Goal: Information Seeking & Learning: Learn about a topic

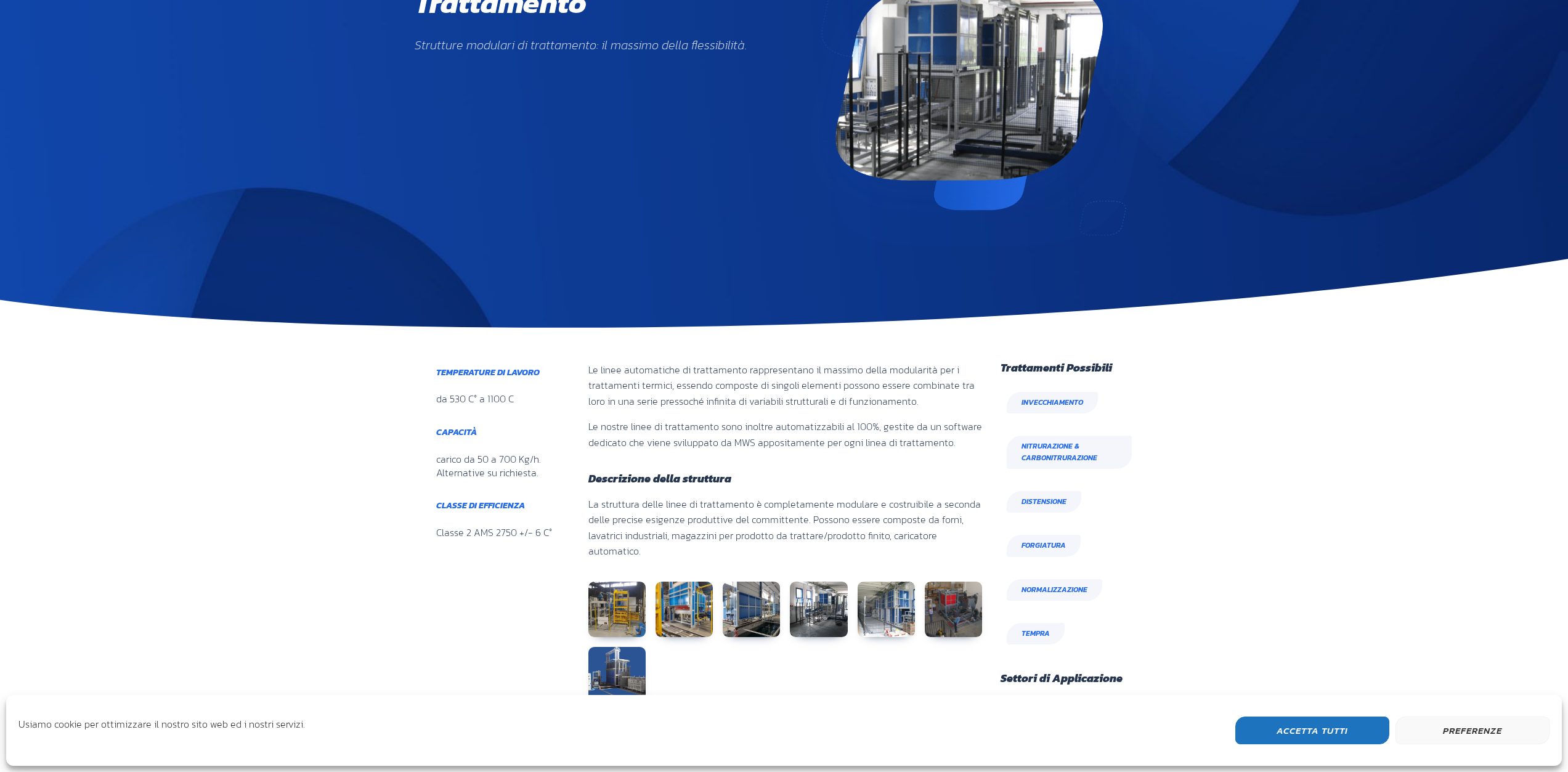
scroll to position [184, 0]
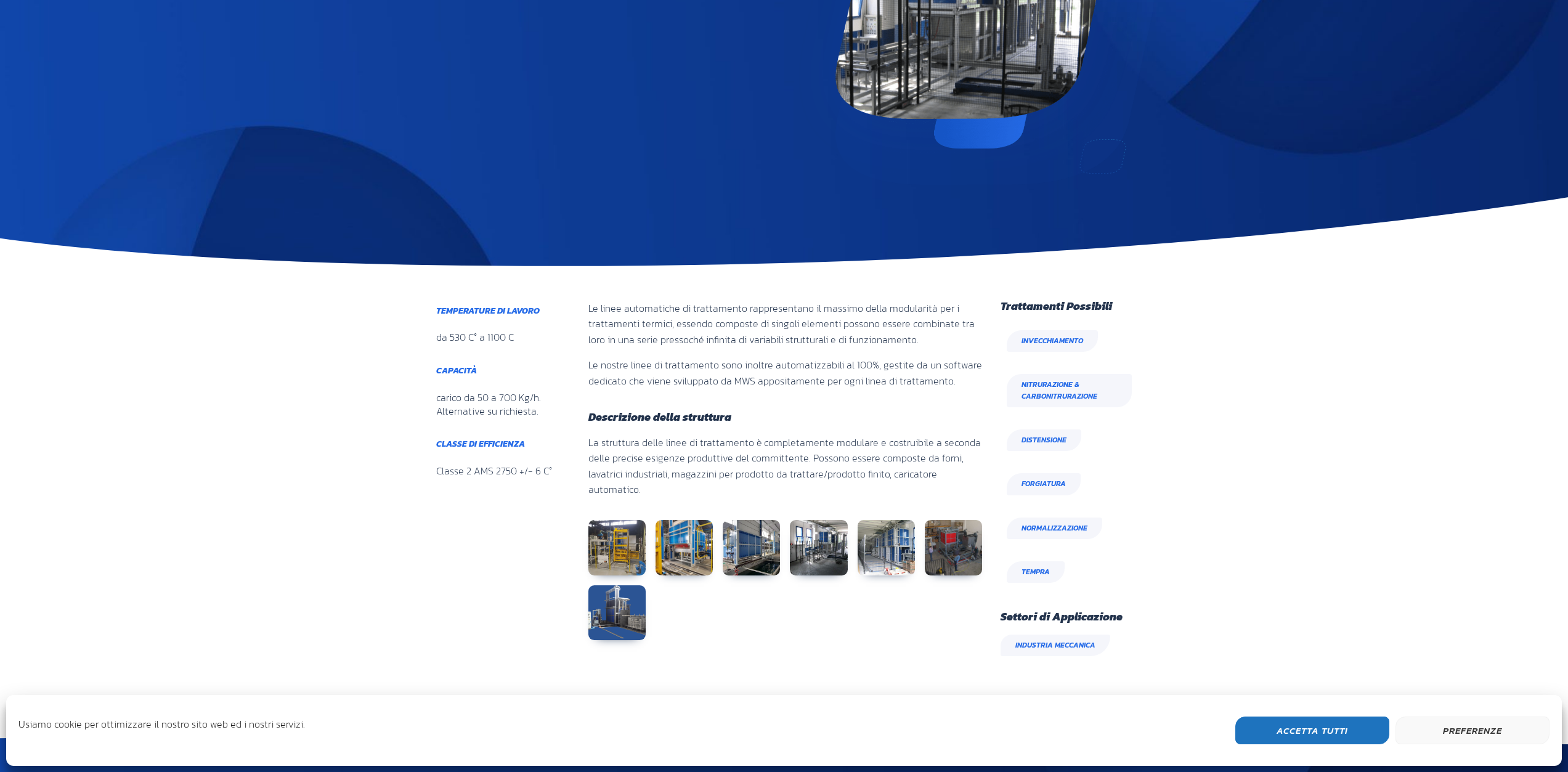
click at [1317, 726] on button "Accetta Tutti" at bounding box center [1312, 730] width 154 height 28
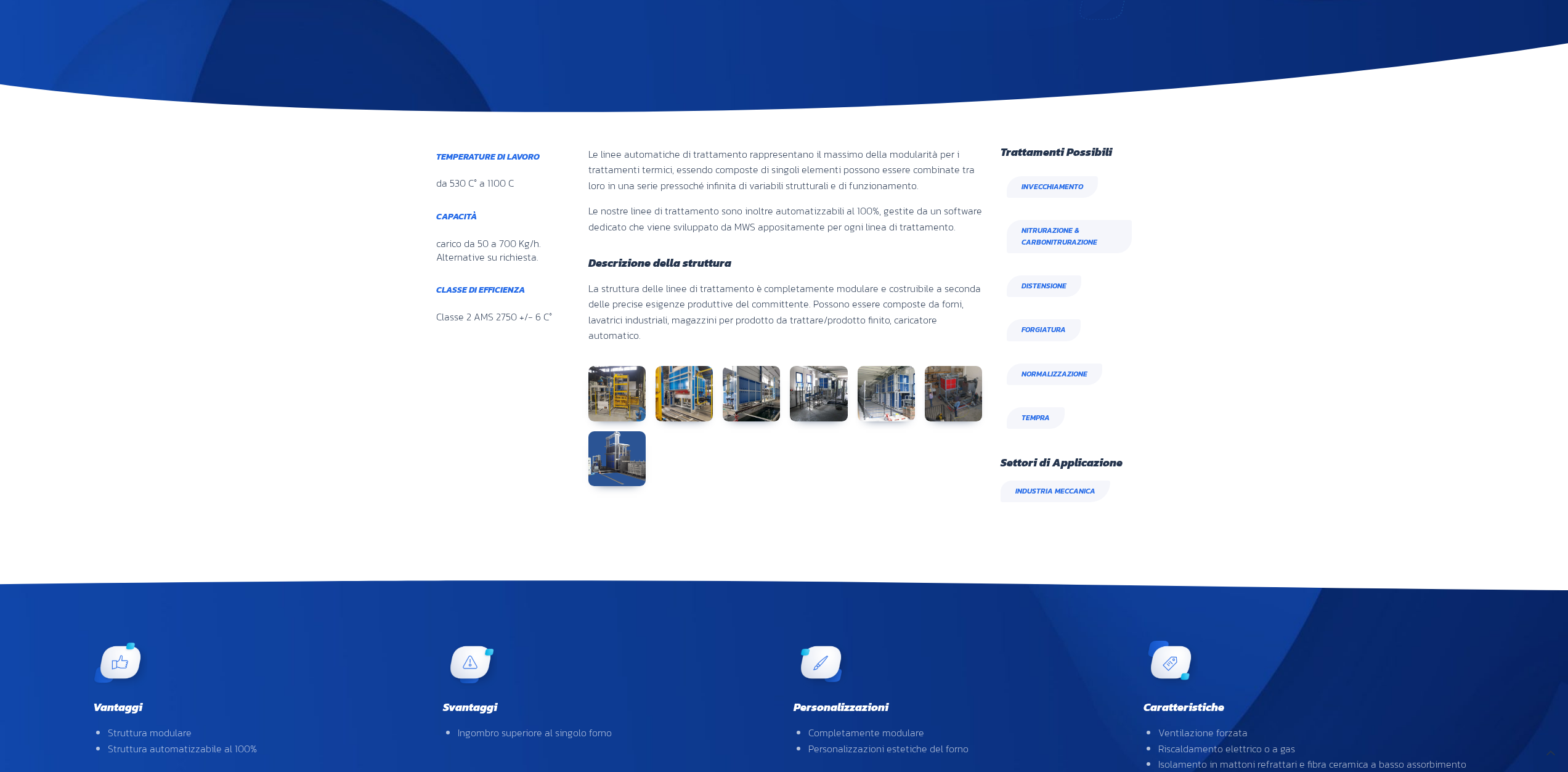
scroll to position [277, 0]
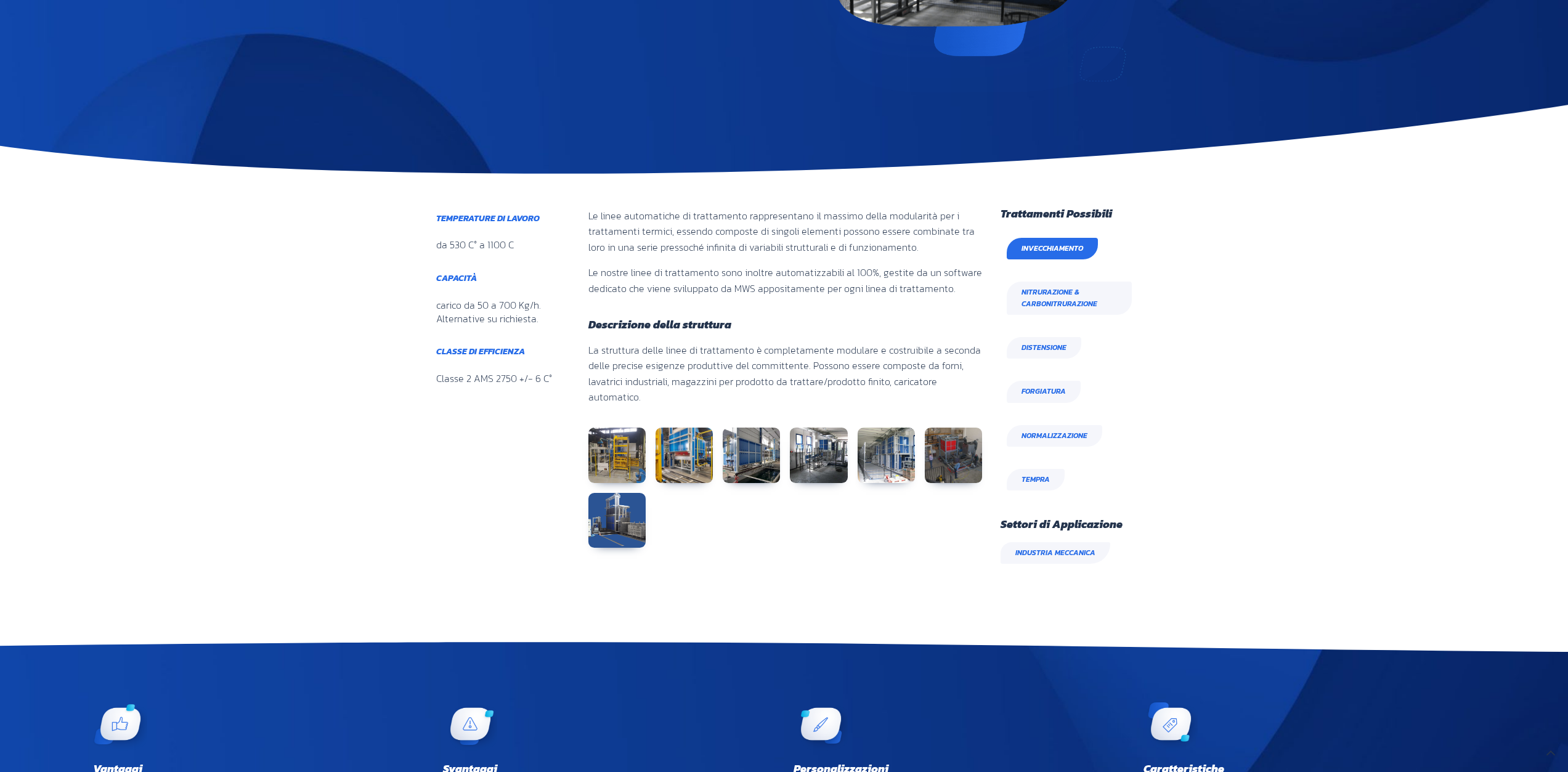
click at [1058, 251] on span "Invecchiamento" at bounding box center [1052, 248] width 62 height 11
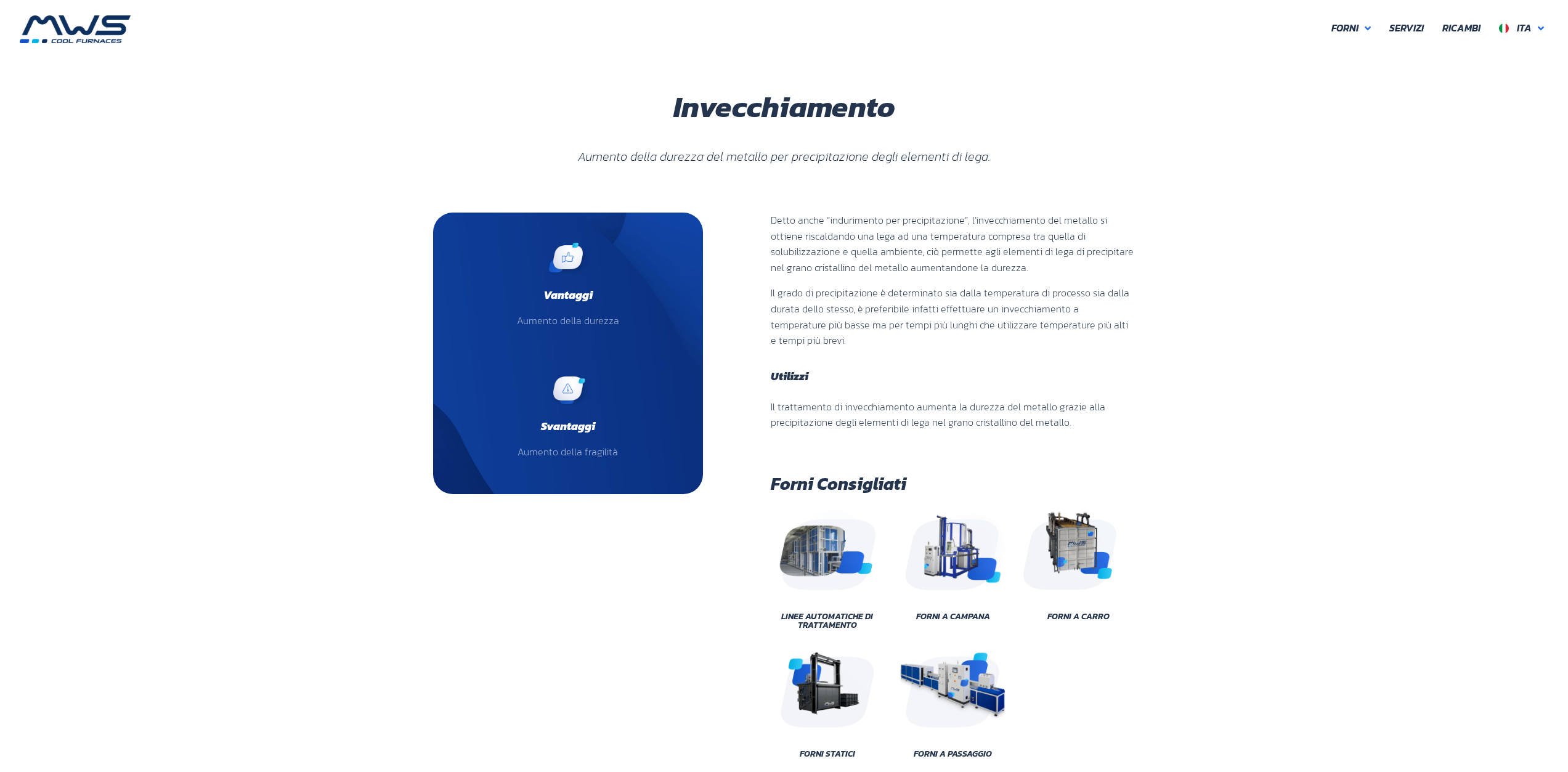
click at [967, 571] on img at bounding box center [953, 549] width 111 height 84
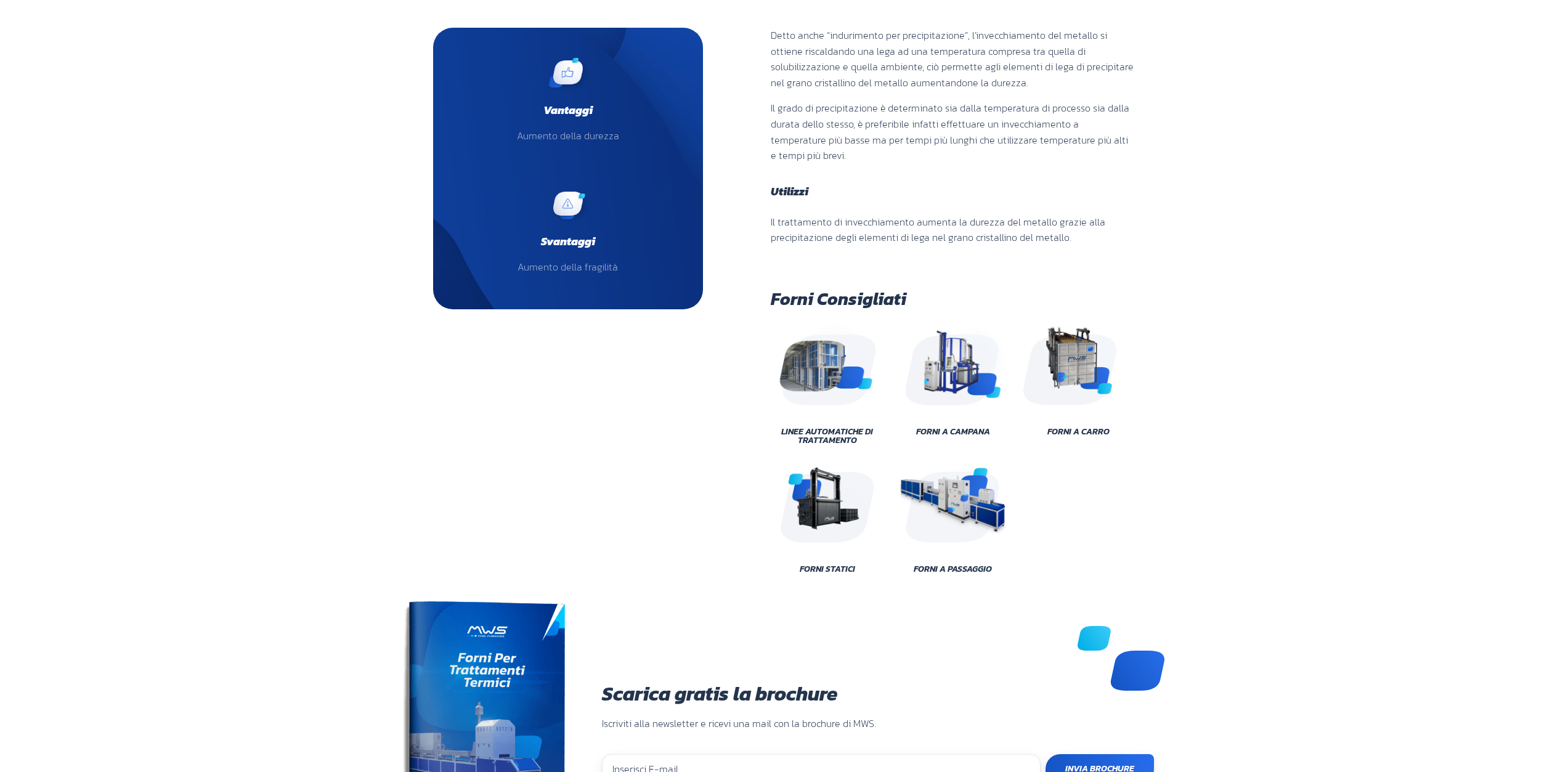
scroll to position [308, 0]
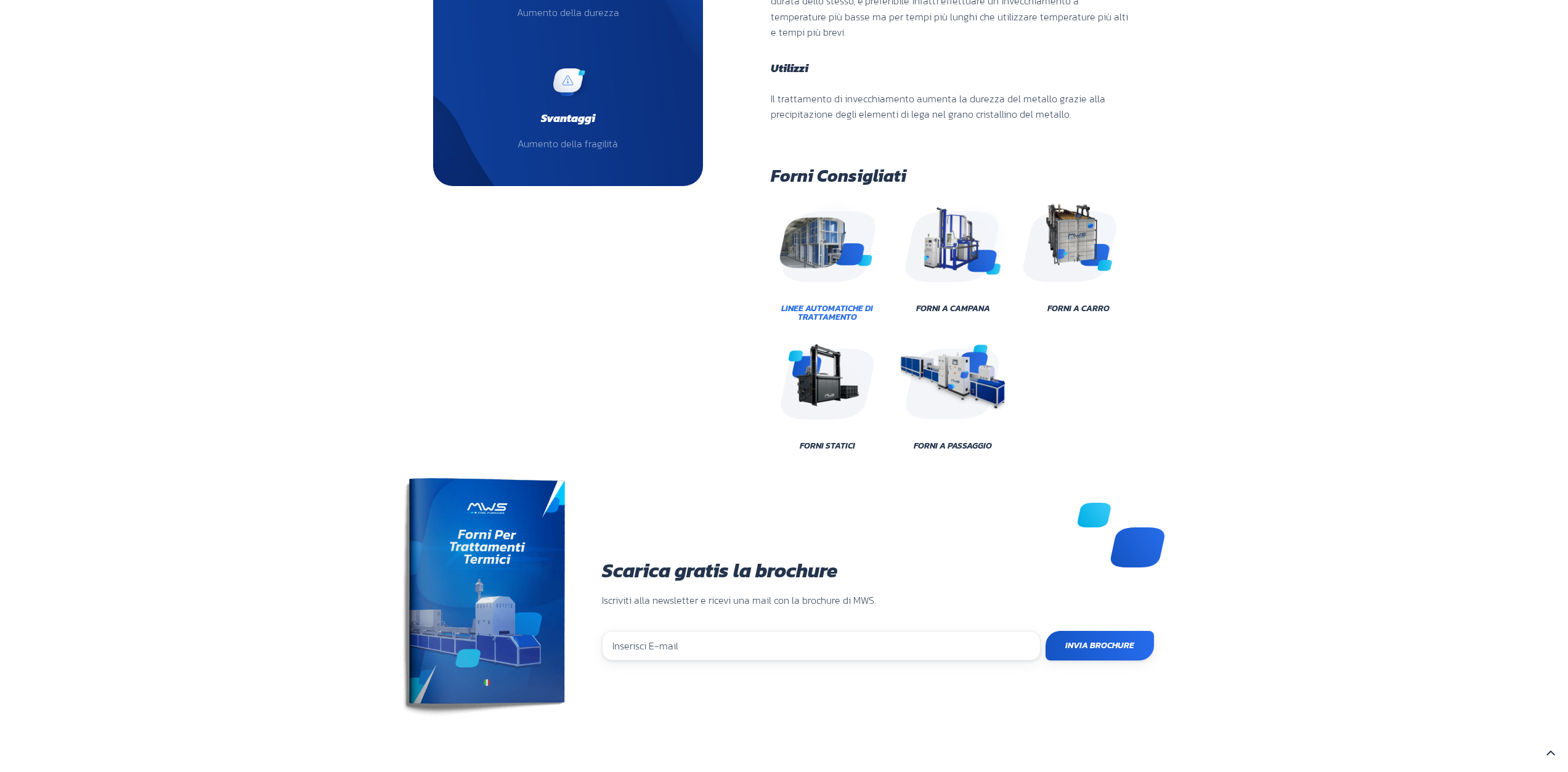
click at [833, 312] on span "Linee Automatiche di Trattamento" at bounding box center [828, 313] width 111 height 17
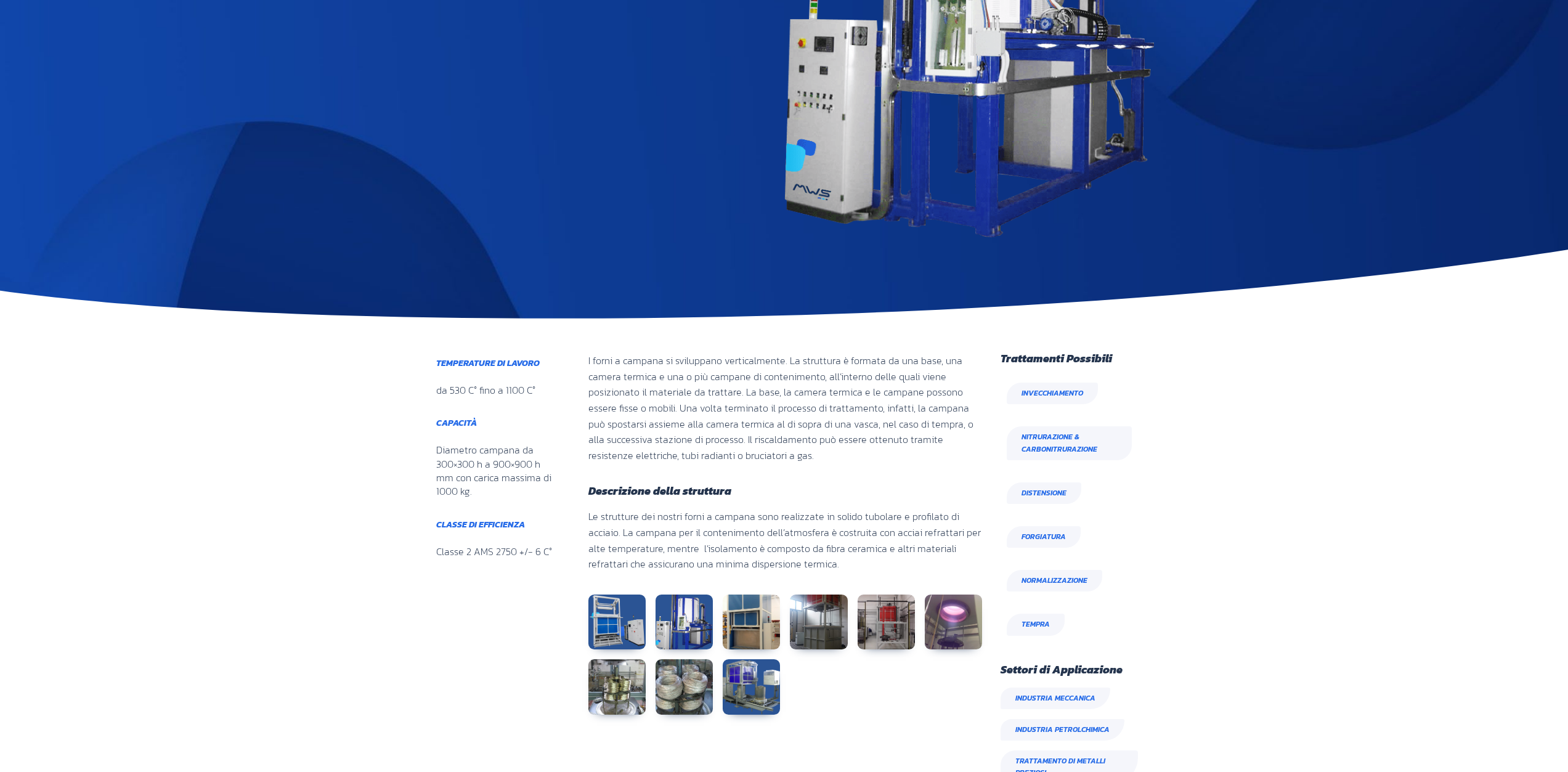
scroll to position [308, 0]
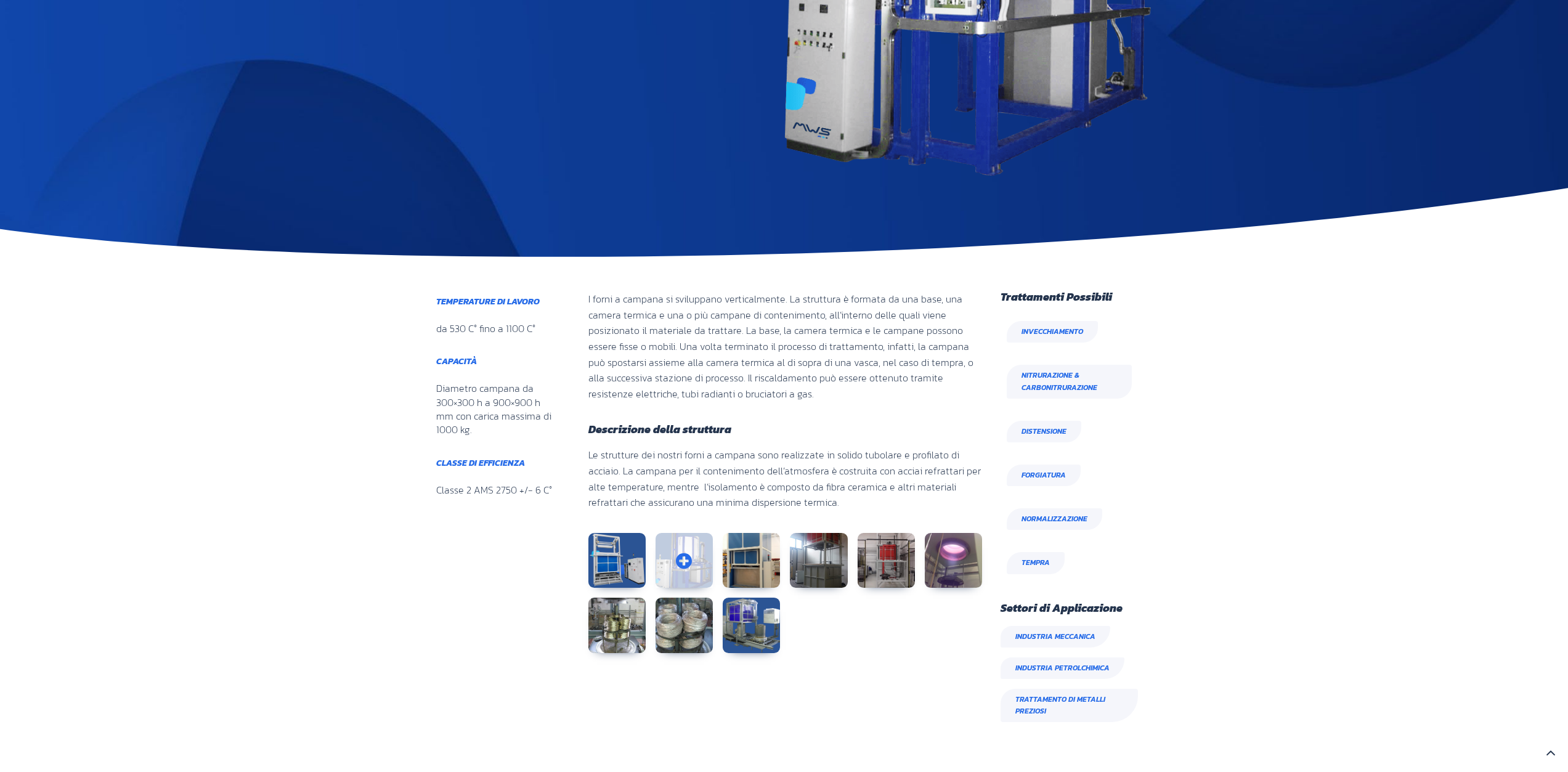
click at [680, 566] on link at bounding box center [683, 560] width 57 height 55
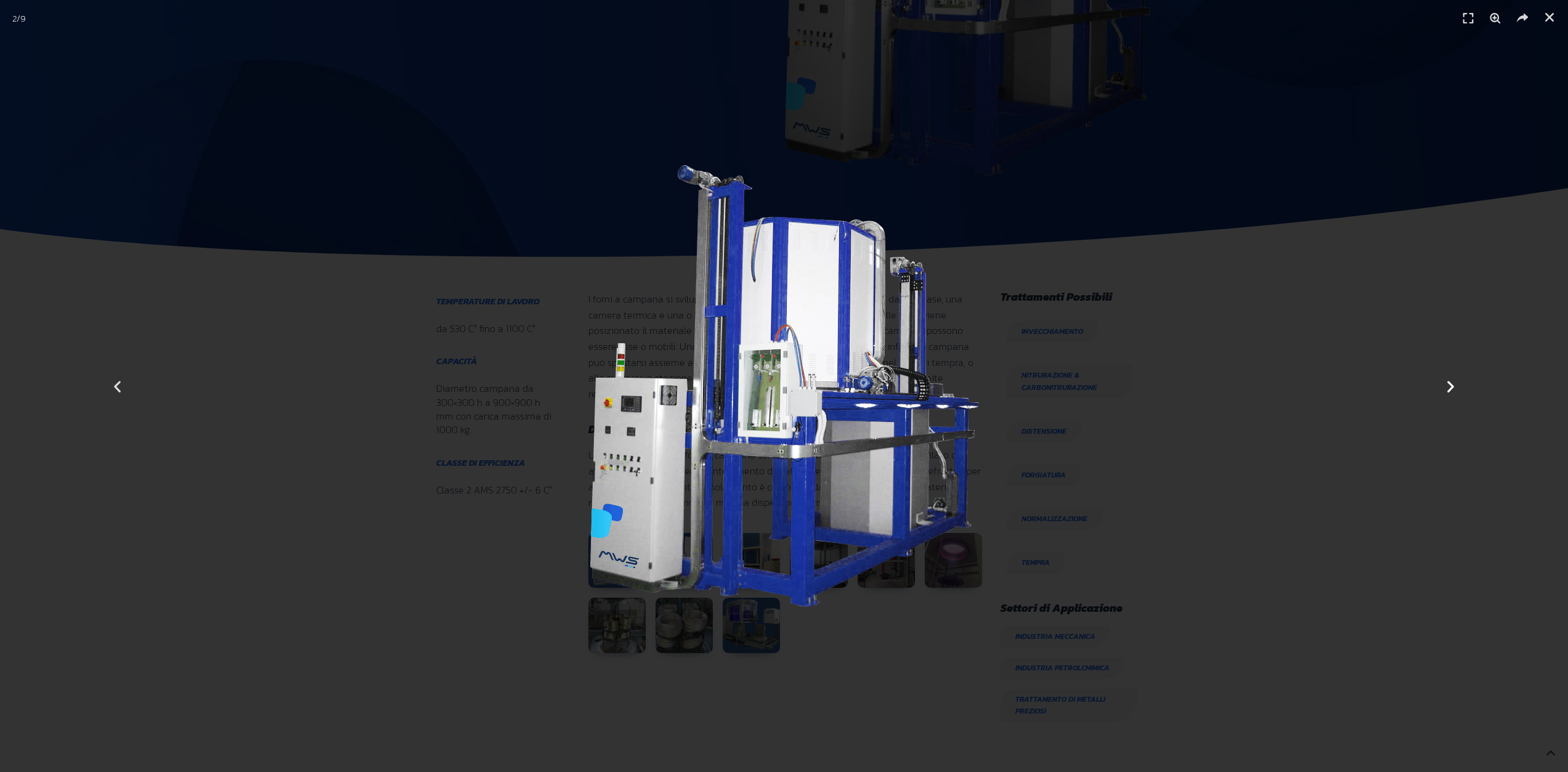
click at [1451, 383] on icon "Next slide" at bounding box center [1450, 386] width 15 height 15
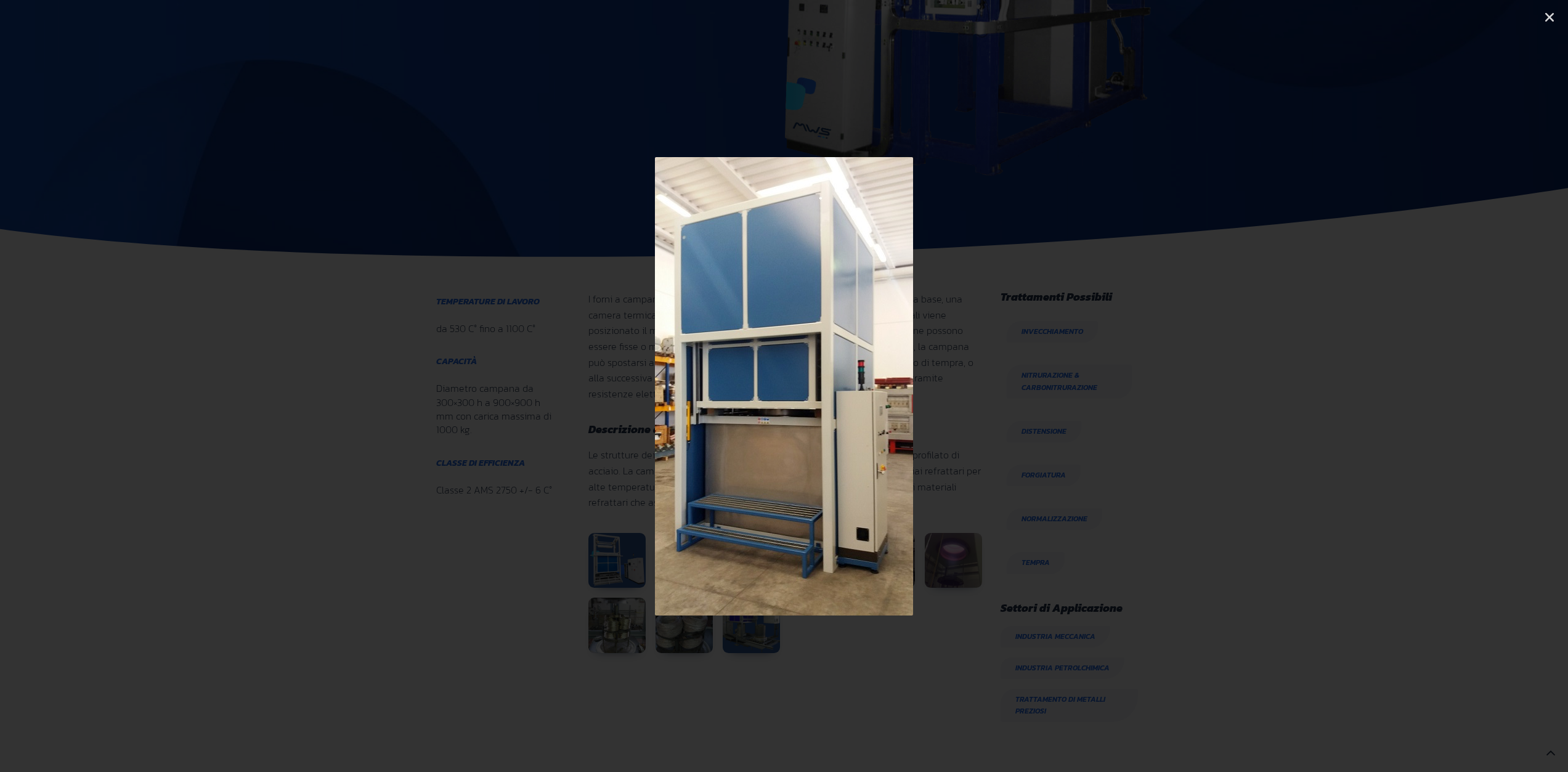
click at [1451, 383] on icon "Next slide" at bounding box center [1450, 386] width 15 height 15
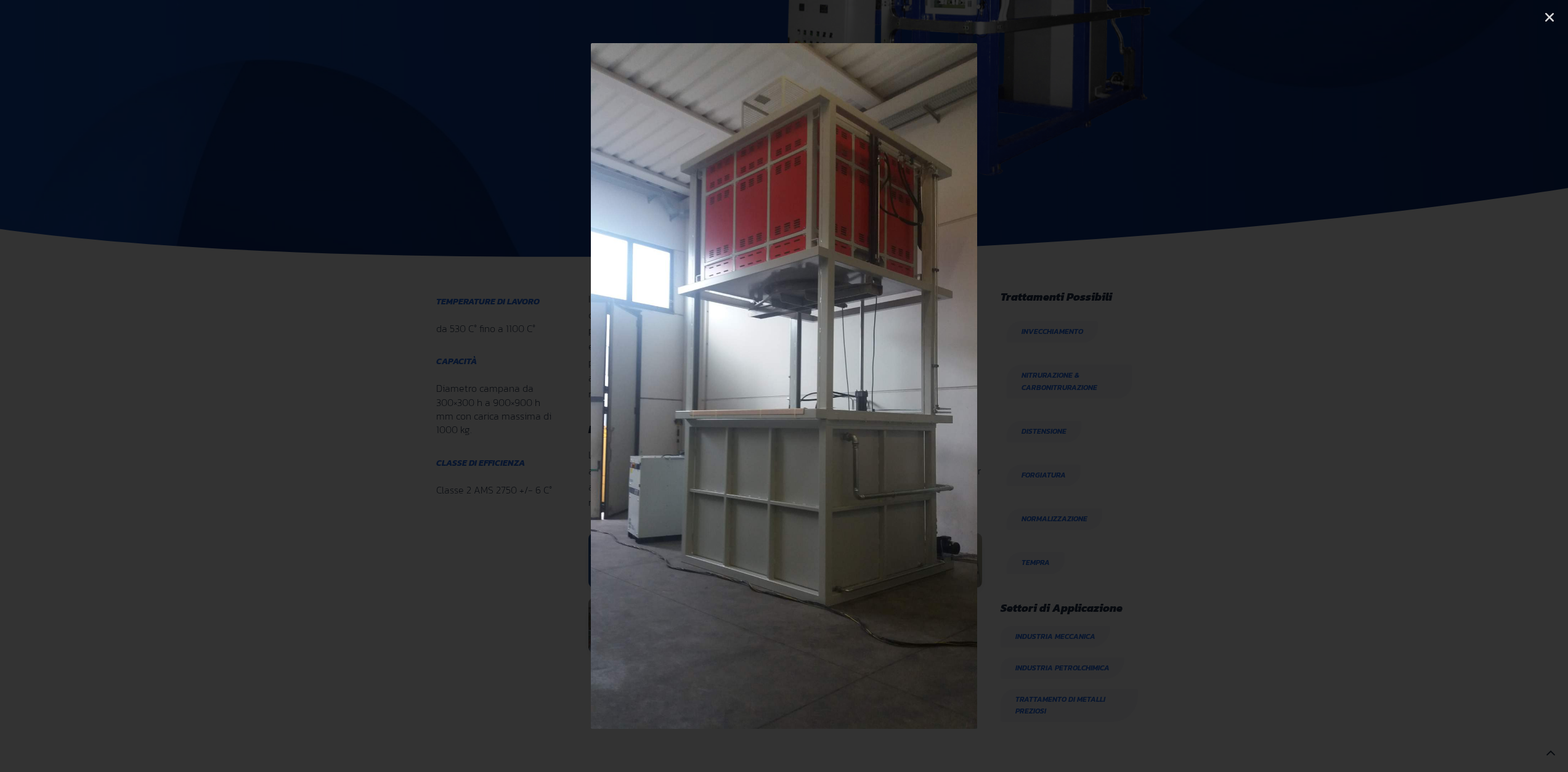
click at [1451, 383] on icon "Next slide" at bounding box center [1450, 386] width 15 height 15
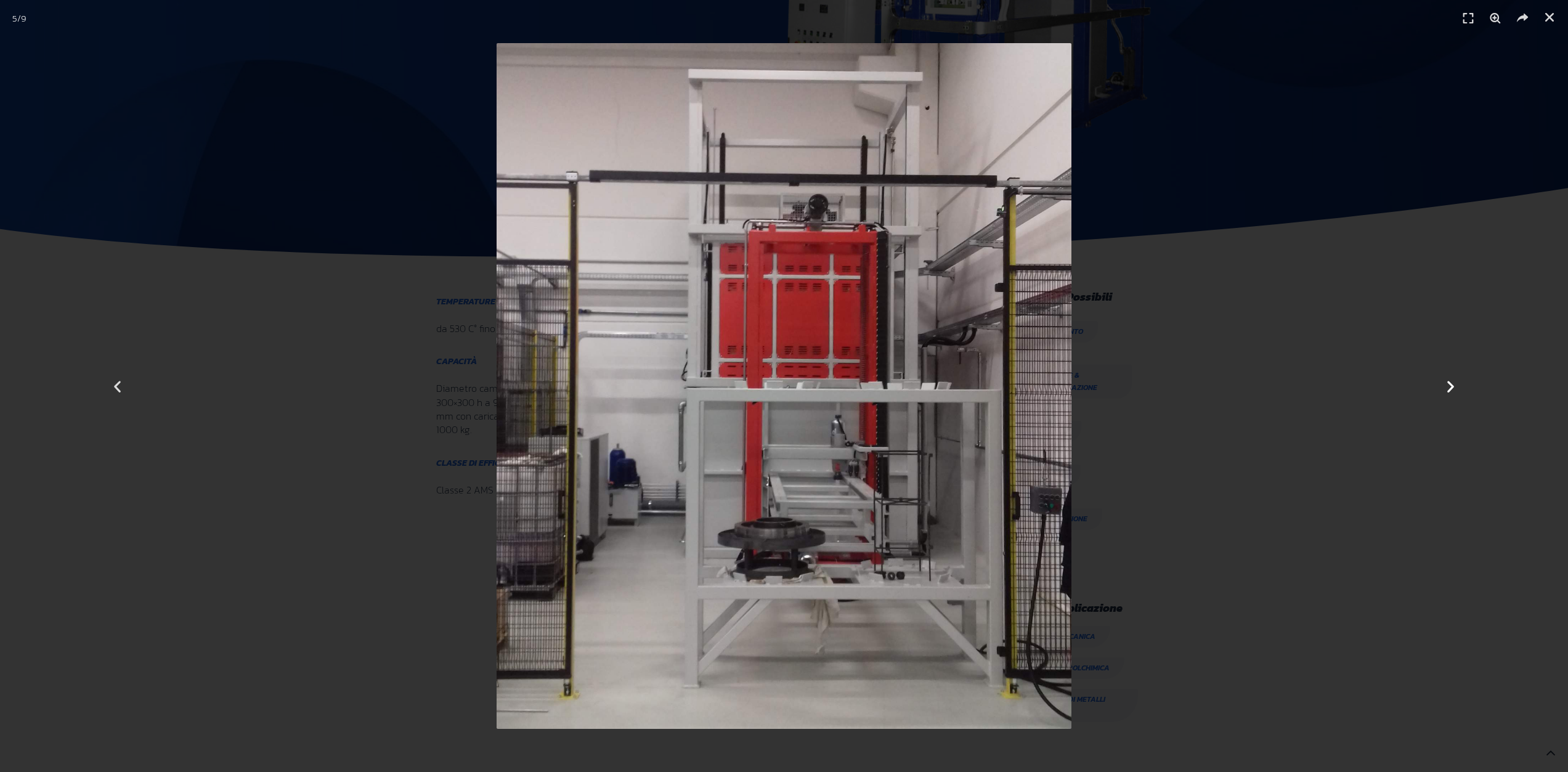
click at [1451, 385] on icon "Next slide" at bounding box center [1450, 386] width 15 height 15
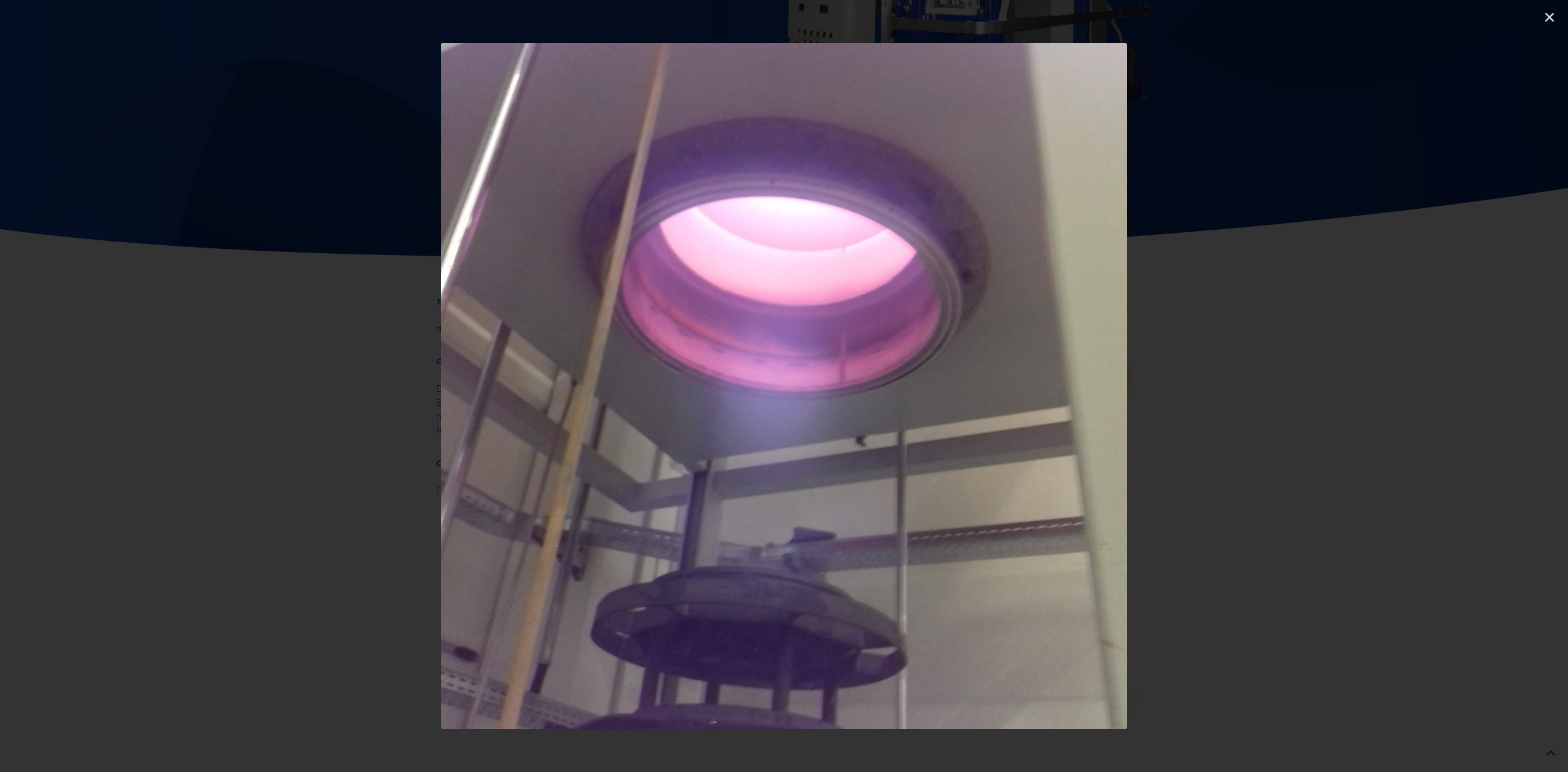
click at [1451, 385] on icon "Next slide" at bounding box center [1450, 386] width 15 height 15
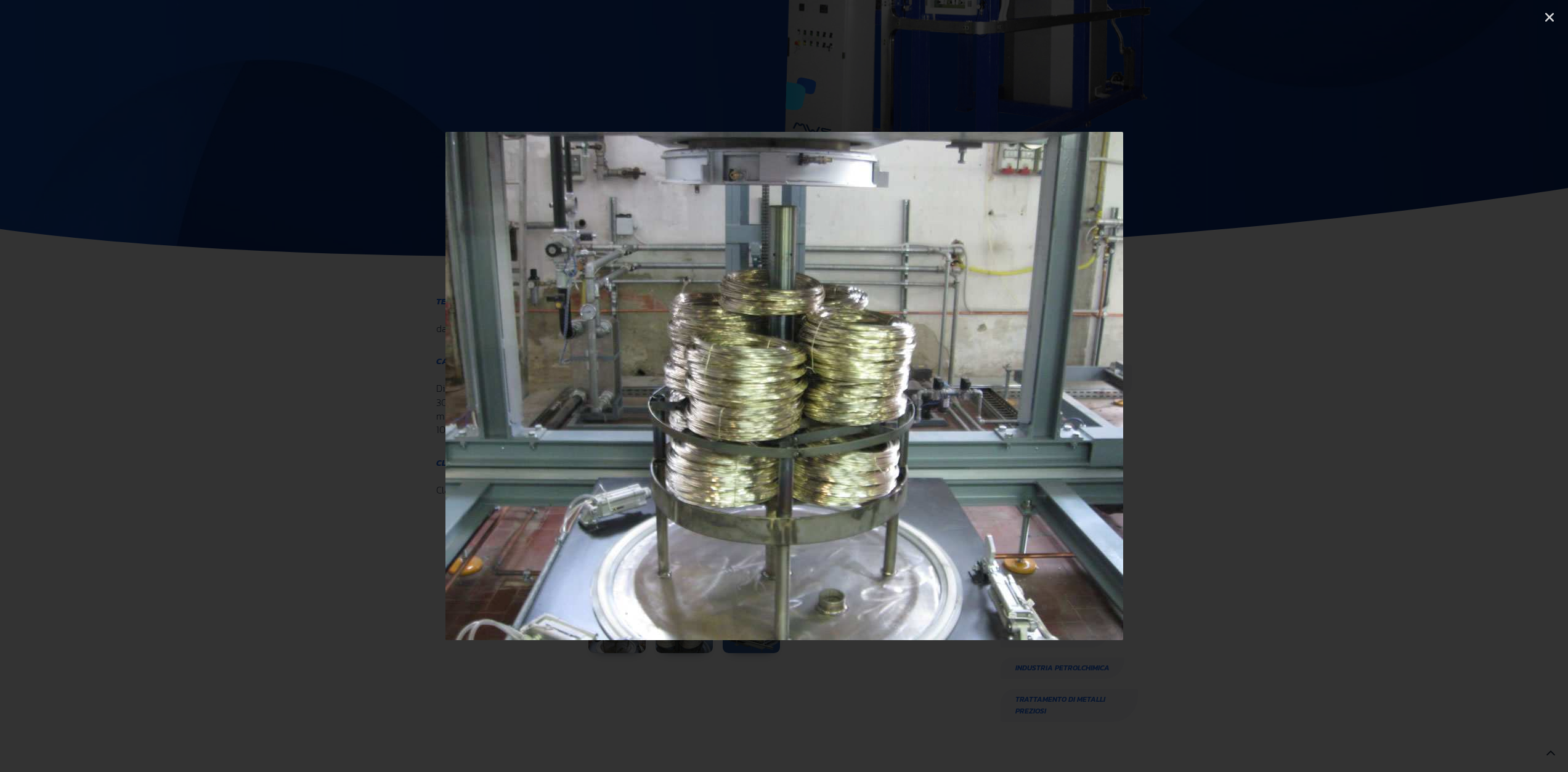
click at [1451, 385] on icon "Next slide" at bounding box center [1450, 386] width 15 height 15
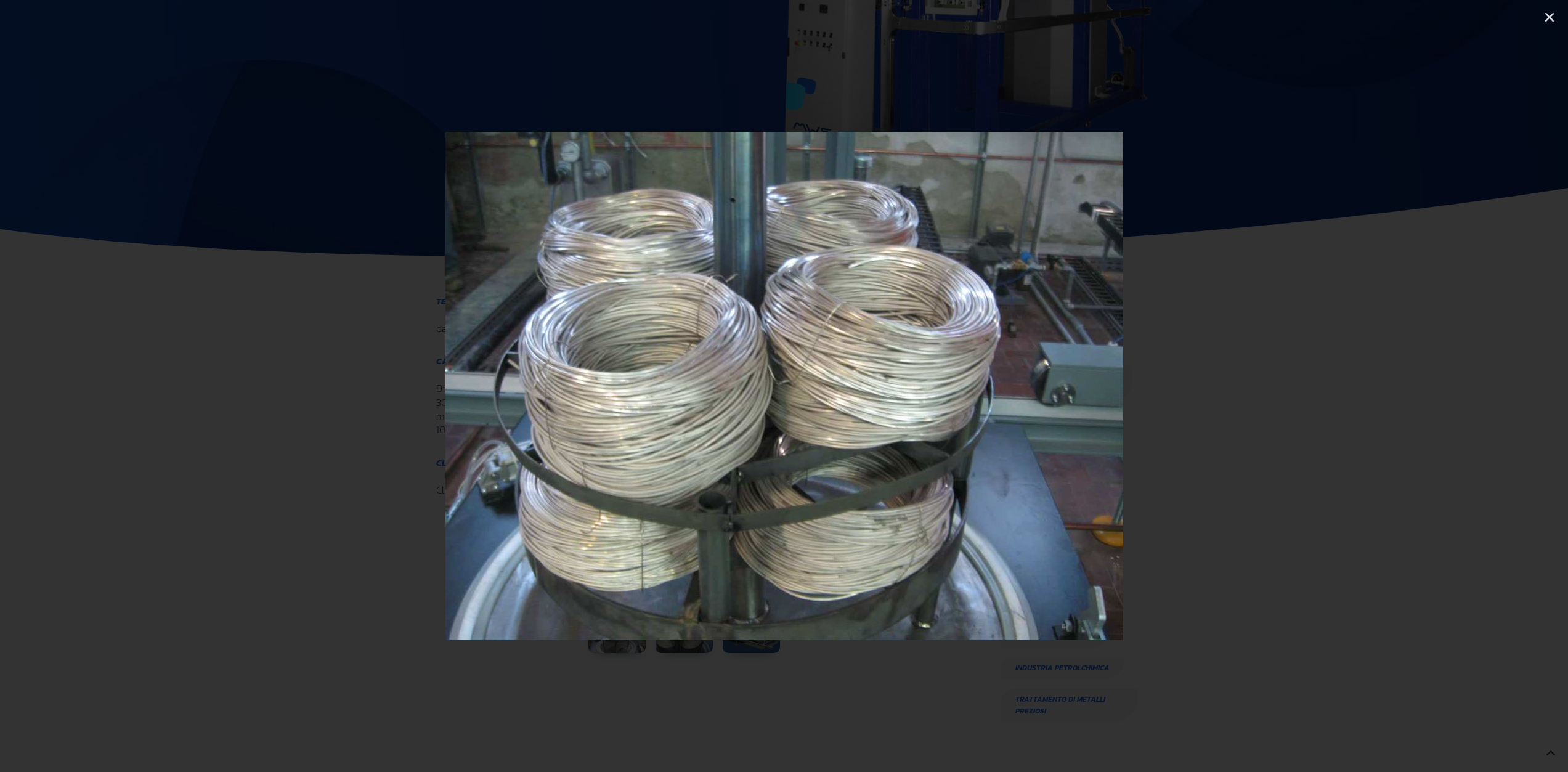
click at [1451, 385] on icon "Next slide" at bounding box center [1450, 386] width 15 height 15
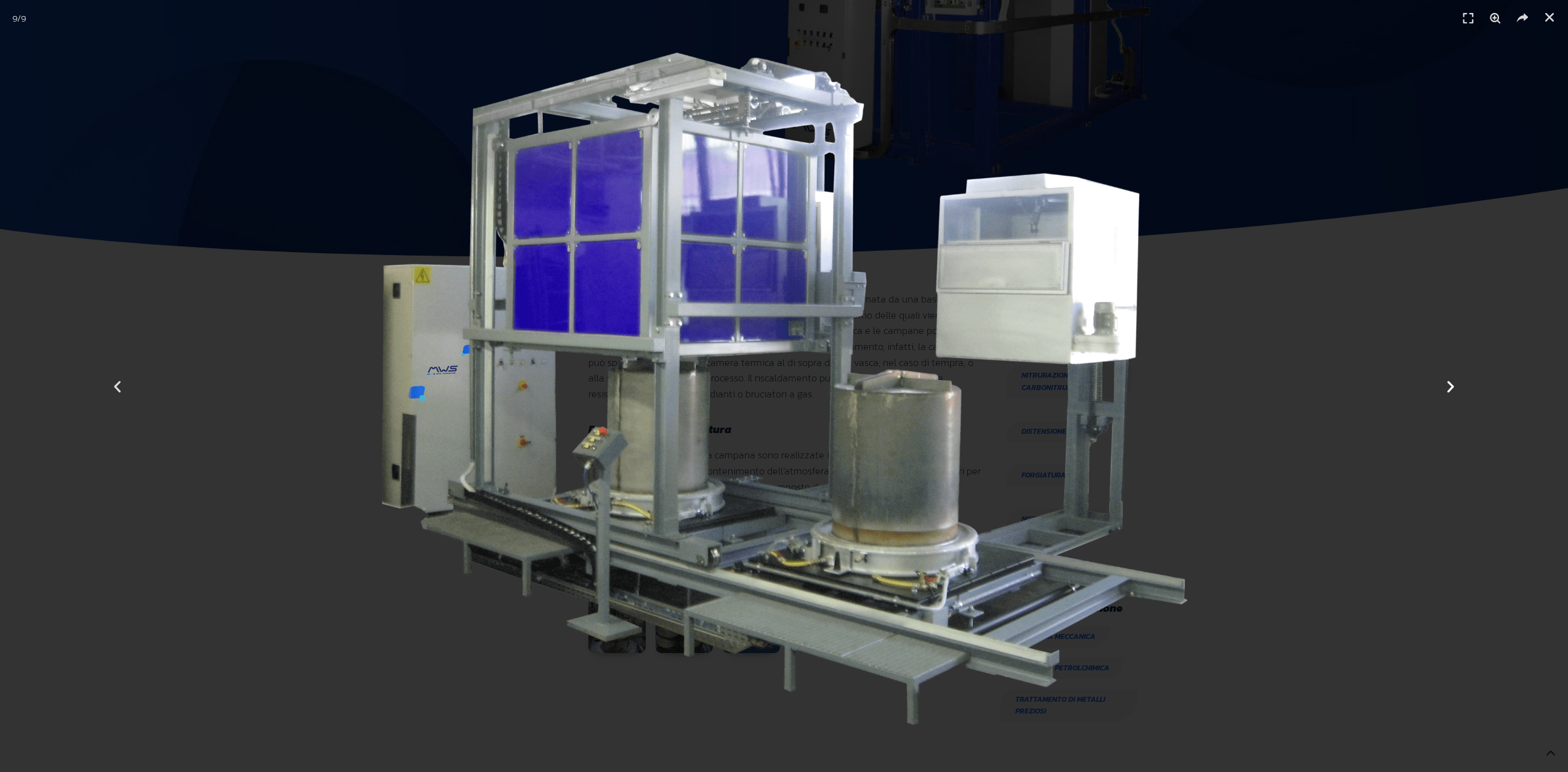
click at [1450, 376] on div "Successivo" at bounding box center [1450, 386] width 235 height 772
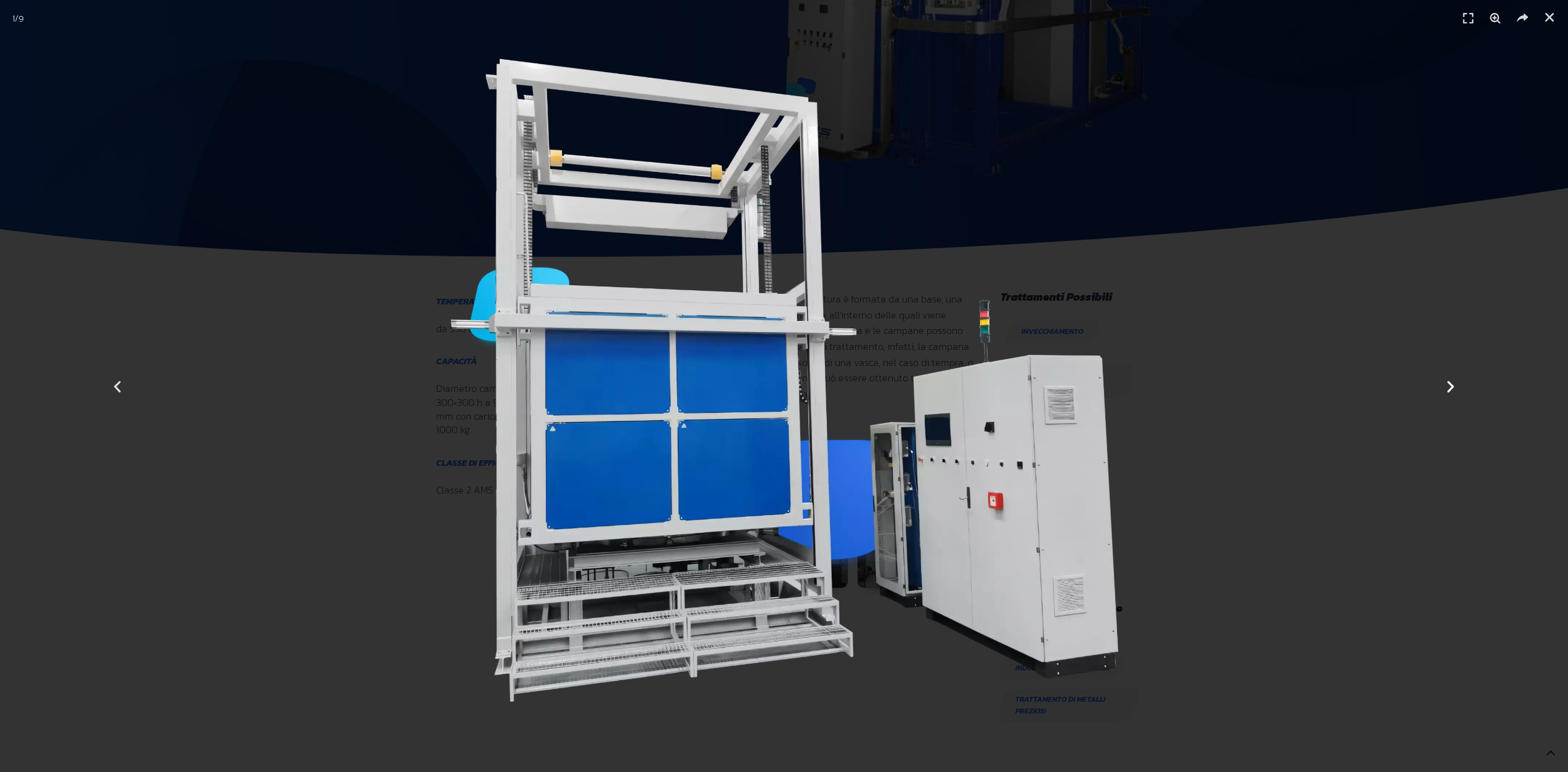
click at [1455, 386] on icon "Next slide" at bounding box center [1450, 386] width 15 height 15
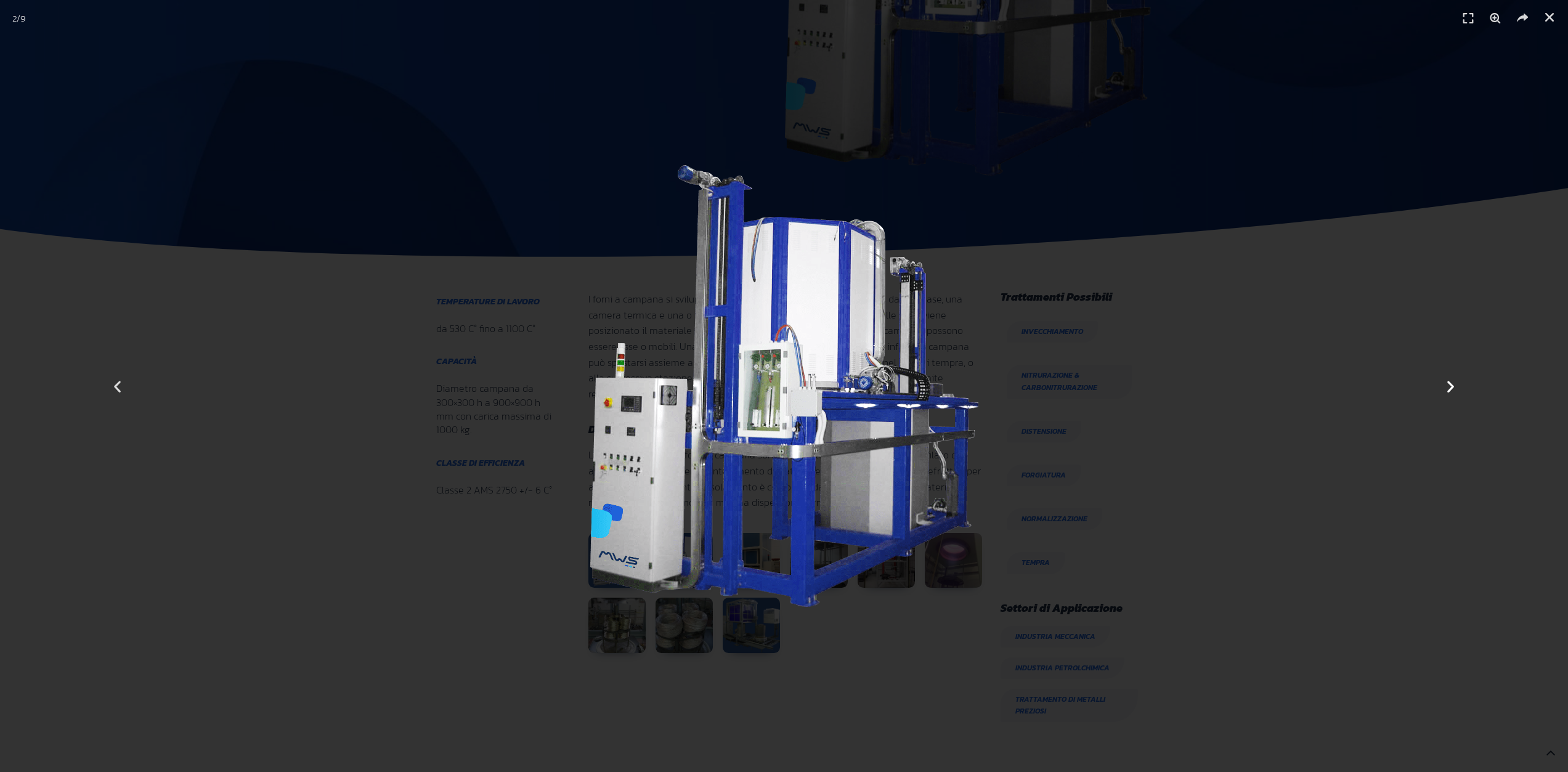
click at [1452, 387] on icon "Next slide" at bounding box center [1450, 386] width 15 height 15
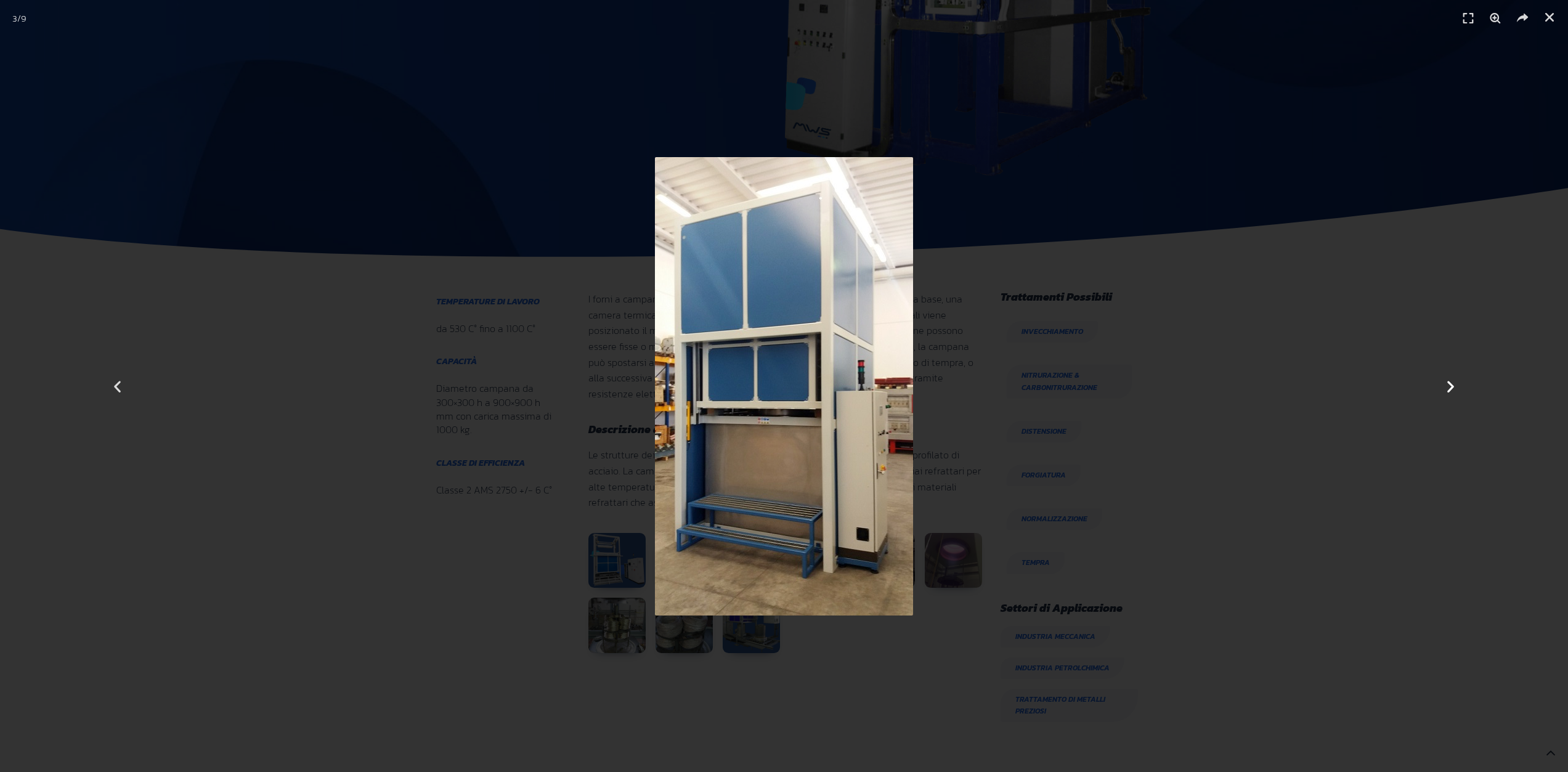
click at [1452, 387] on icon "Next slide" at bounding box center [1450, 386] width 15 height 15
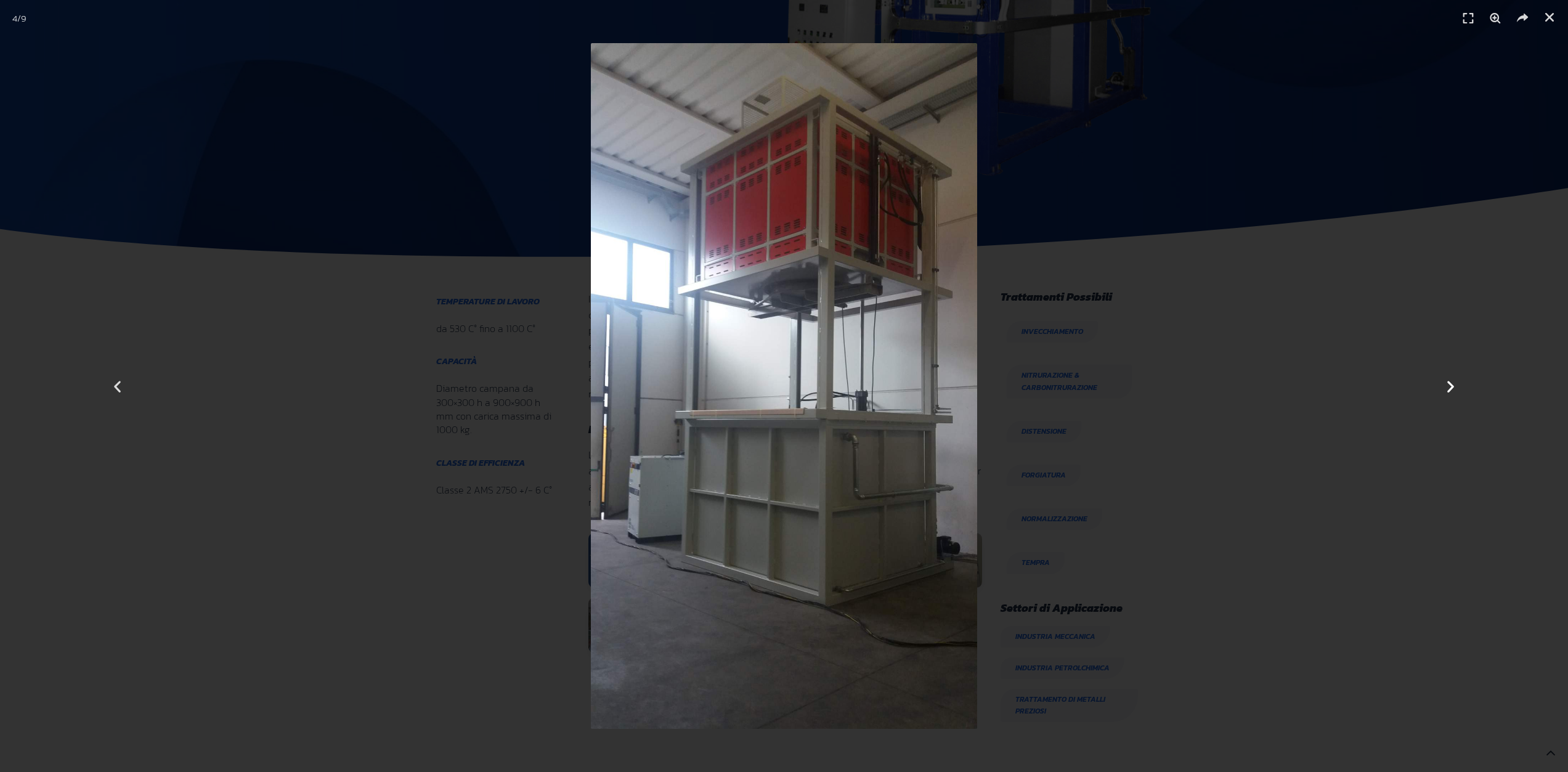
click at [1452, 387] on icon "Next slide" at bounding box center [1450, 386] width 15 height 15
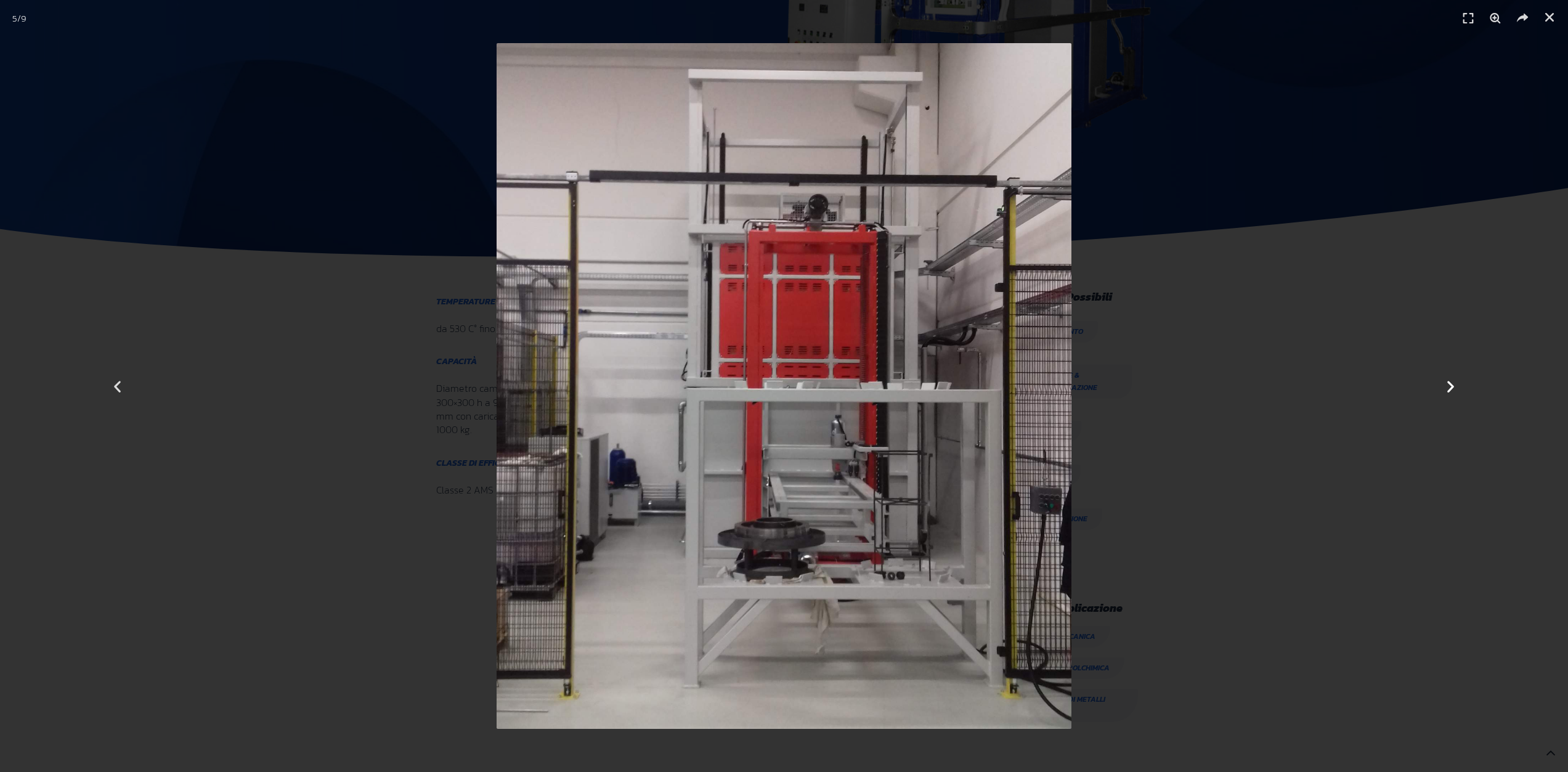
click at [1452, 387] on icon "Next slide" at bounding box center [1450, 386] width 15 height 15
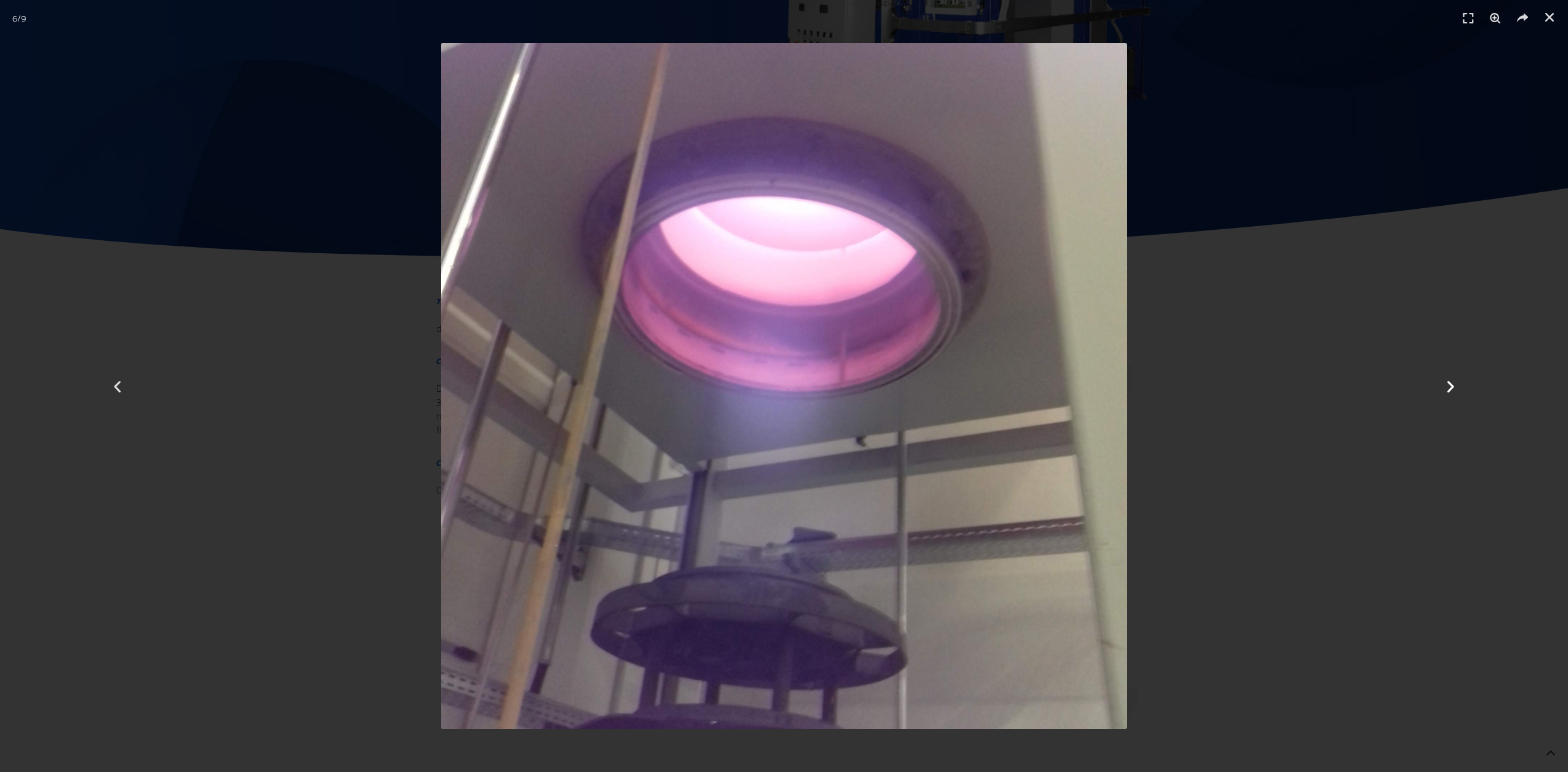
click at [1452, 387] on icon "Next slide" at bounding box center [1450, 386] width 15 height 15
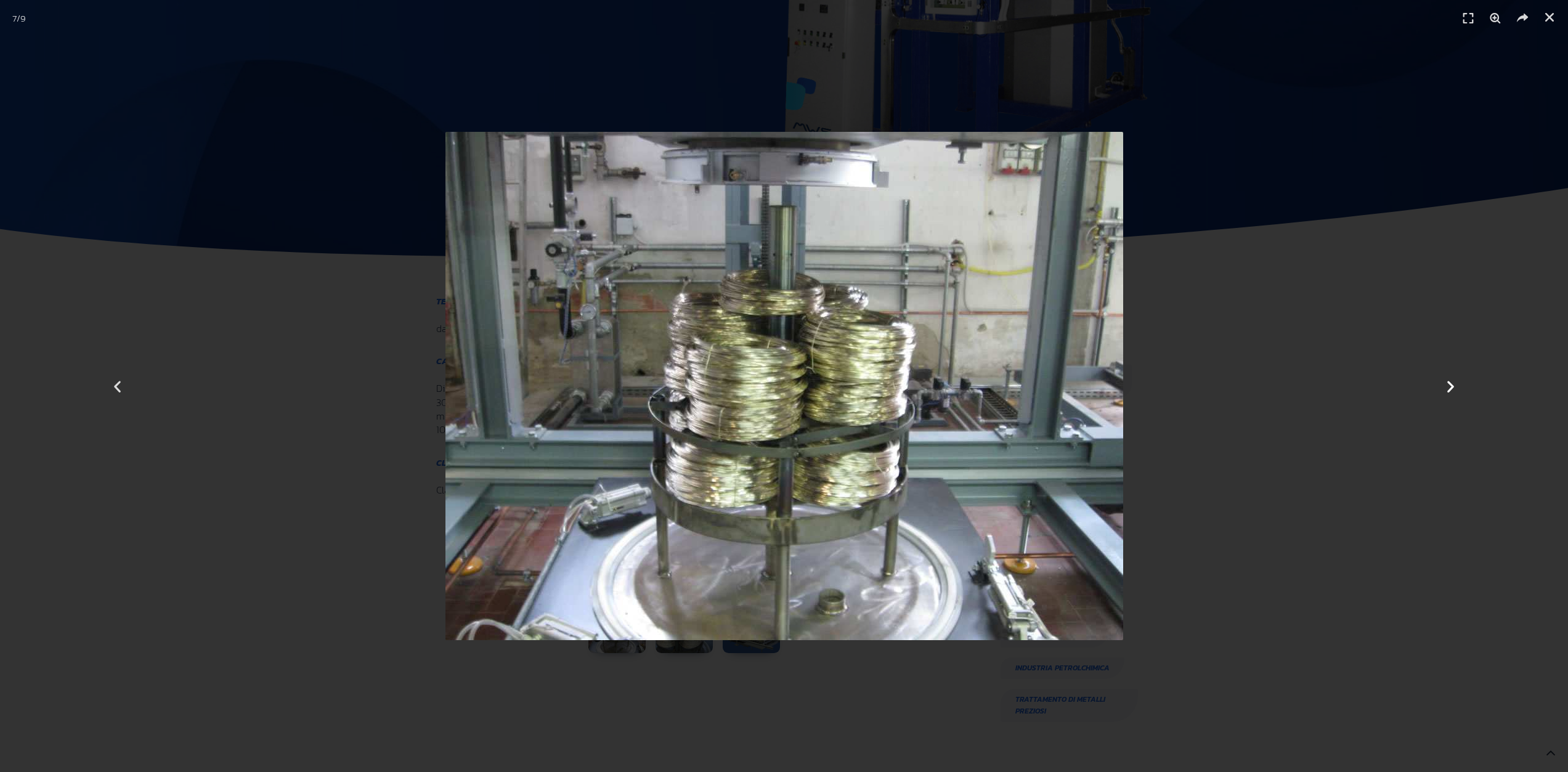
click at [1452, 387] on icon "Next slide" at bounding box center [1450, 386] width 15 height 15
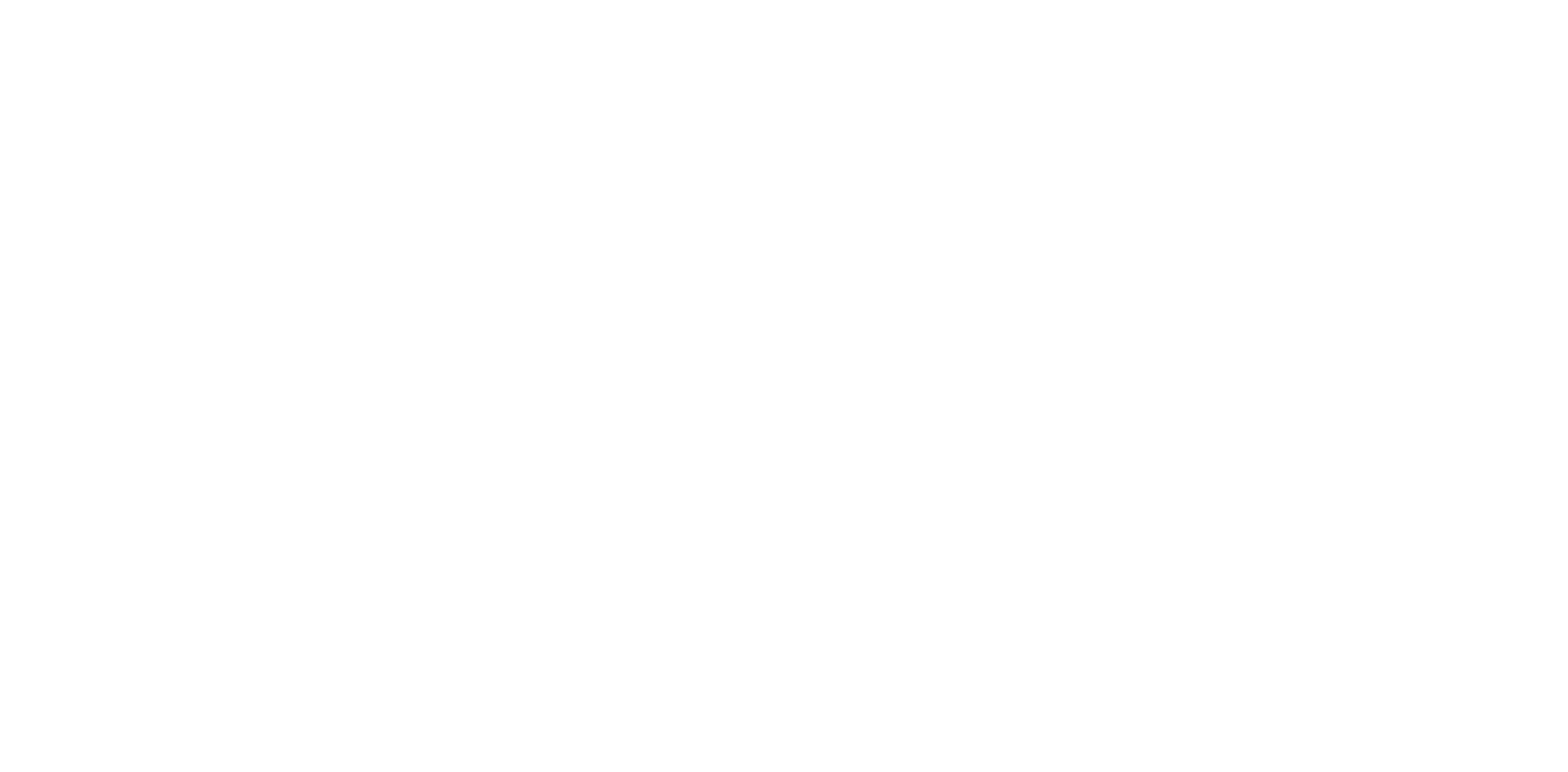
scroll to position [390, 721]
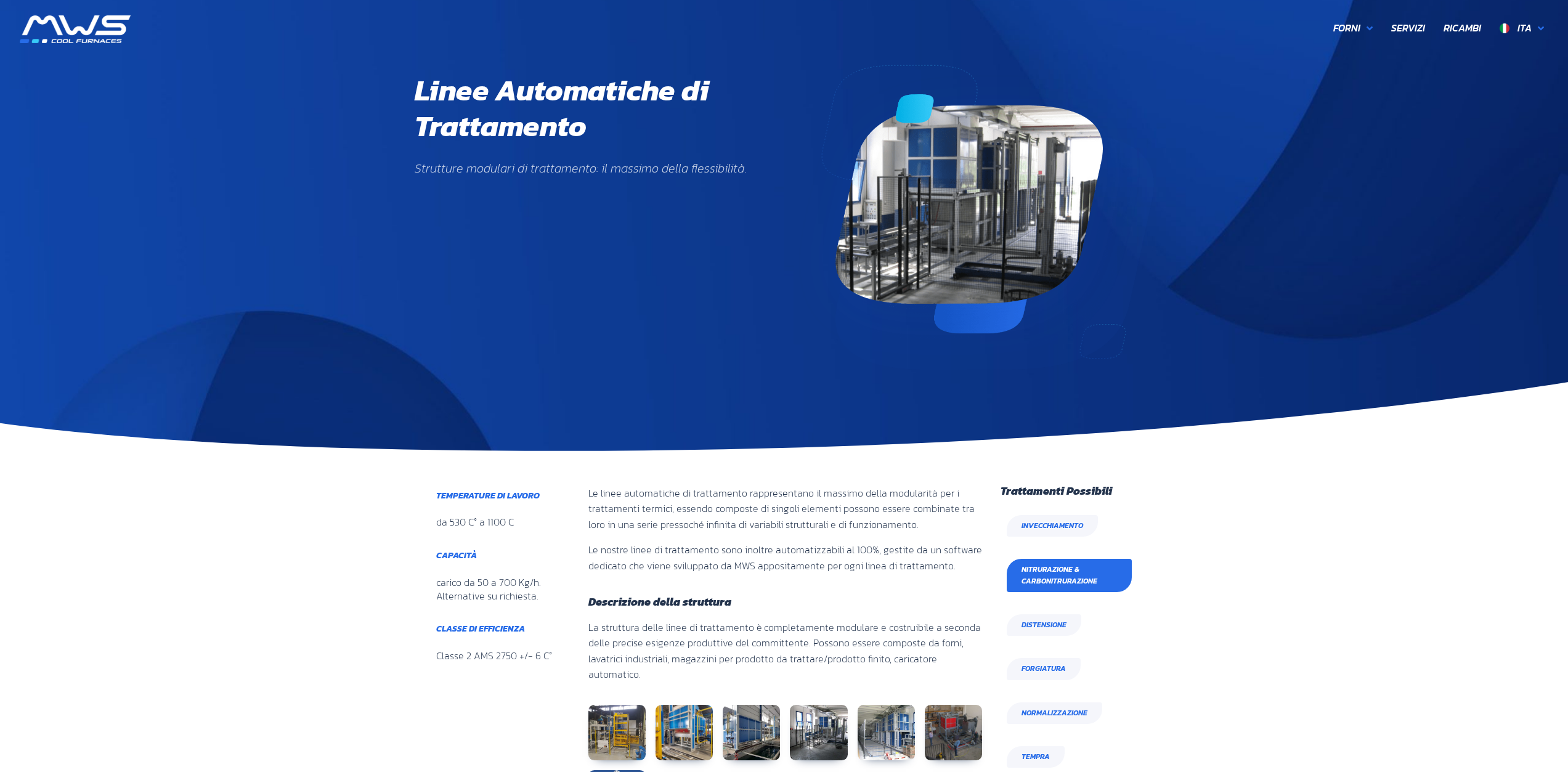
click at [1055, 572] on span "Nitrurazione & Carbonitrurazione" at bounding box center [1069, 575] width 96 height 24
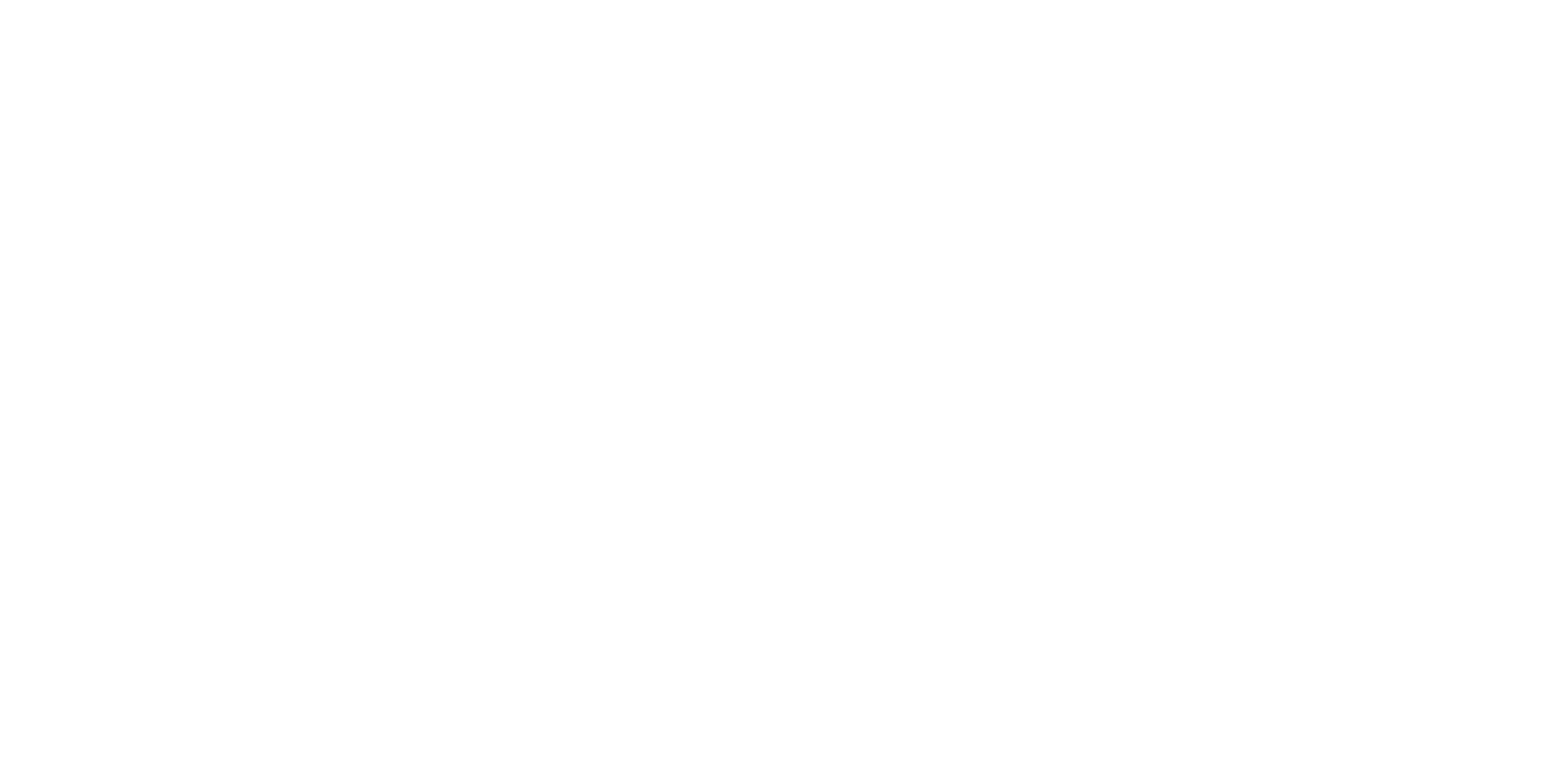
scroll to position [247, 0]
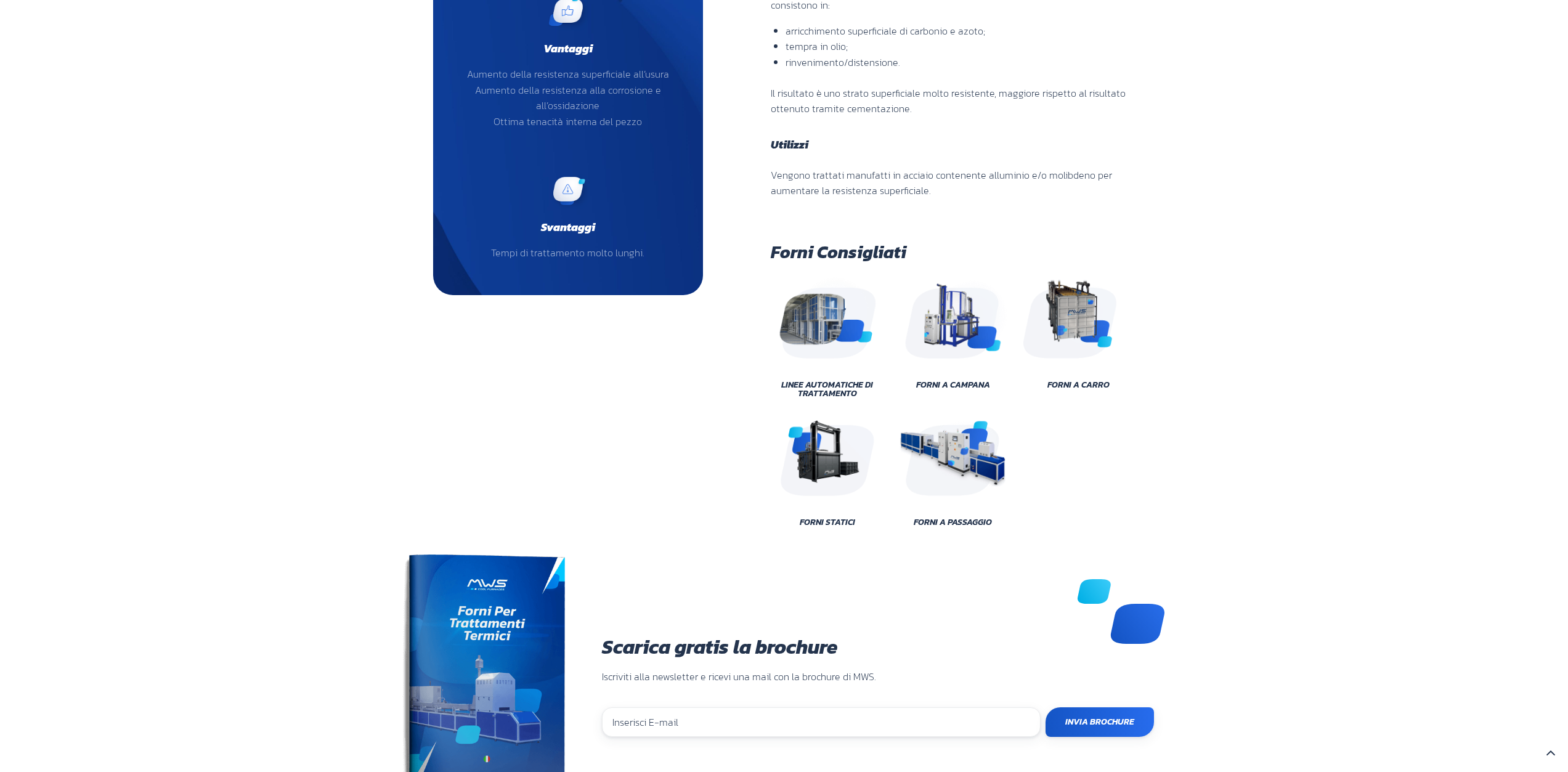
click at [1070, 325] on img at bounding box center [1079, 317] width 111 height 84
click at [969, 486] on img at bounding box center [953, 455] width 111 height 84
click at [958, 521] on span "Forni a Passaggio" at bounding box center [952, 521] width 78 height 8
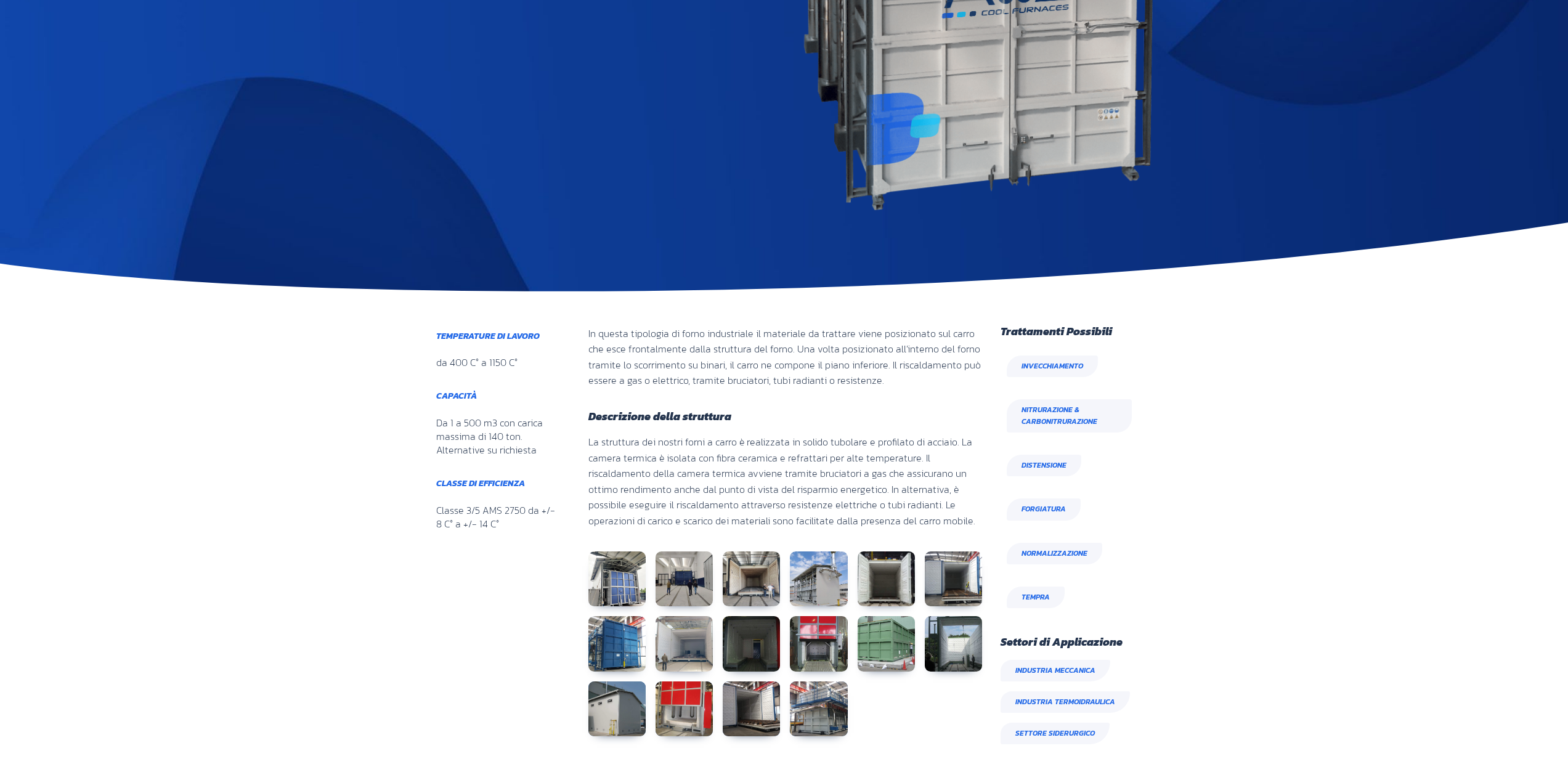
scroll to position [370, 0]
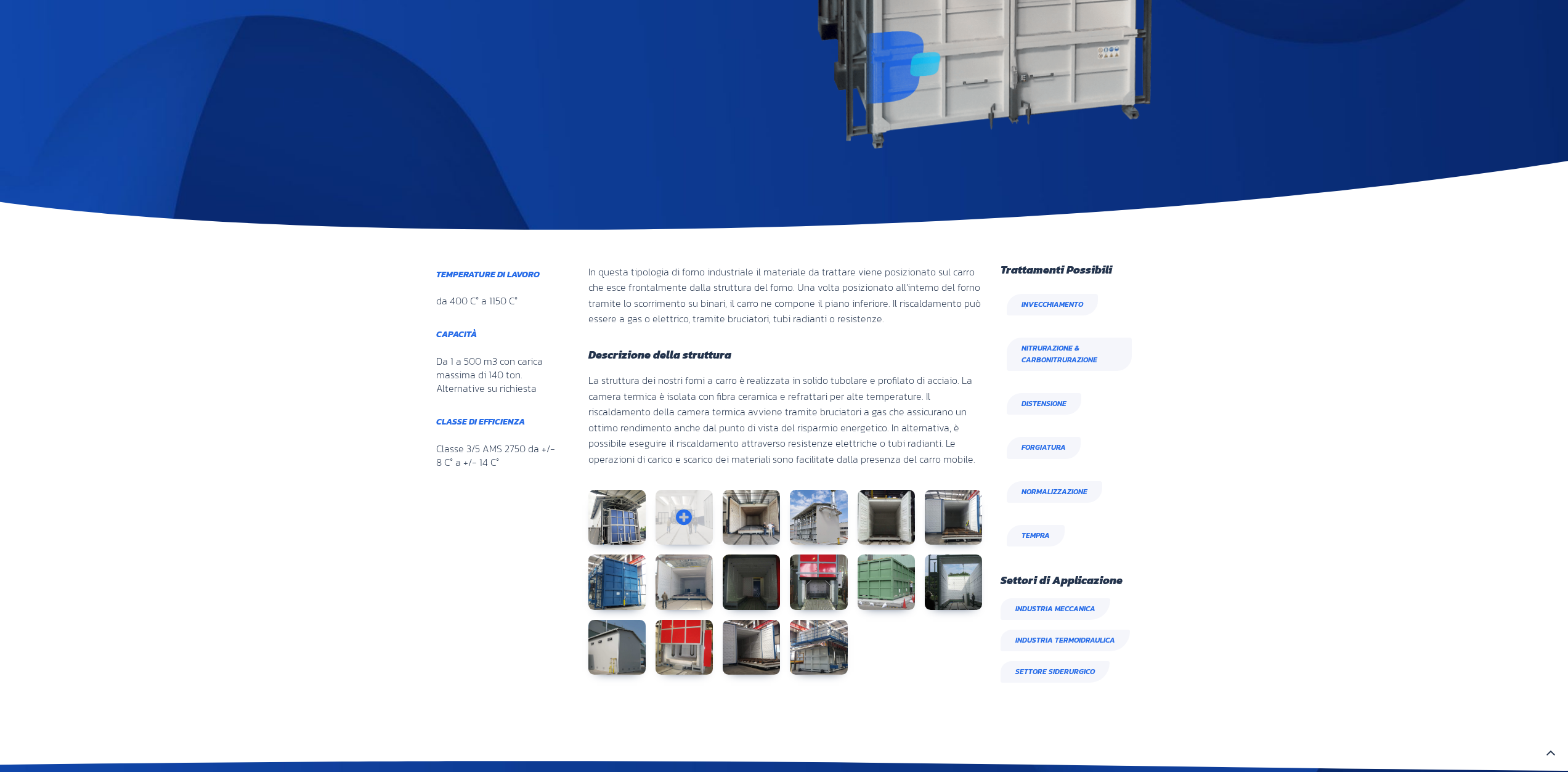
click at [677, 520] on link at bounding box center [683, 517] width 57 height 55
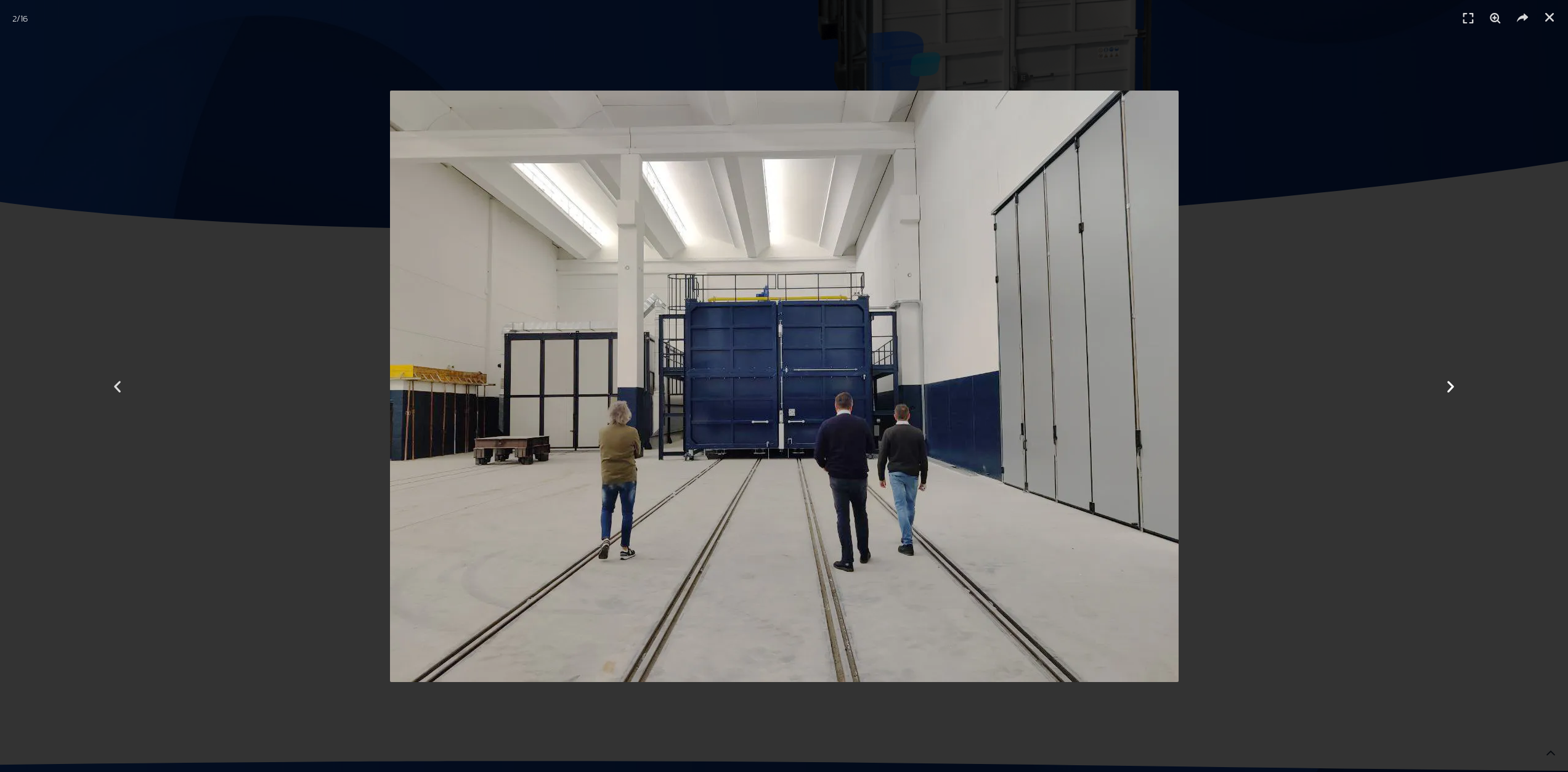
click at [1449, 385] on icon "Next slide" at bounding box center [1450, 386] width 15 height 15
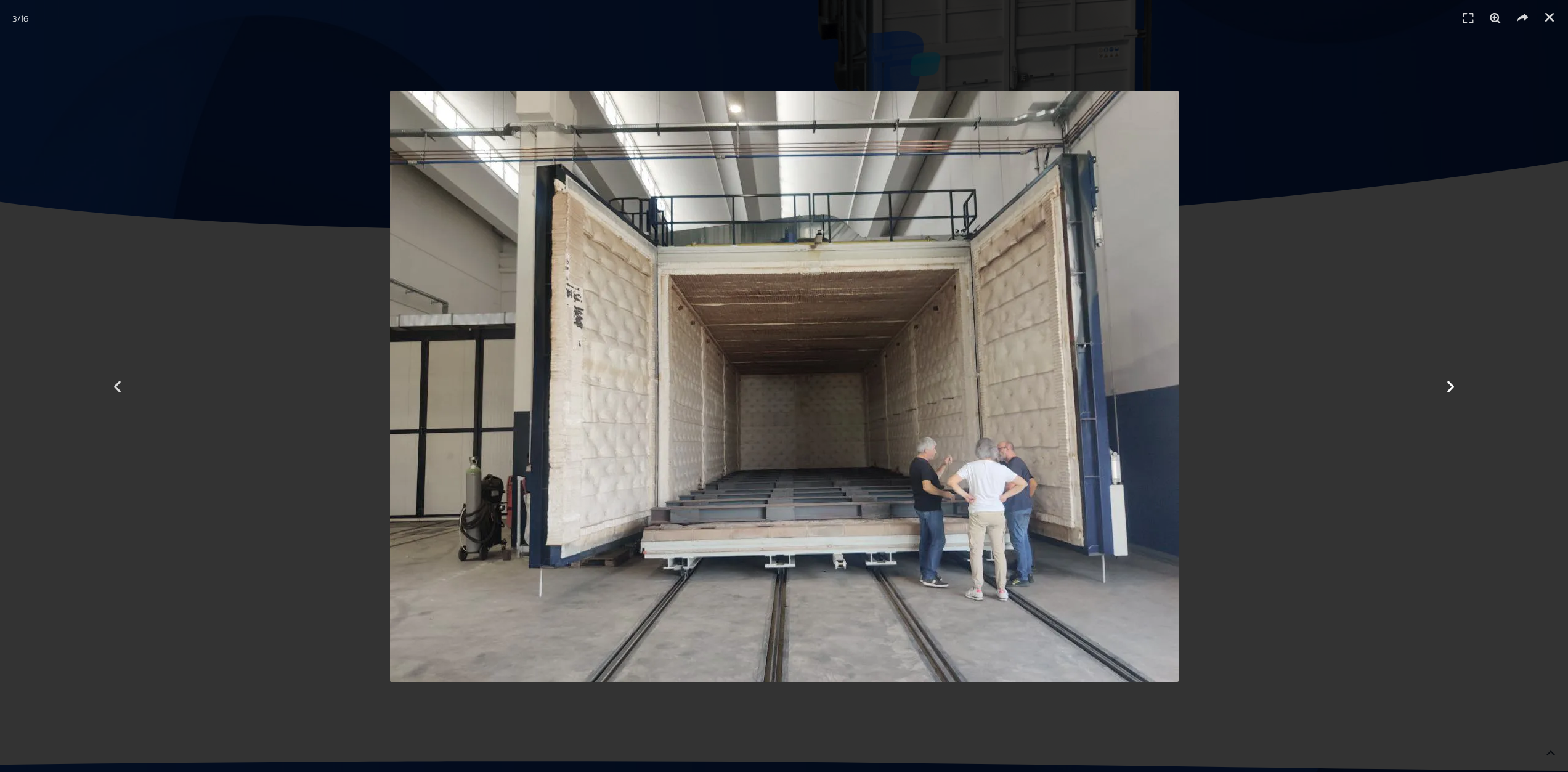
click at [1450, 390] on icon "Next slide" at bounding box center [1450, 386] width 15 height 15
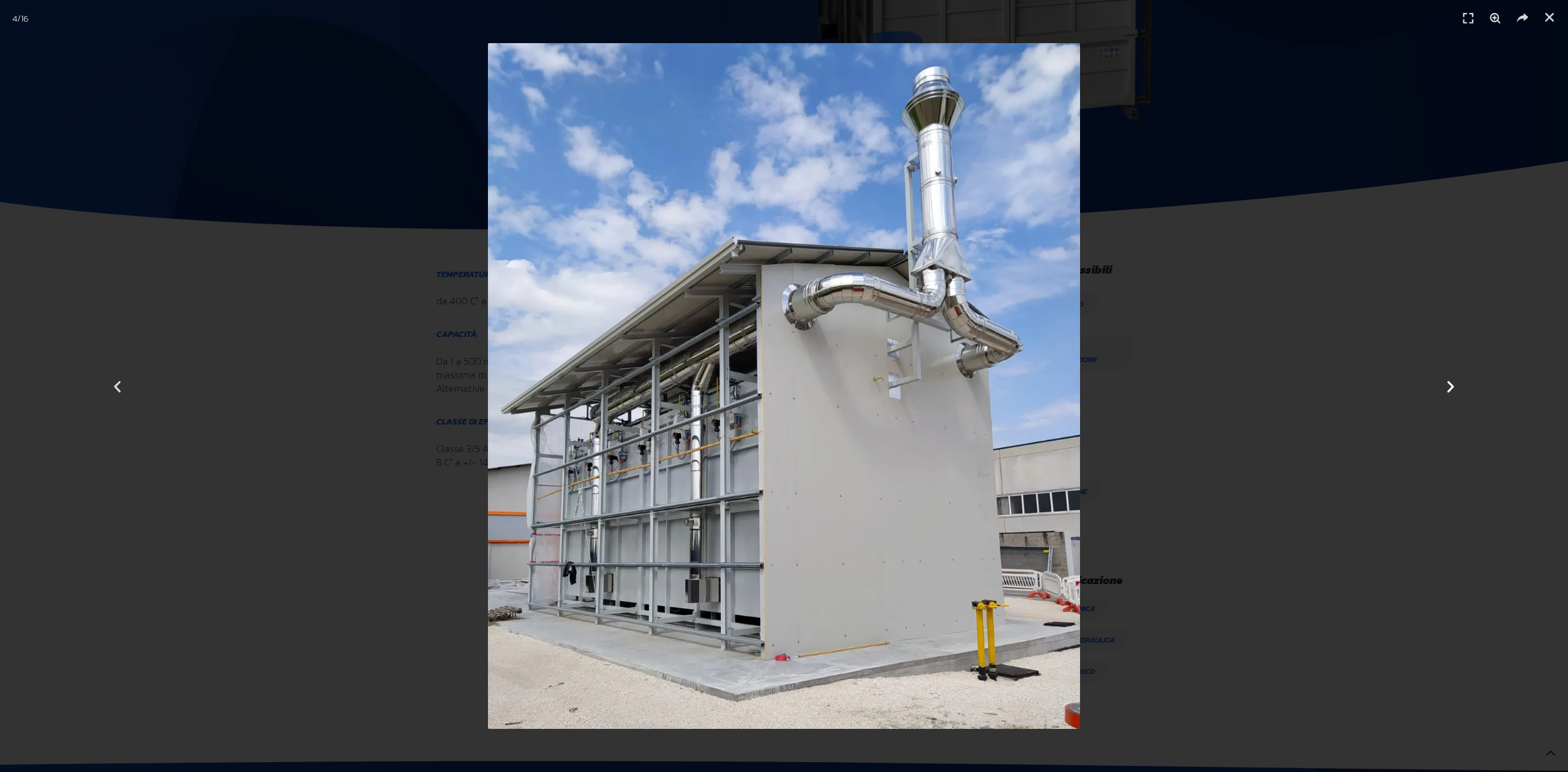
click at [1451, 380] on icon "Next slide" at bounding box center [1450, 386] width 15 height 15
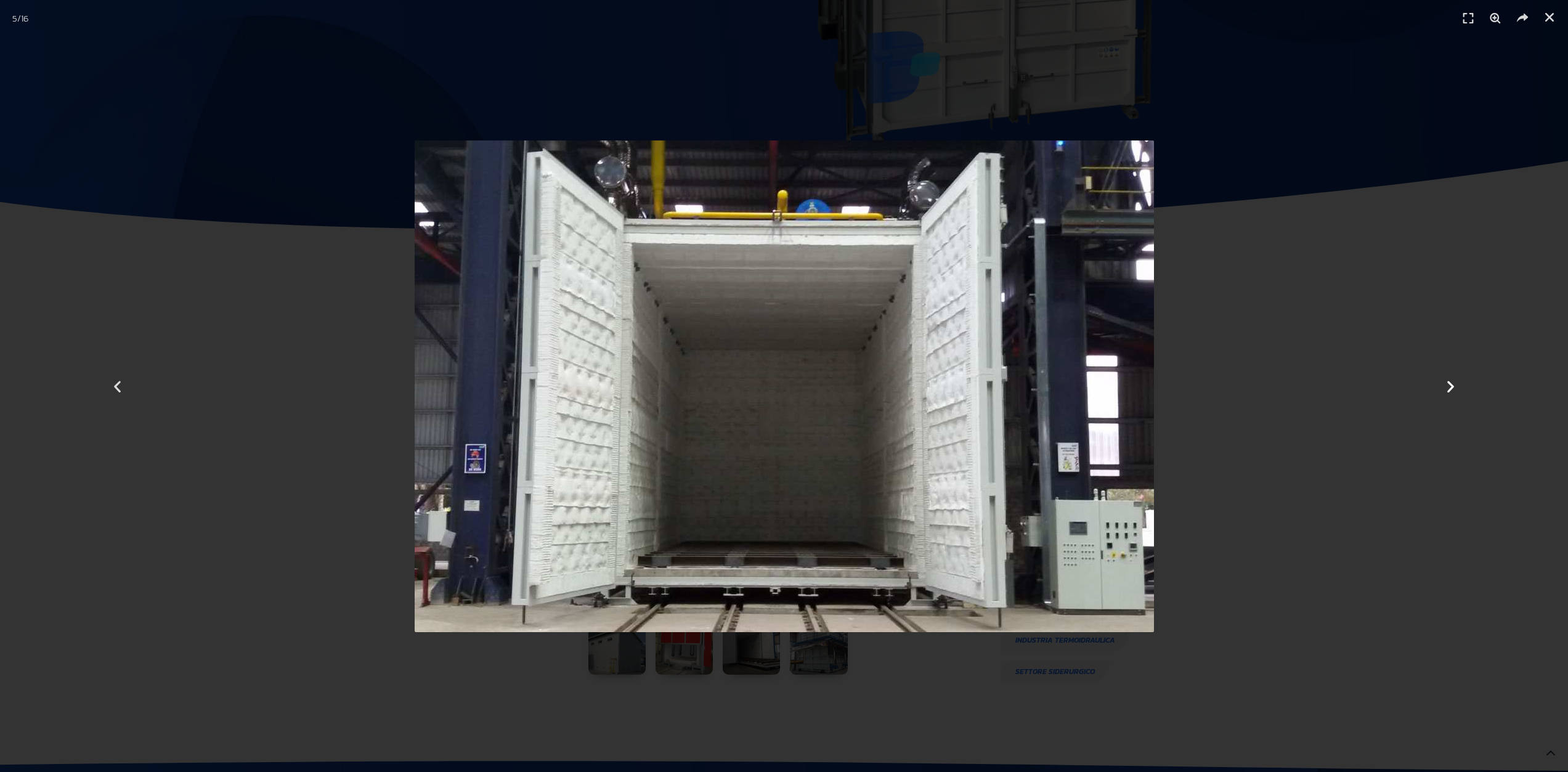
click at [1454, 380] on icon "Next slide" at bounding box center [1450, 386] width 15 height 15
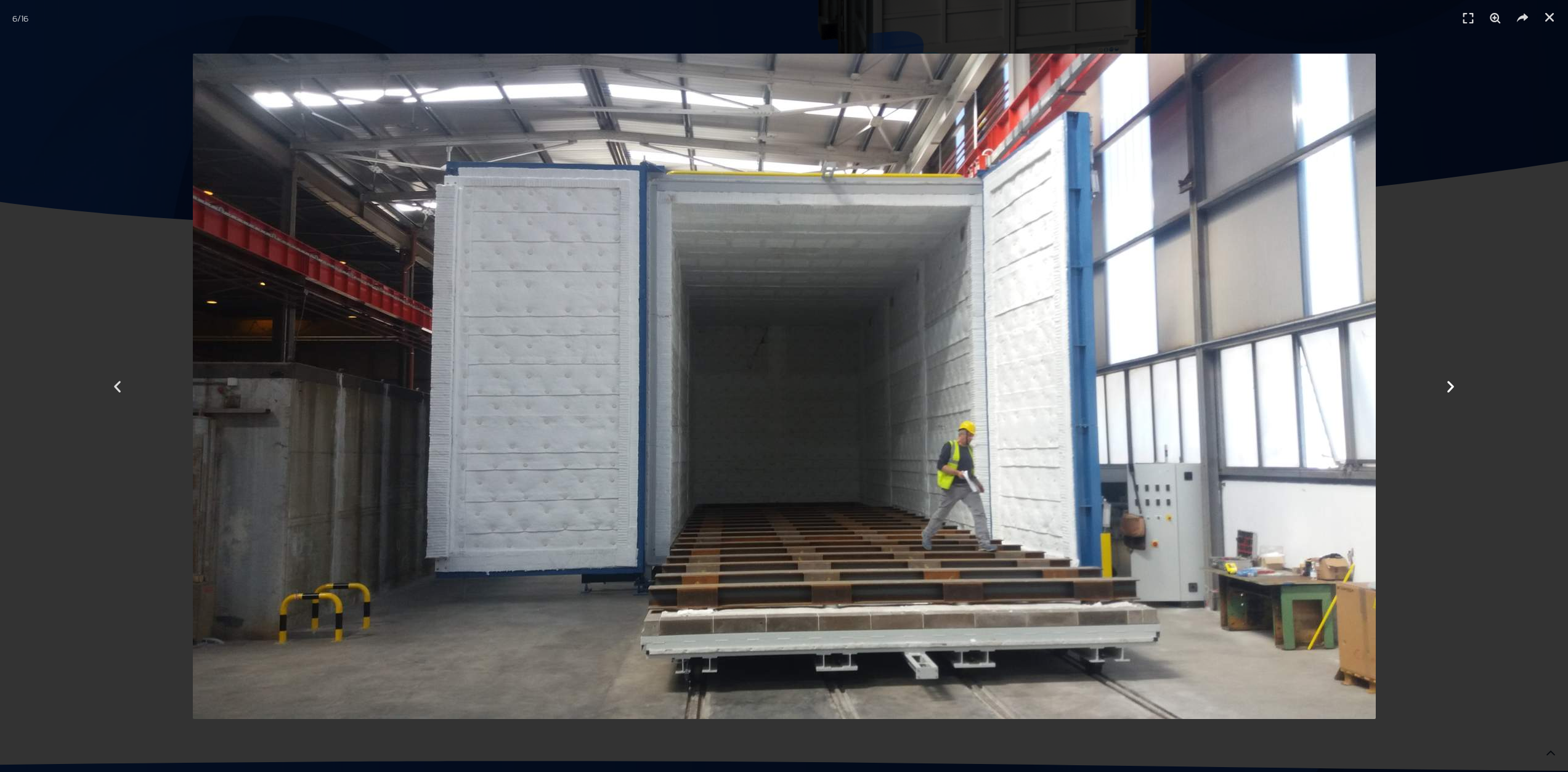
click at [1454, 380] on icon "Next slide" at bounding box center [1450, 386] width 15 height 15
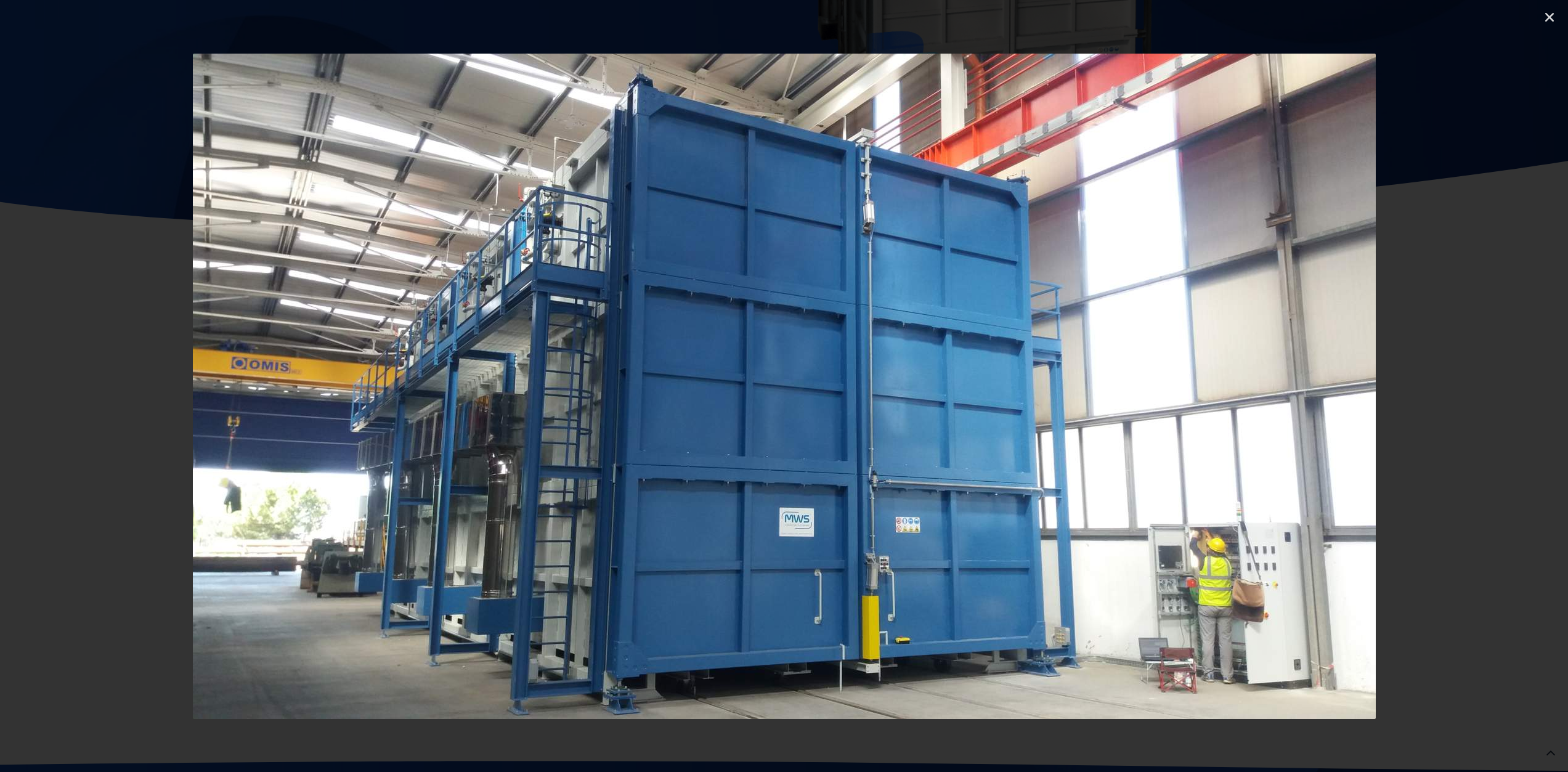
click at [1454, 380] on icon "Next slide" at bounding box center [1450, 386] width 15 height 15
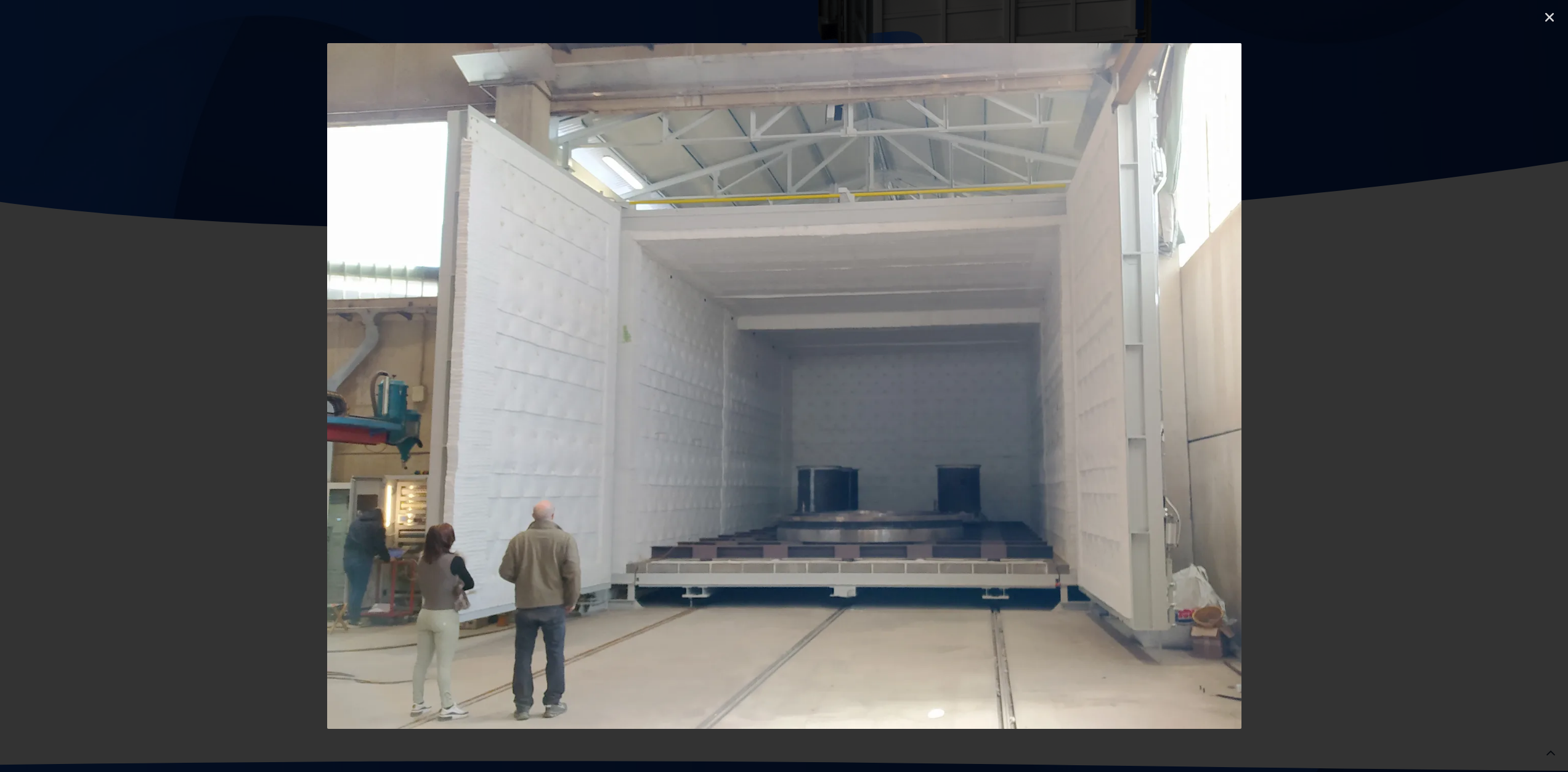
click at [1454, 380] on icon "Next slide" at bounding box center [1450, 386] width 15 height 15
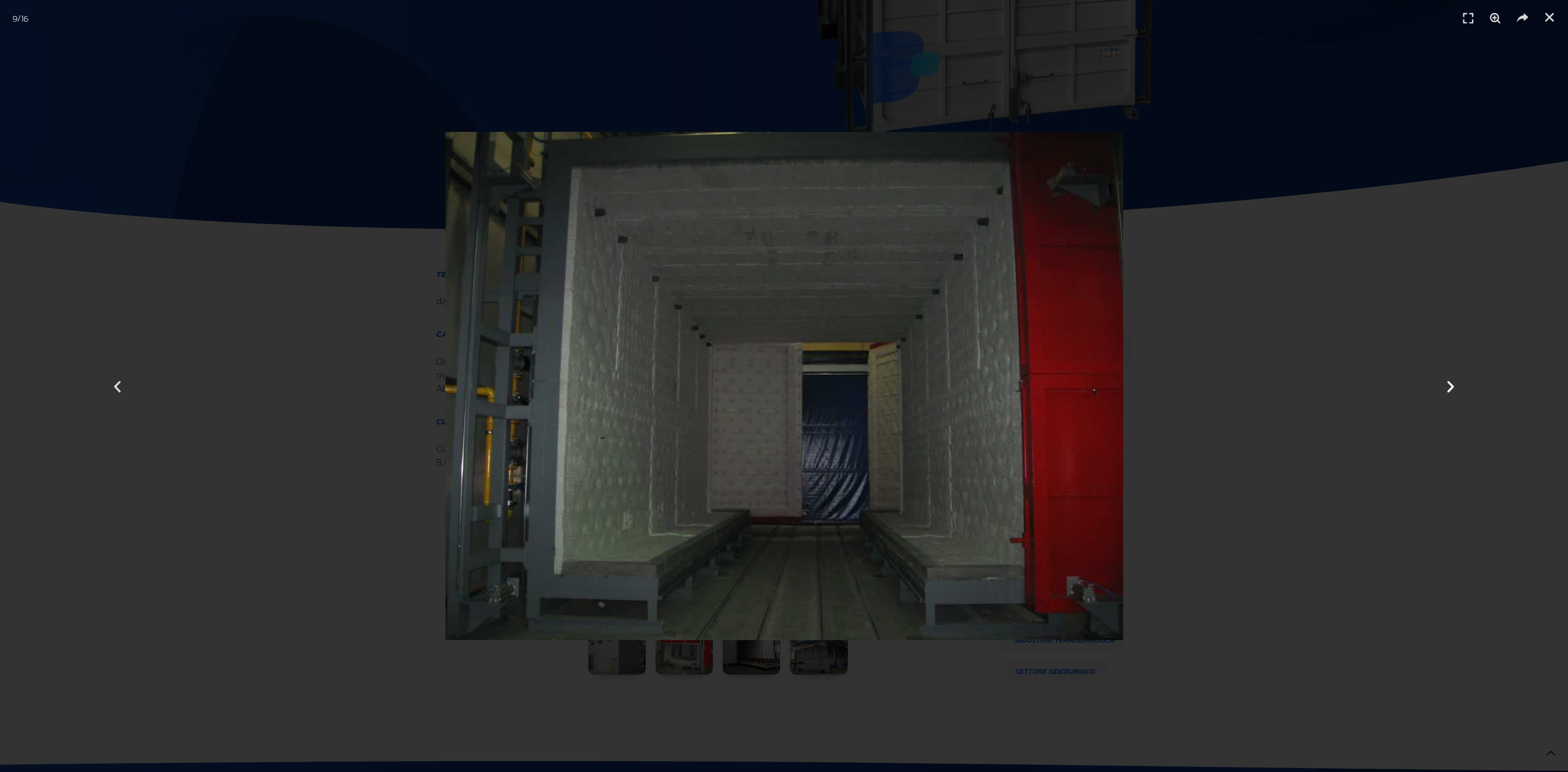
click at [1454, 380] on icon "Next slide" at bounding box center [1450, 386] width 15 height 15
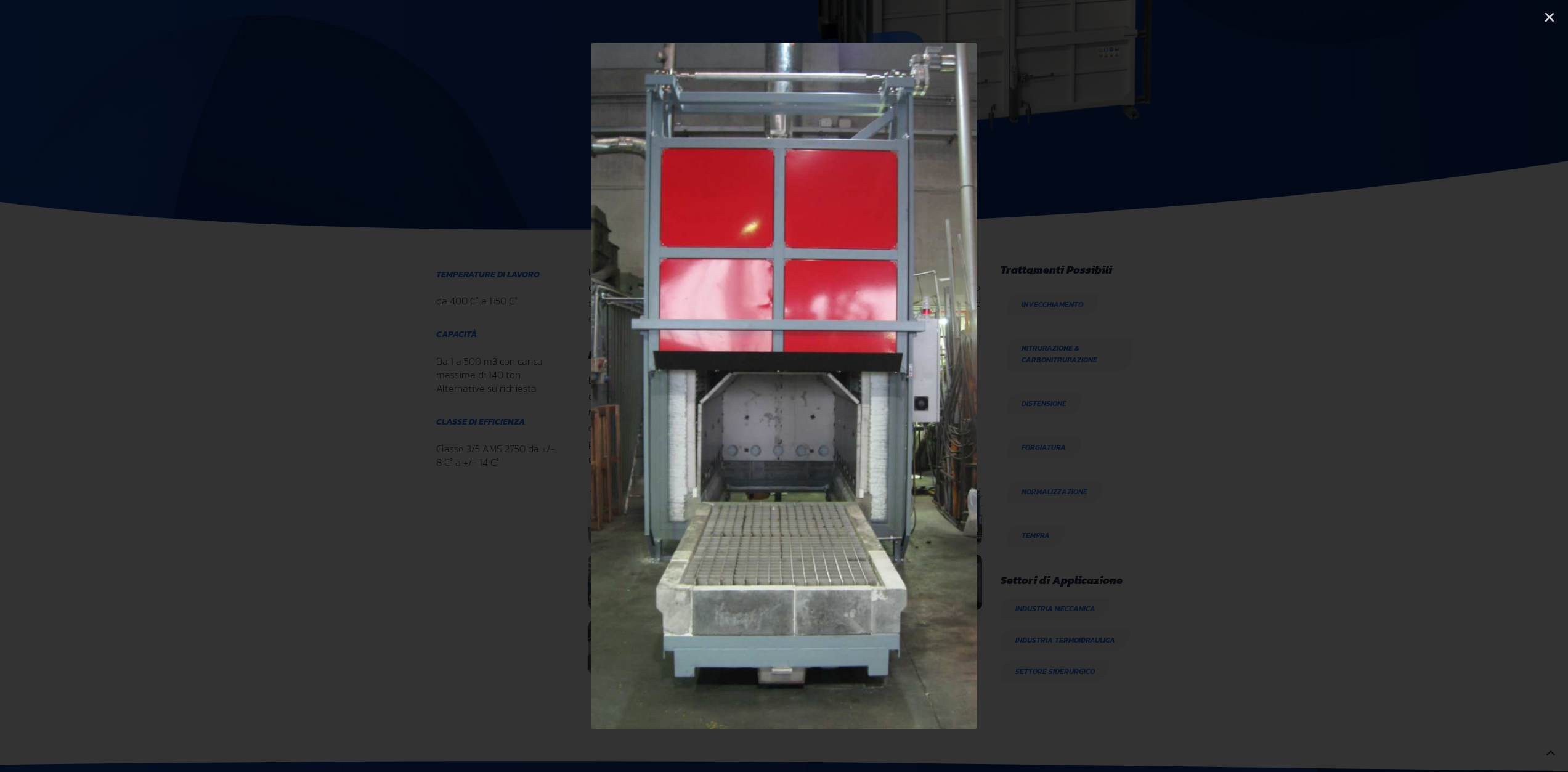
click at [1454, 380] on icon "Next slide" at bounding box center [1450, 386] width 15 height 15
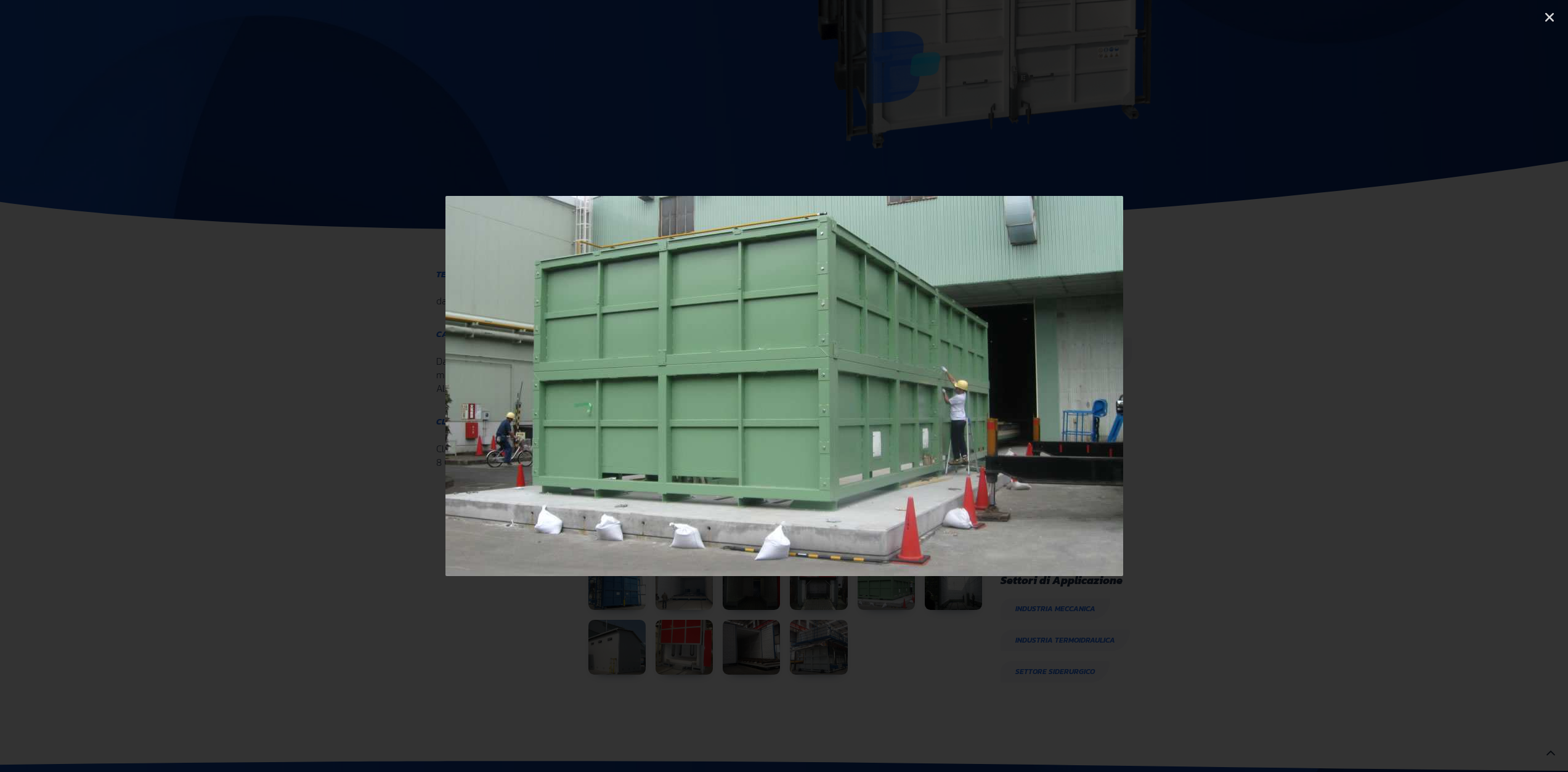
click at [1454, 380] on icon "Next slide" at bounding box center [1450, 386] width 15 height 15
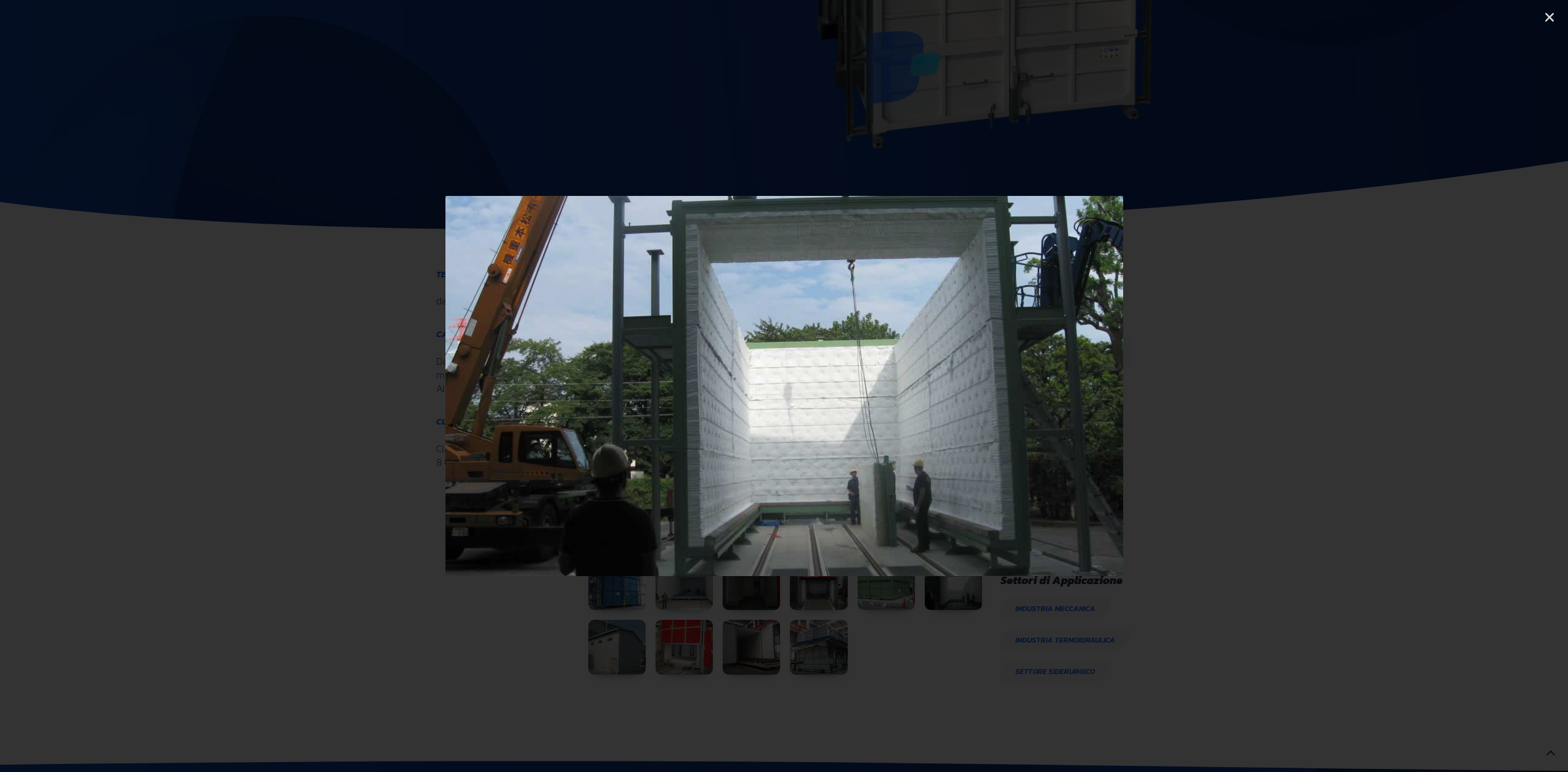
click at [1454, 380] on icon "Next slide" at bounding box center [1450, 386] width 15 height 15
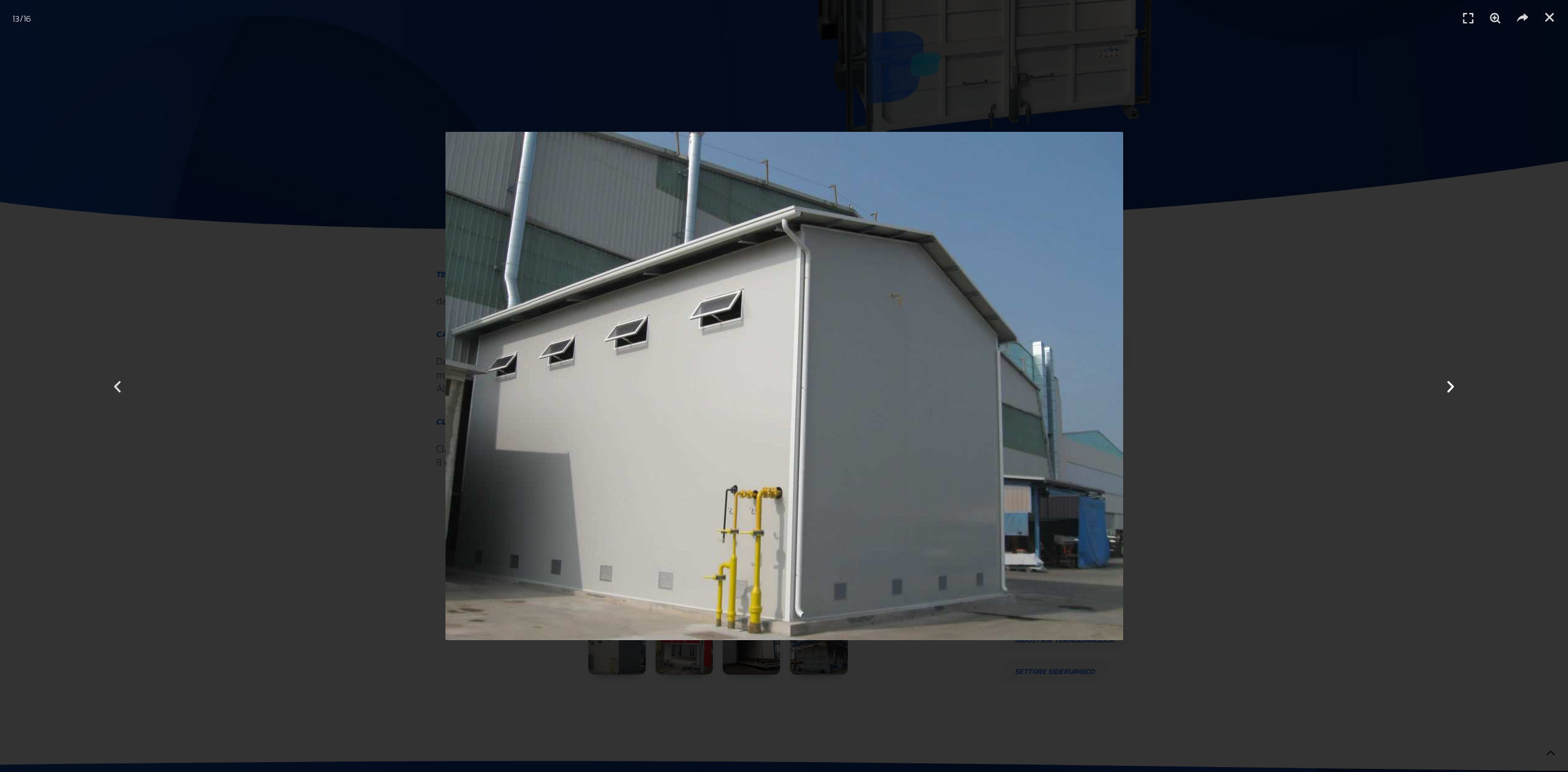
click at [1454, 381] on icon "Next slide" at bounding box center [1450, 386] width 15 height 15
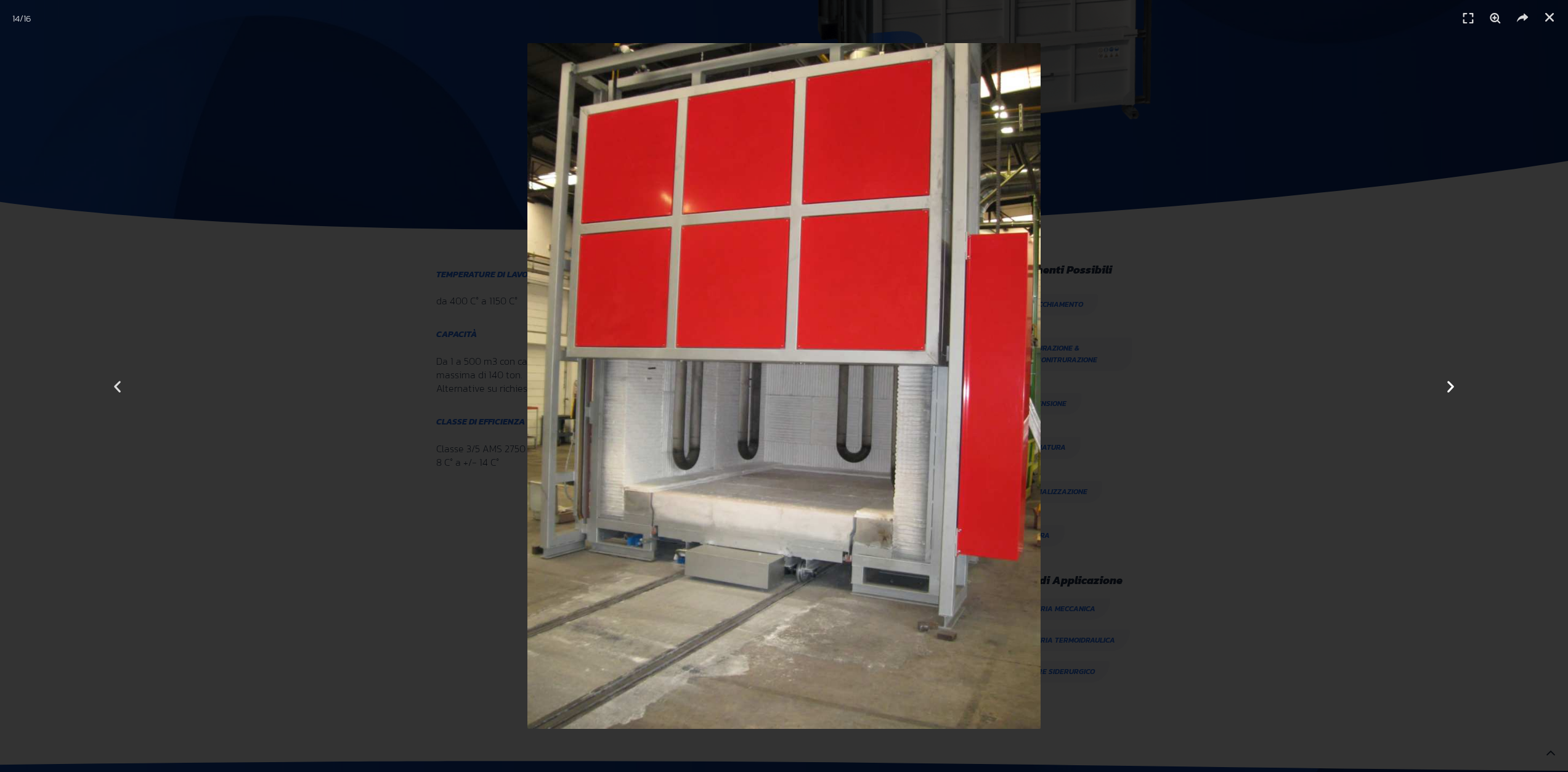
click at [1456, 386] on icon "Next slide" at bounding box center [1450, 386] width 15 height 15
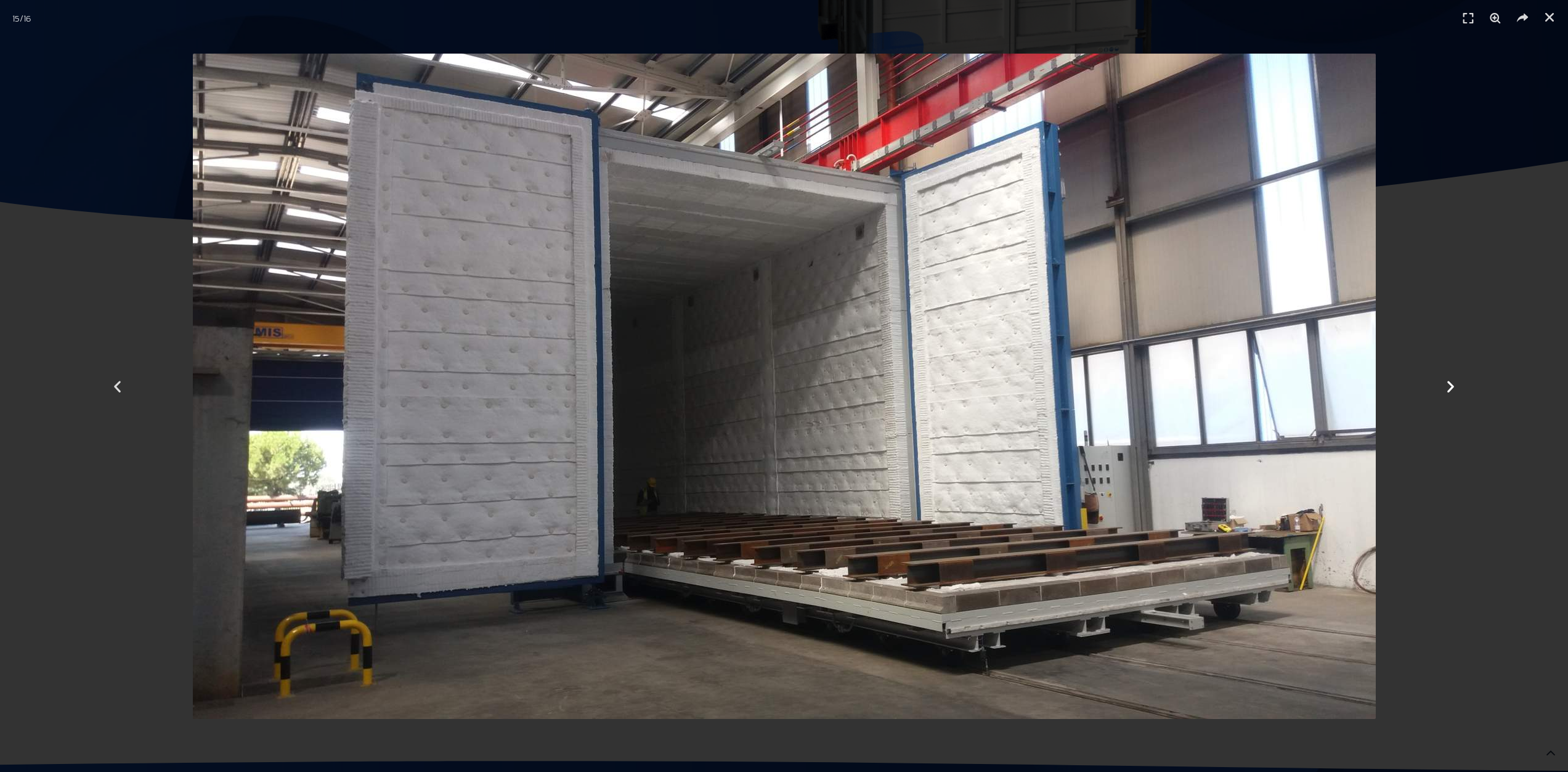
click at [1446, 385] on icon "Next slide" at bounding box center [1450, 386] width 15 height 15
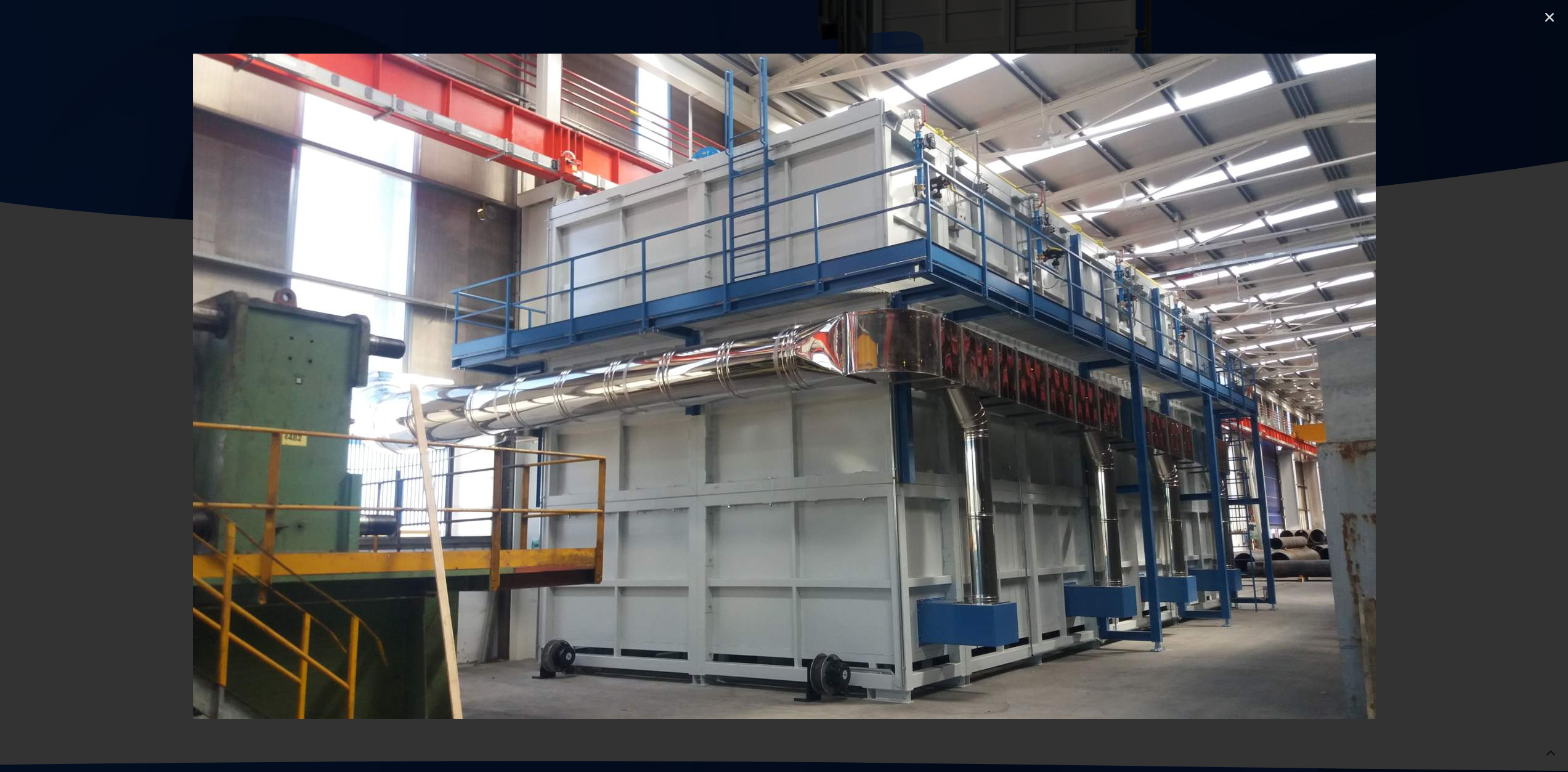
click at [1446, 385] on icon "Next slide" at bounding box center [1450, 386] width 15 height 15
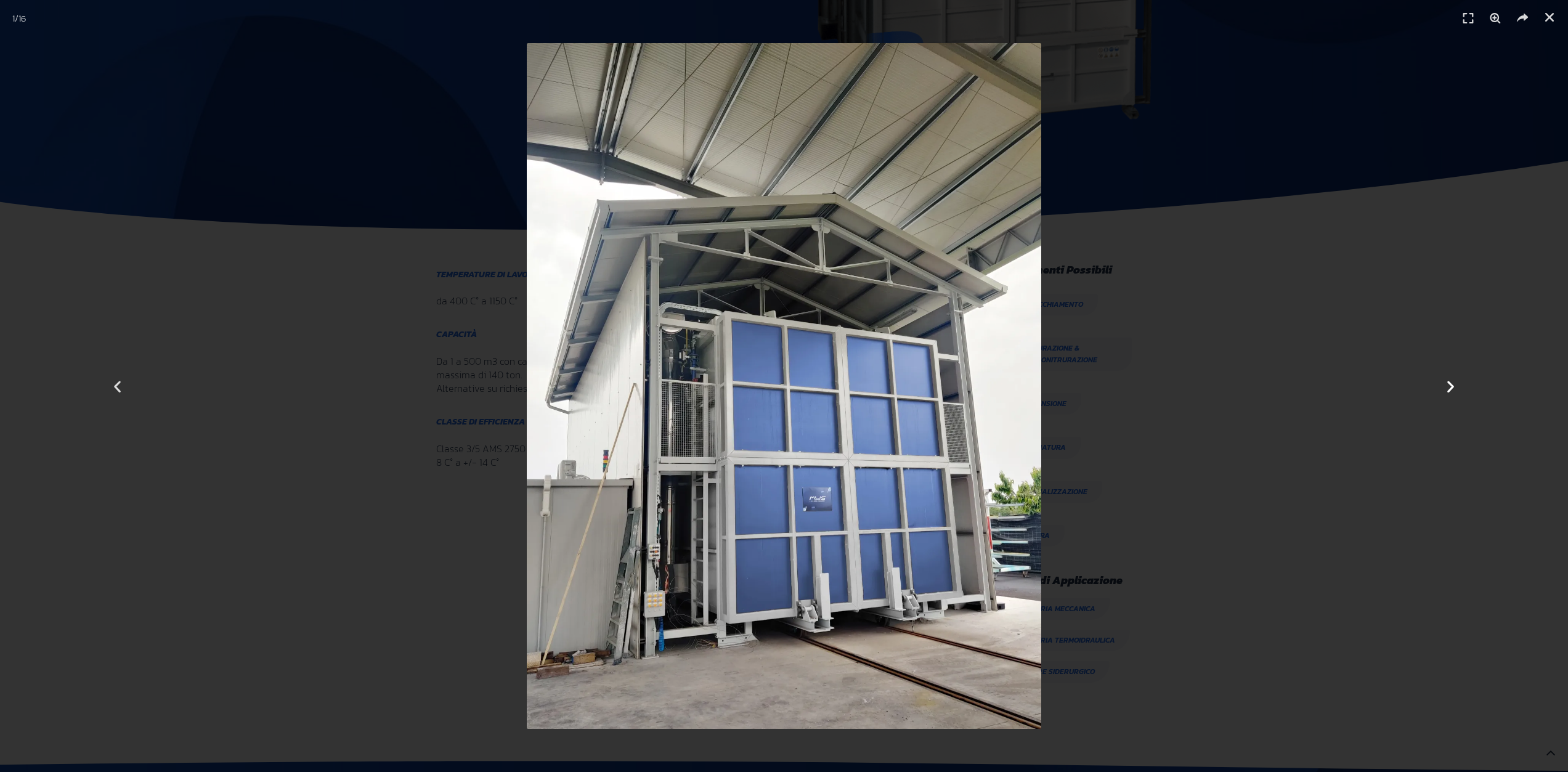
click at [1446, 390] on icon "Next slide" at bounding box center [1450, 386] width 15 height 15
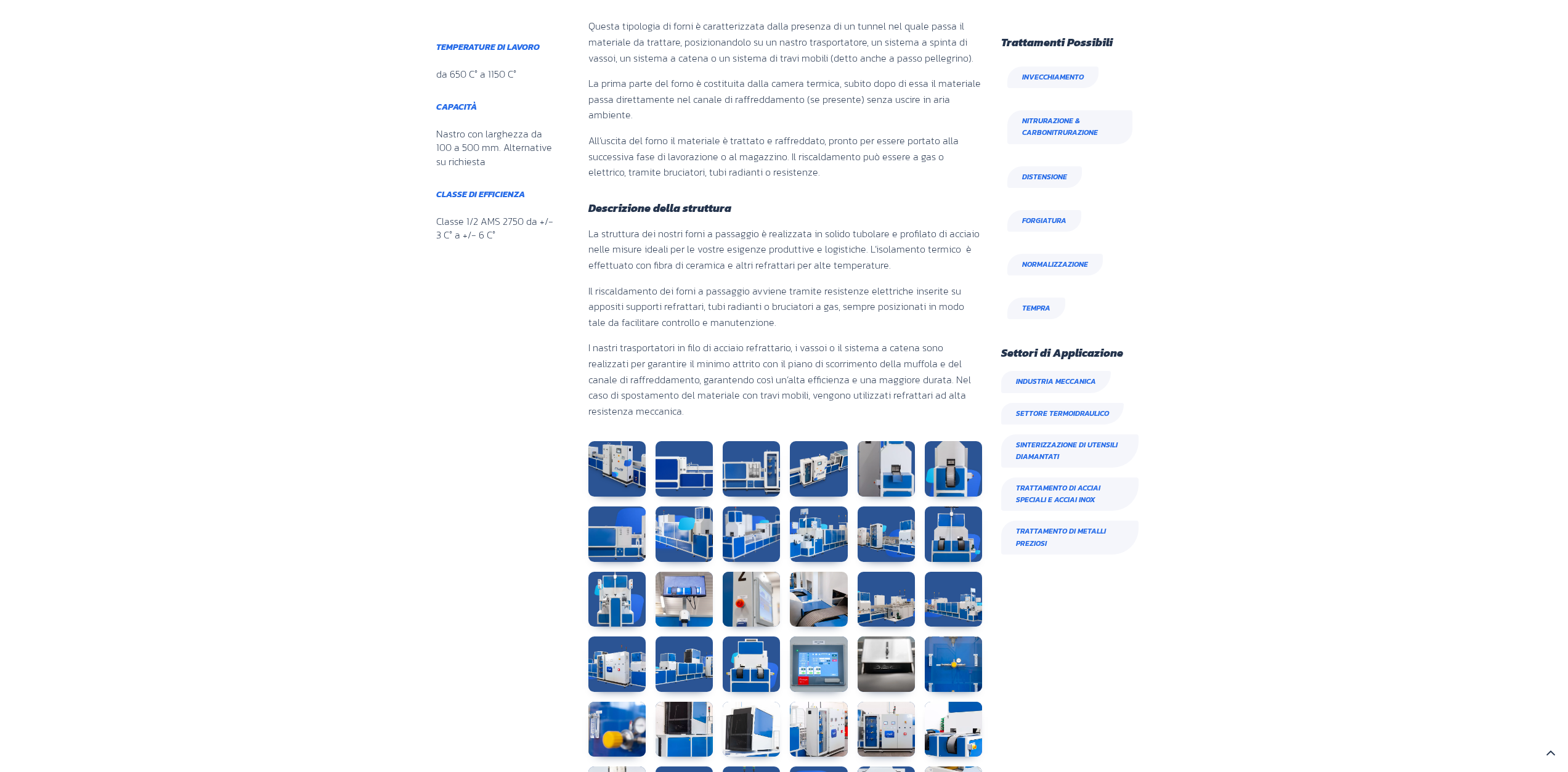
scroll to position [554, 0]
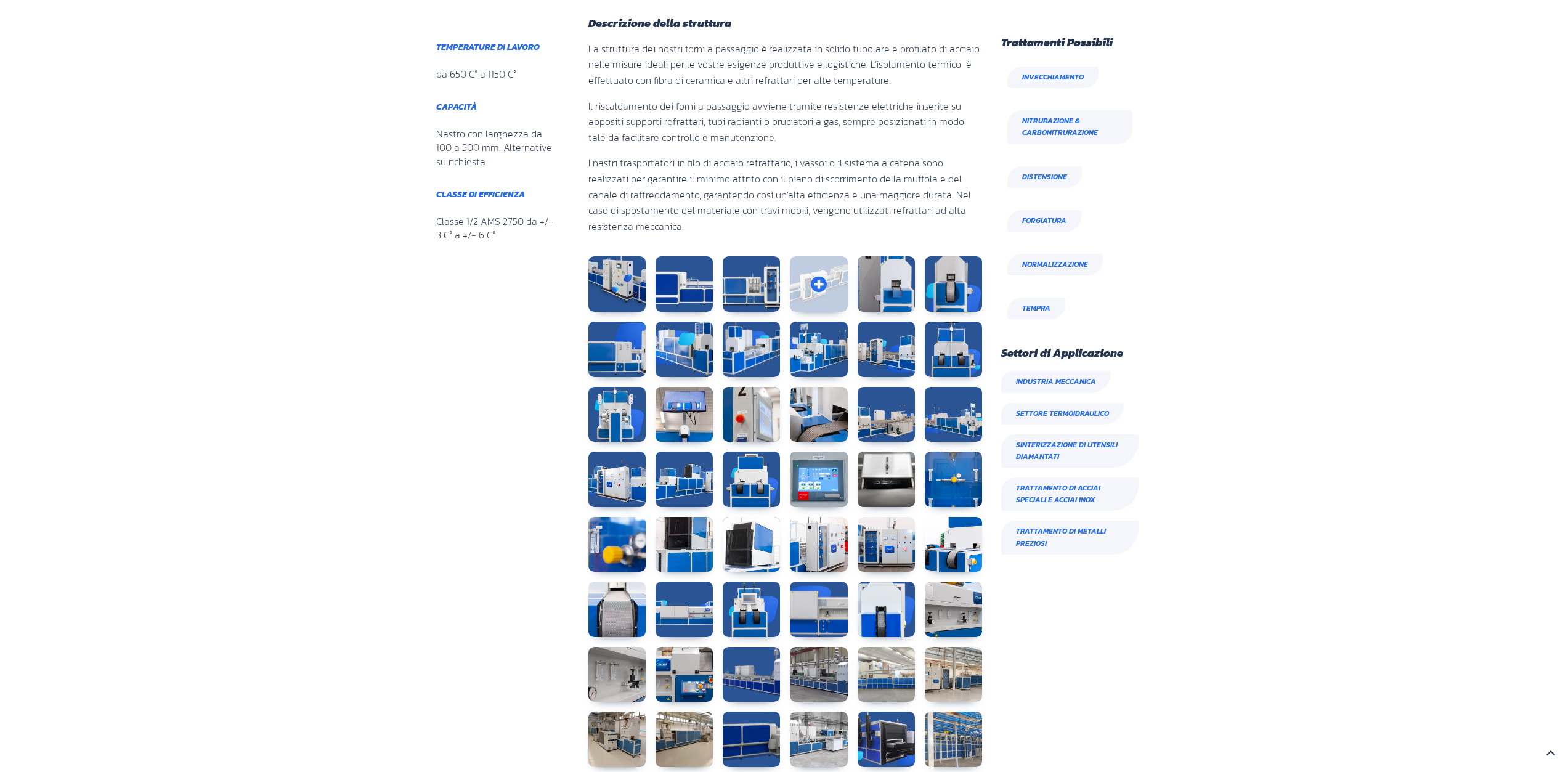
click at [823, 282] on link at bounding box center [818, 284] width 57 height 55
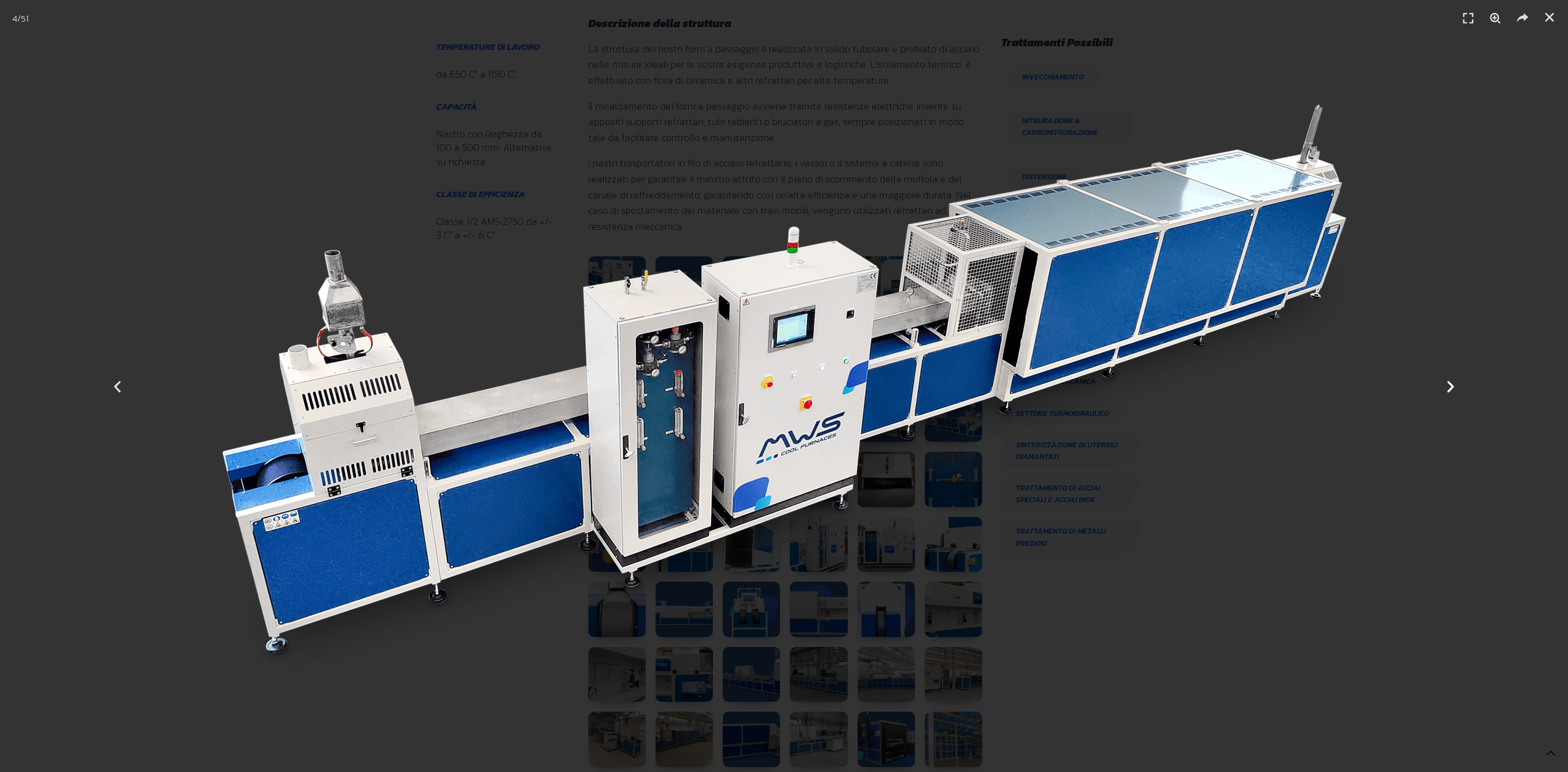
click at [1437, 383] on div "Successivo" at bounding box center [1450, 386] width 235 height 772
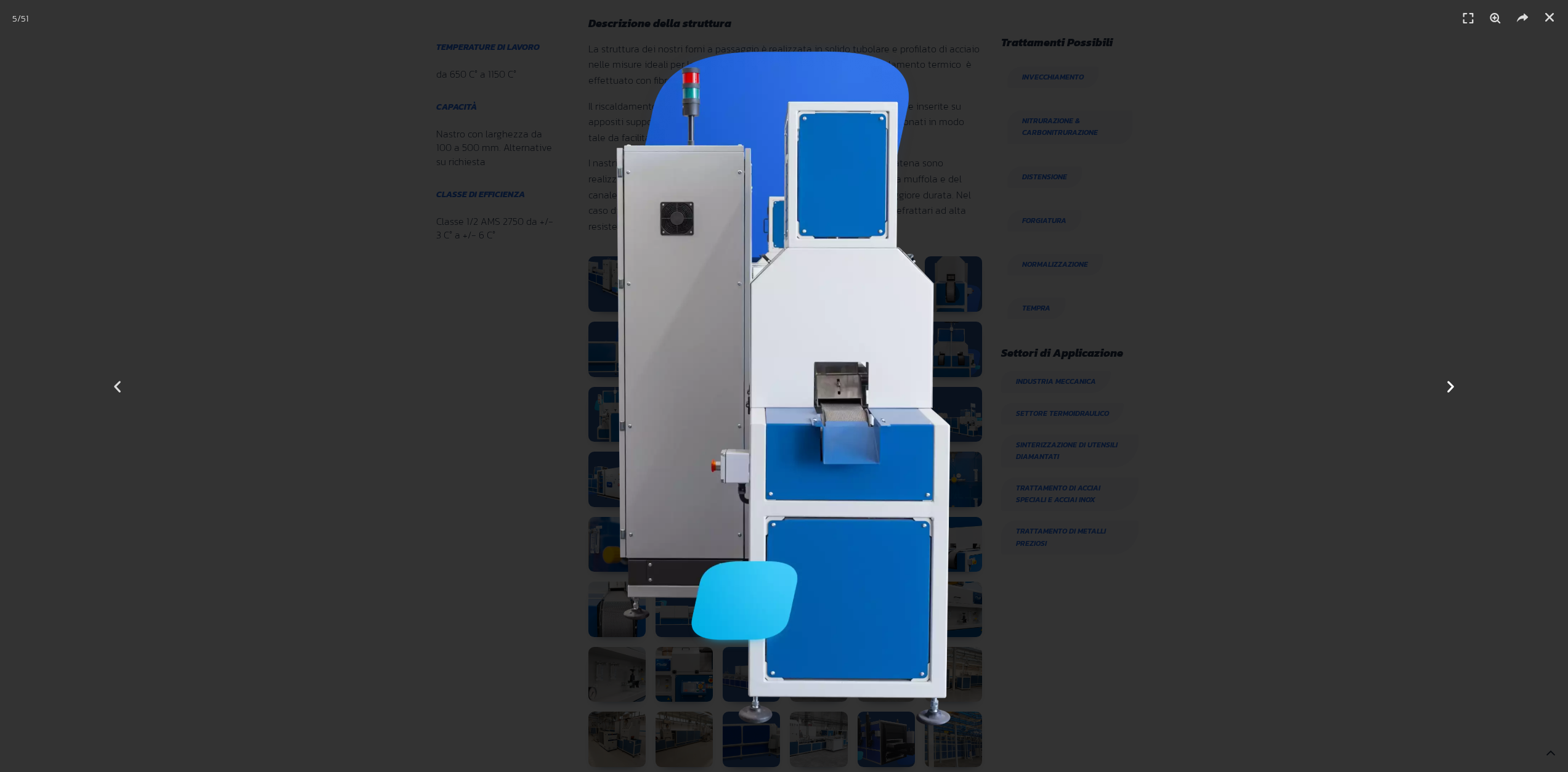
click at [1449, 381] on icon "Next slide" at bounding box center [1450, 386] width 15 height 15
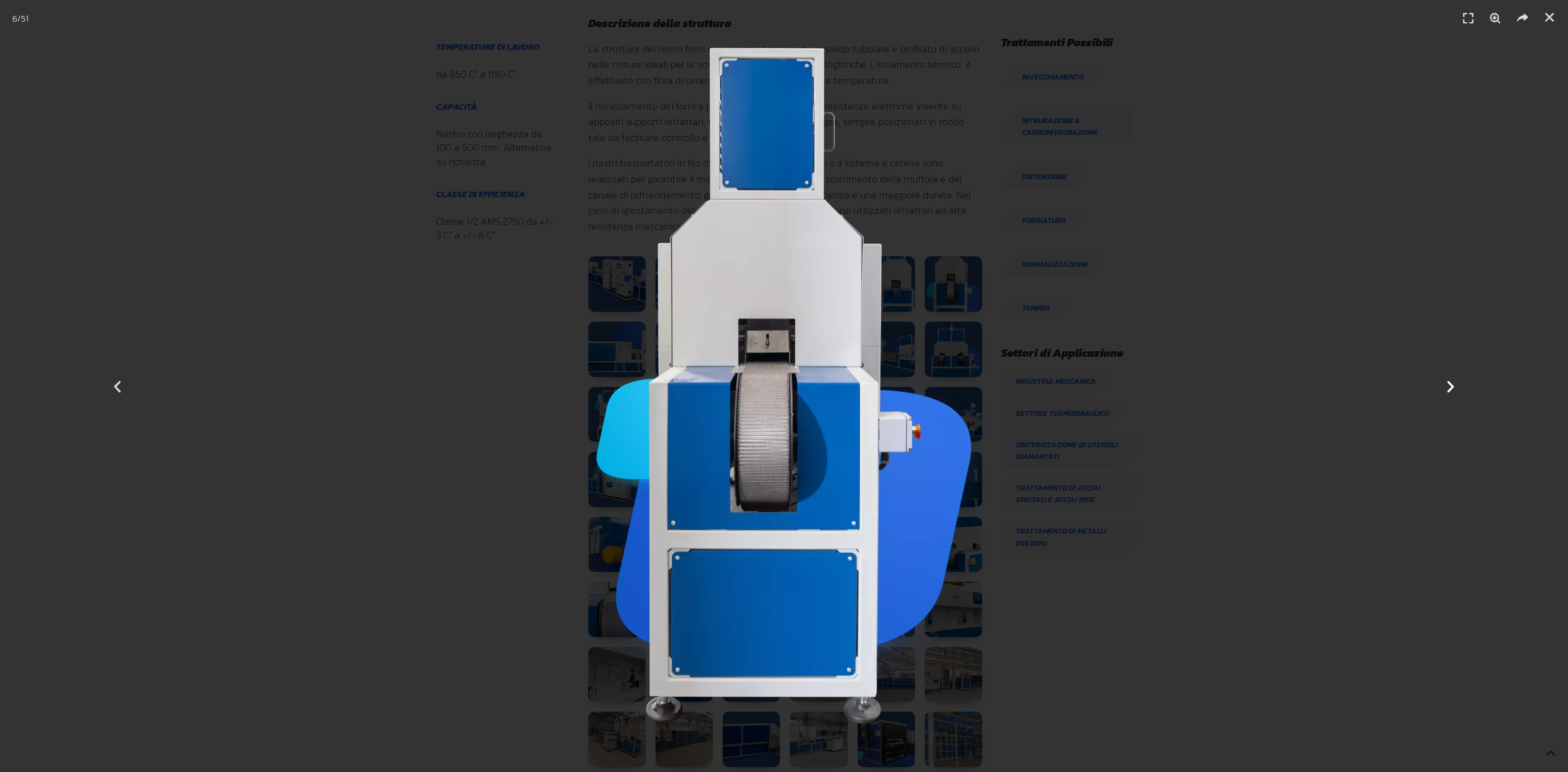
click at [1449, 381] on icon "Next slide" at bounding box center [1450, 386] width 15 height 15
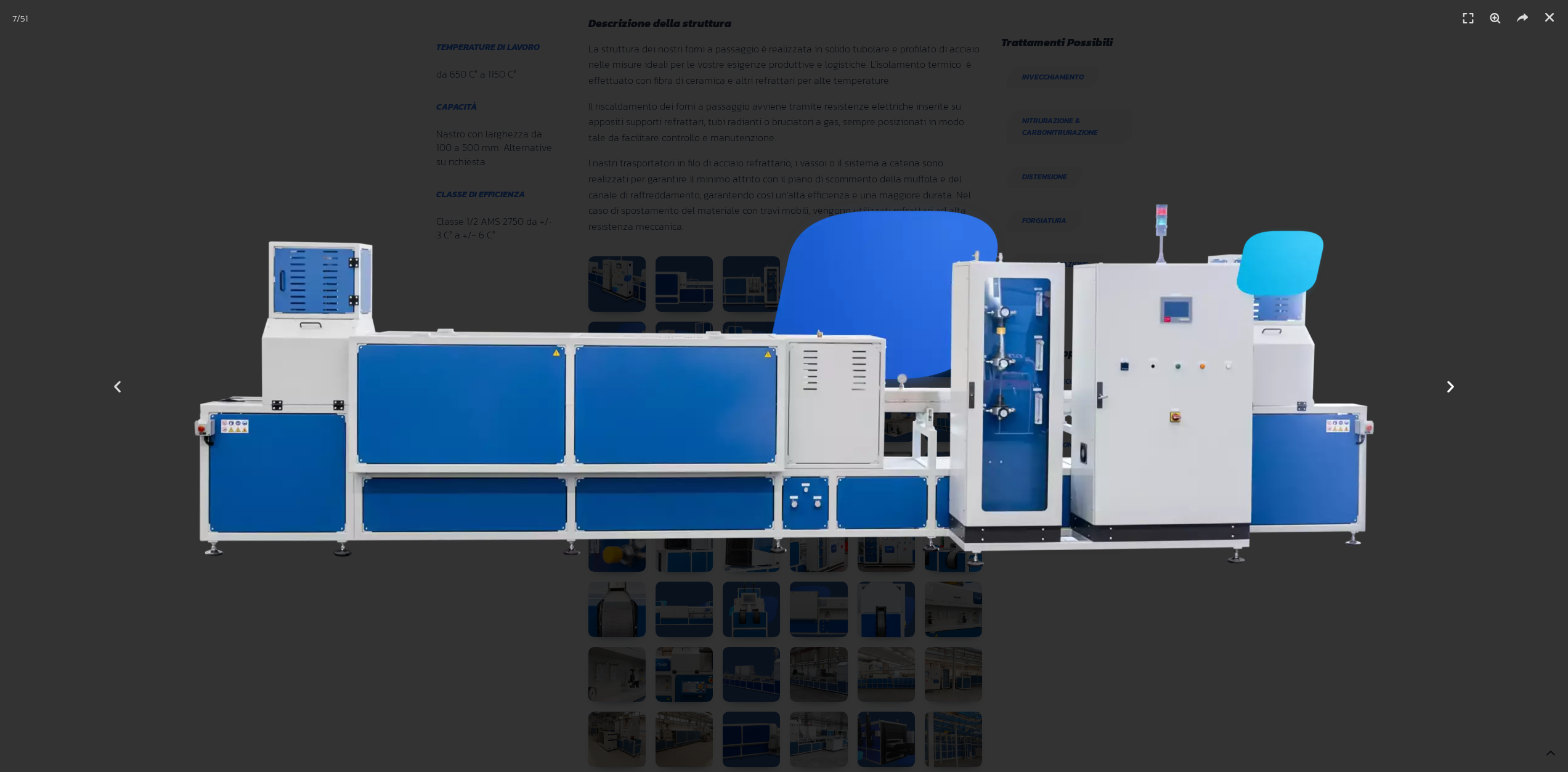
click at [1446, 383] on icon "Next slide" at bounding box center [1450, 386] width 15 height 15
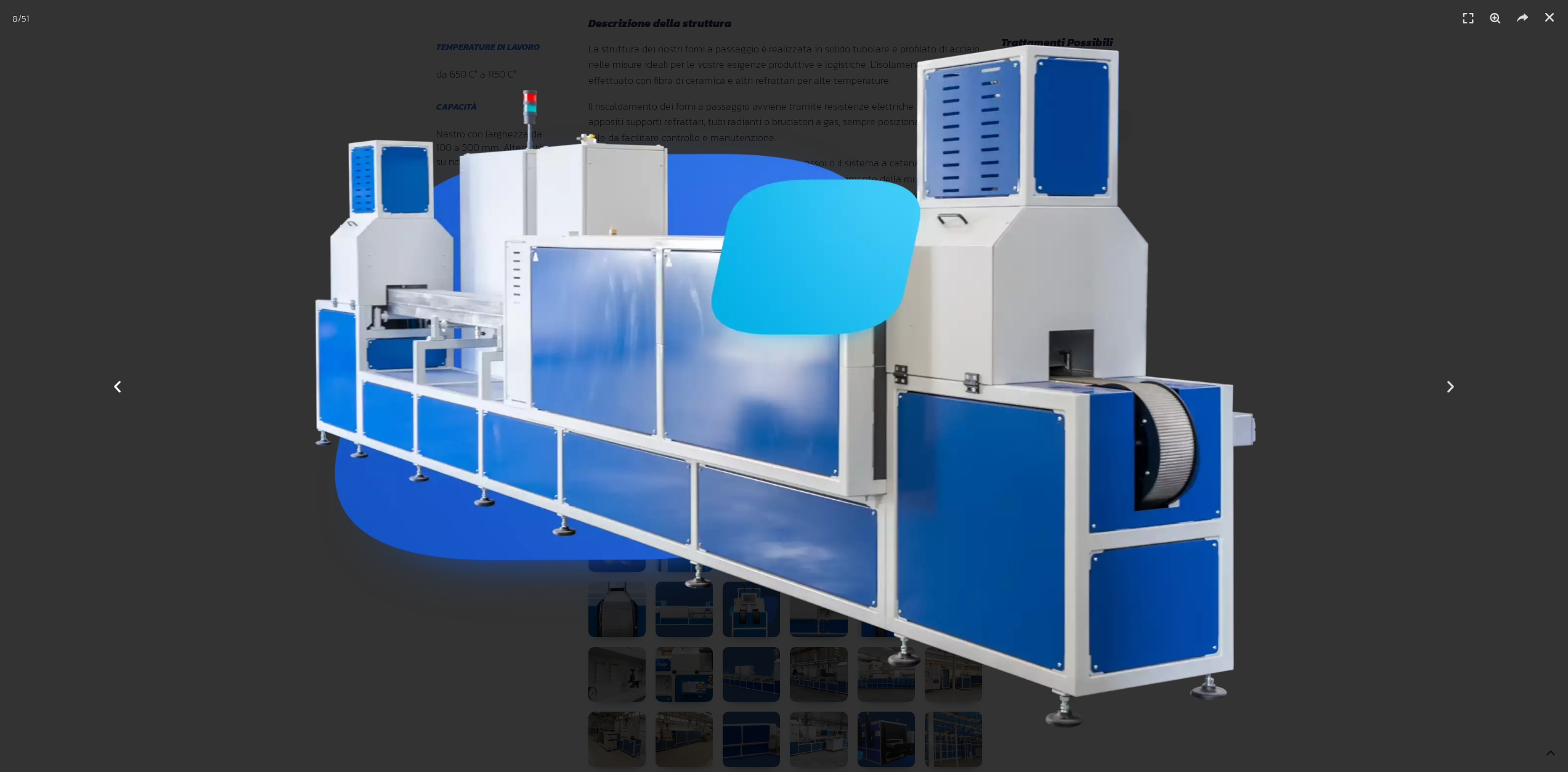
click at [114, 387] on icon "Previous slide" at bounding box center [117, 386] width 15 height 15
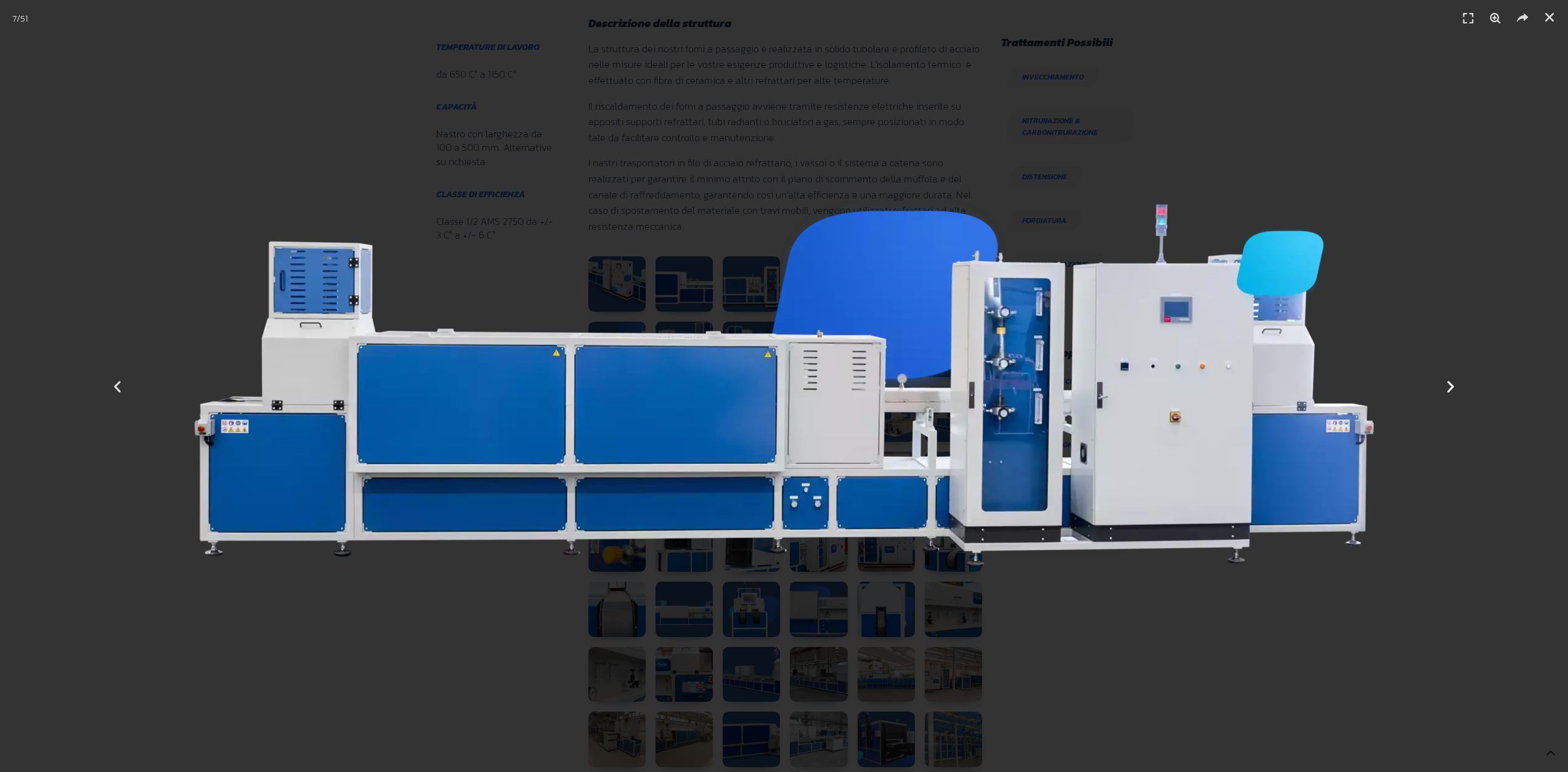
click at [1445, 386] on icon "Next slide" at bounding box center [1450, 386] width 15 height 15
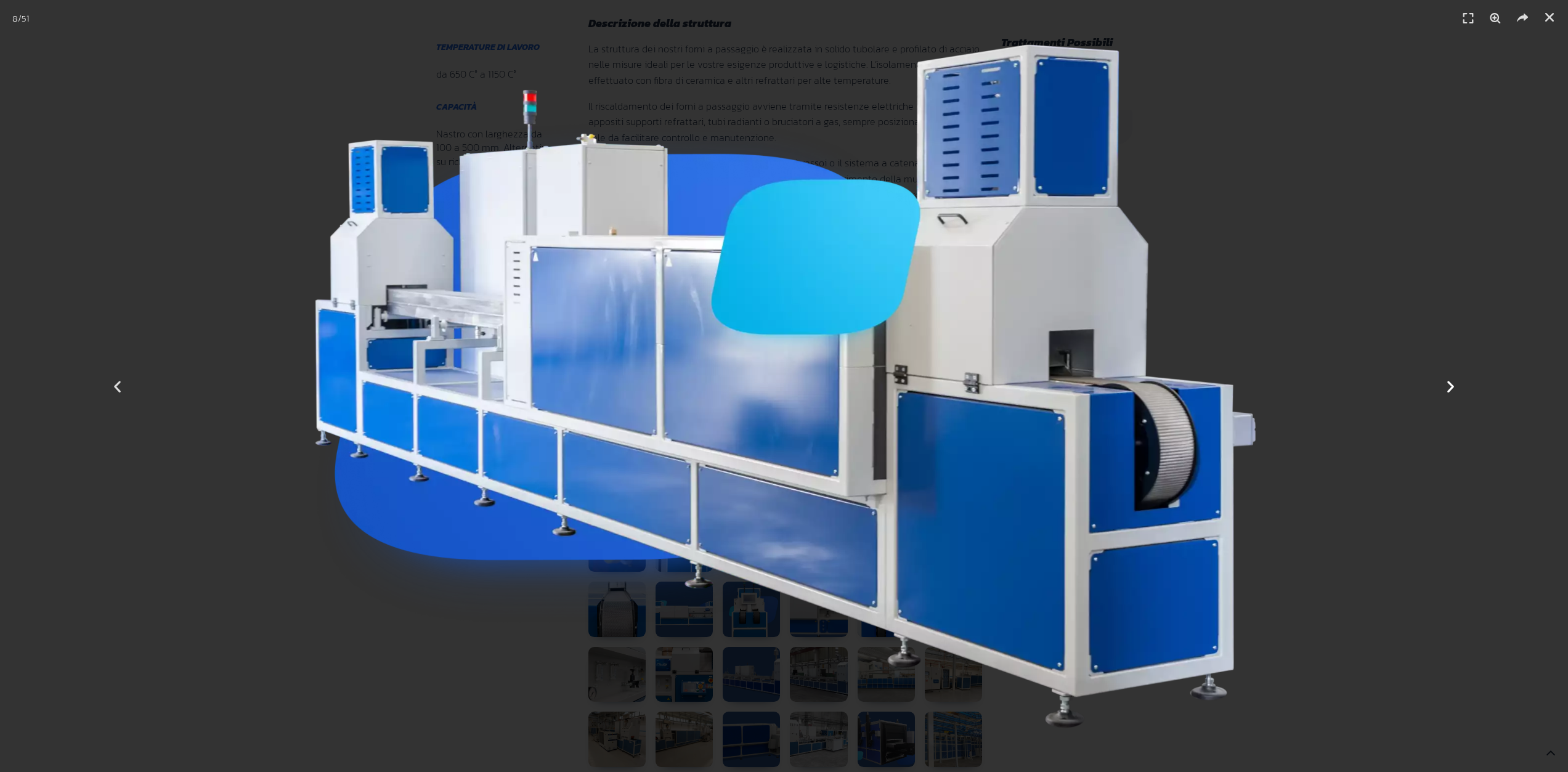
click at [1447, 386] on icon "Next slide" at bounding box center [1450, 386] width 15 height 15
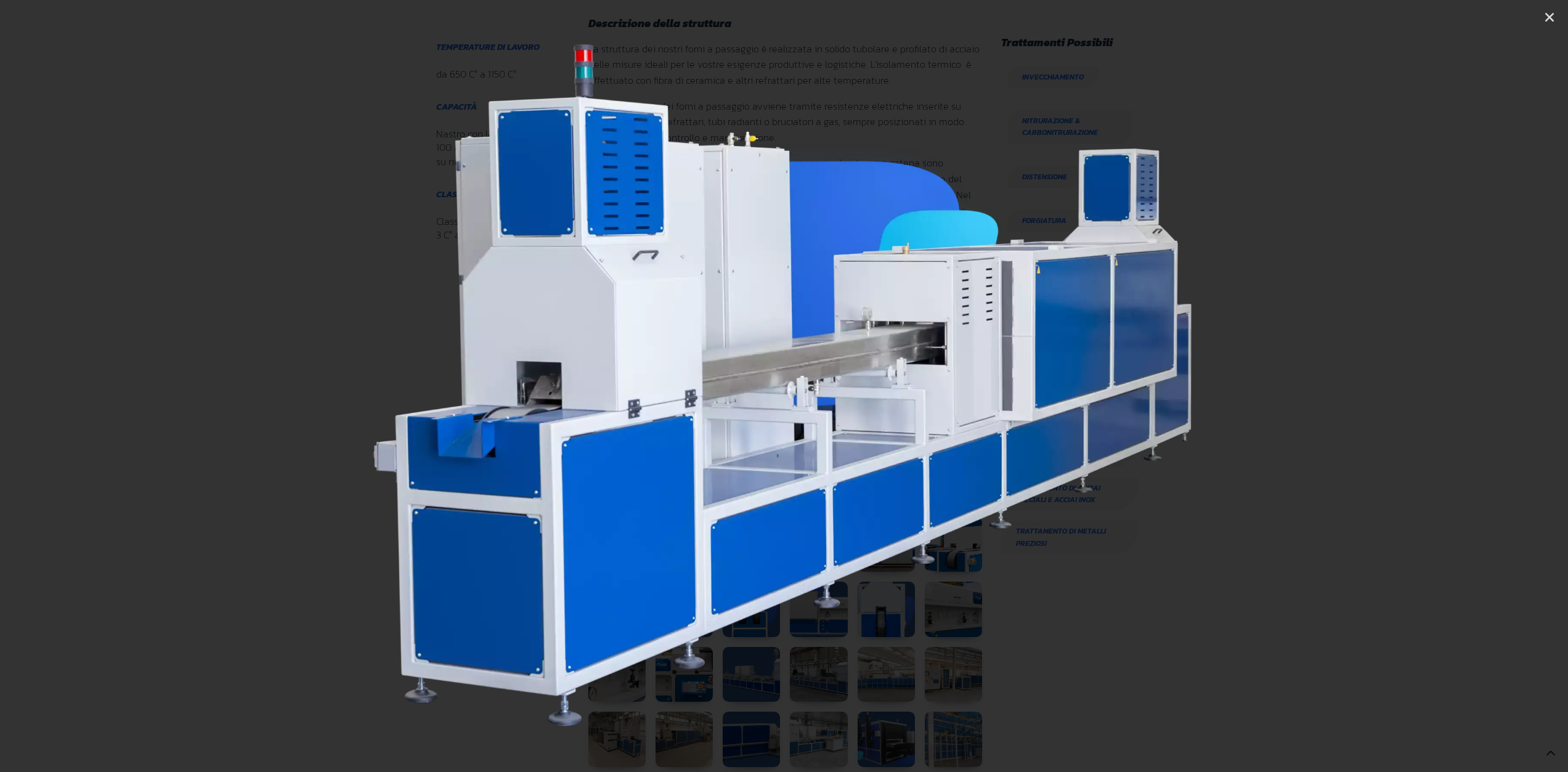
click at [1447, 386] on icon "Next slide" at bounding box center [1450, 386] width 15 height 15
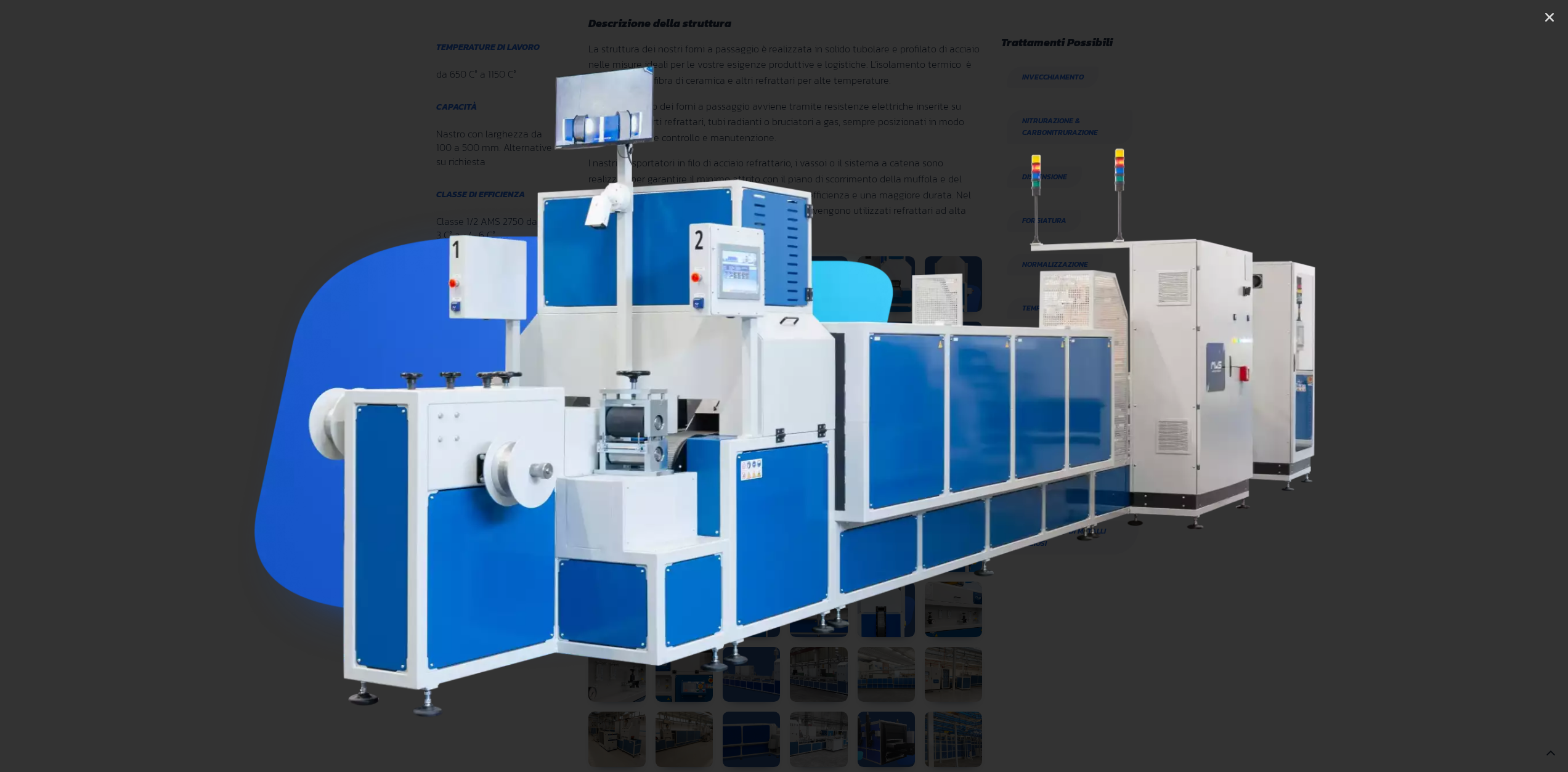
click at [1447, 386] on icon "Next slide" at bounding box center [1450, 386] width 15 height 15
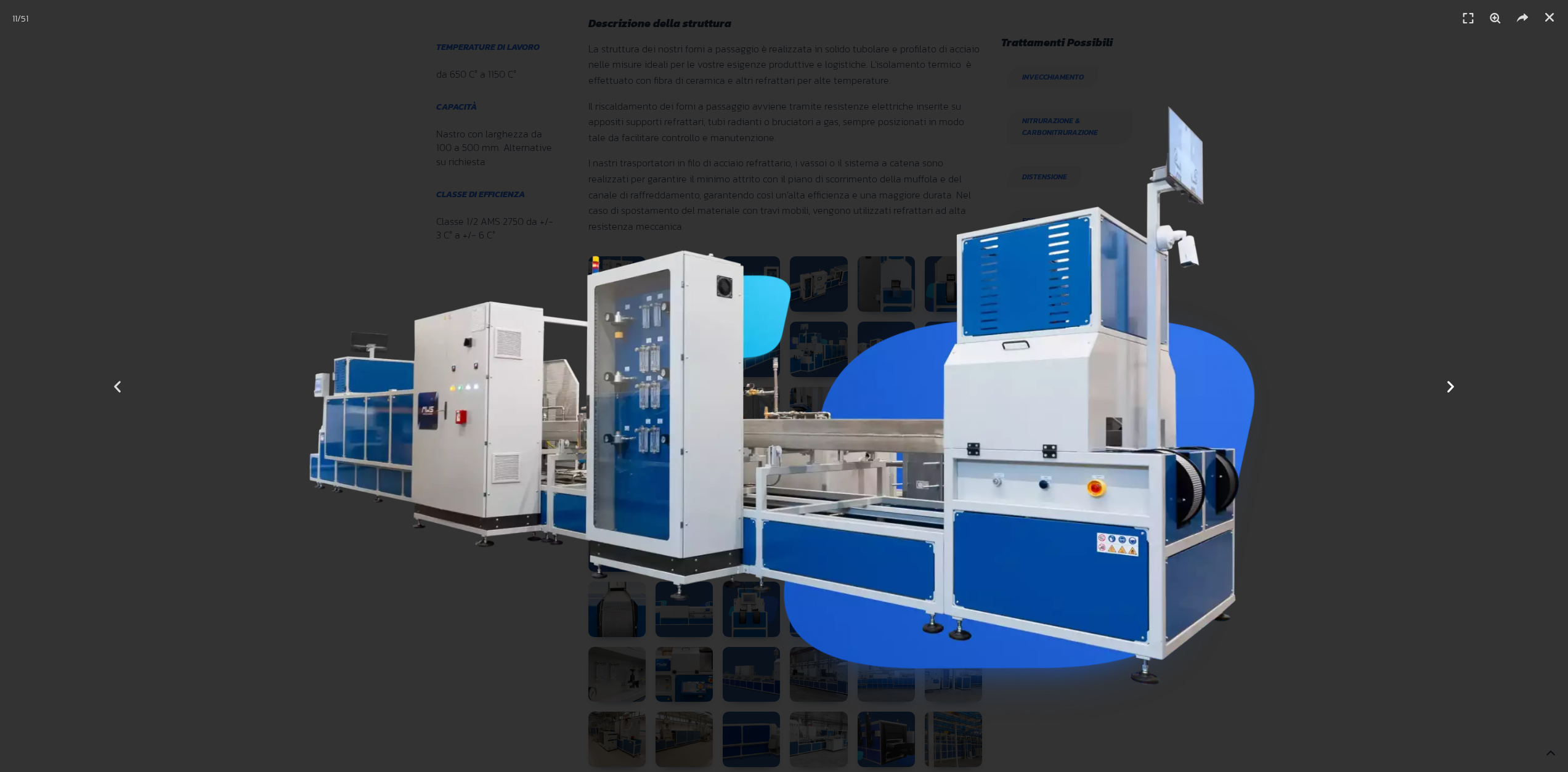
click at [1446, 384] on icon "Next slide" at bounding box center [1450, 386] width 15 height 15
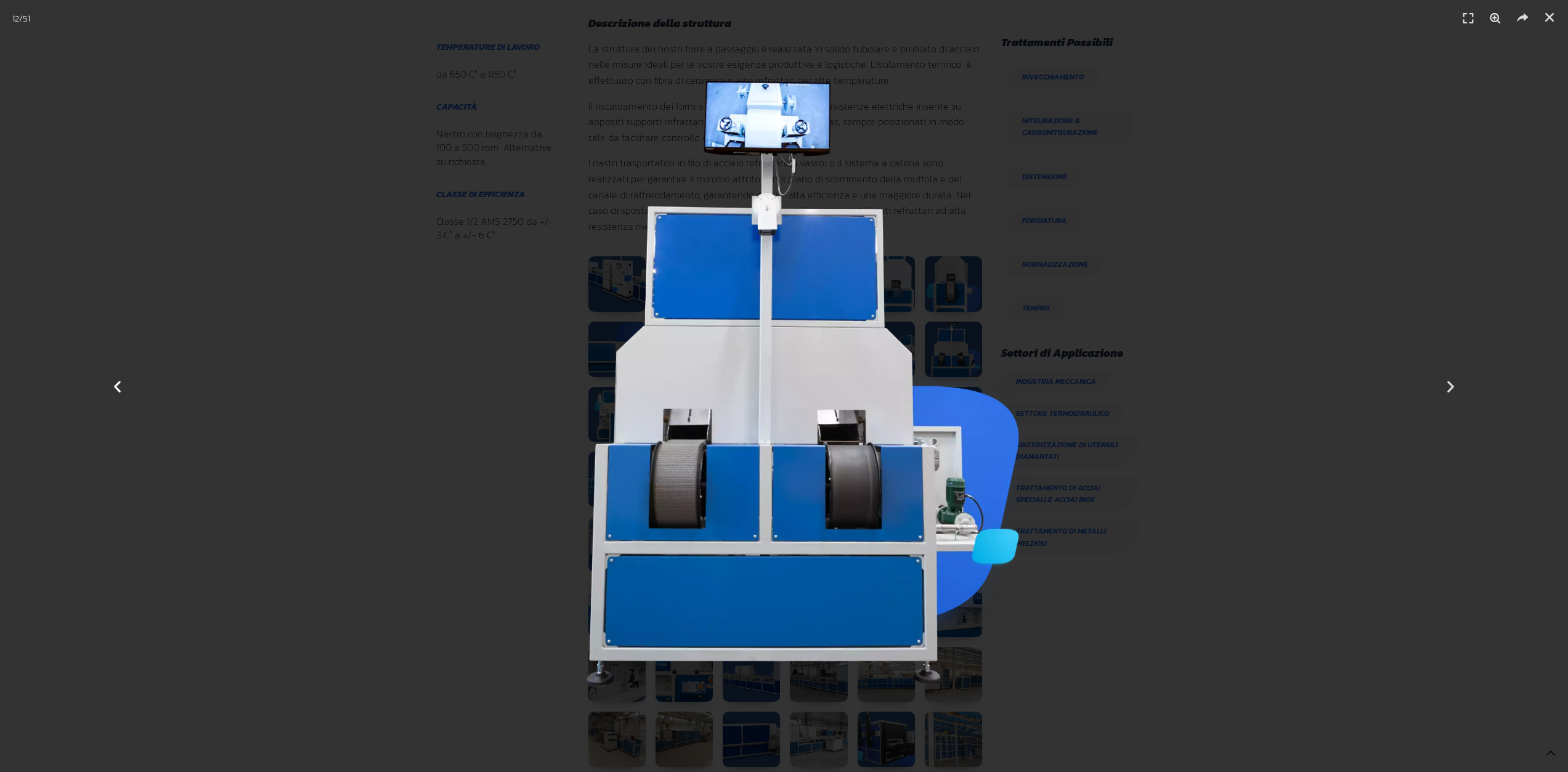
click at [115, 391] on icon "Previous slide" at bounding box center [117, 386] width 15 height 15
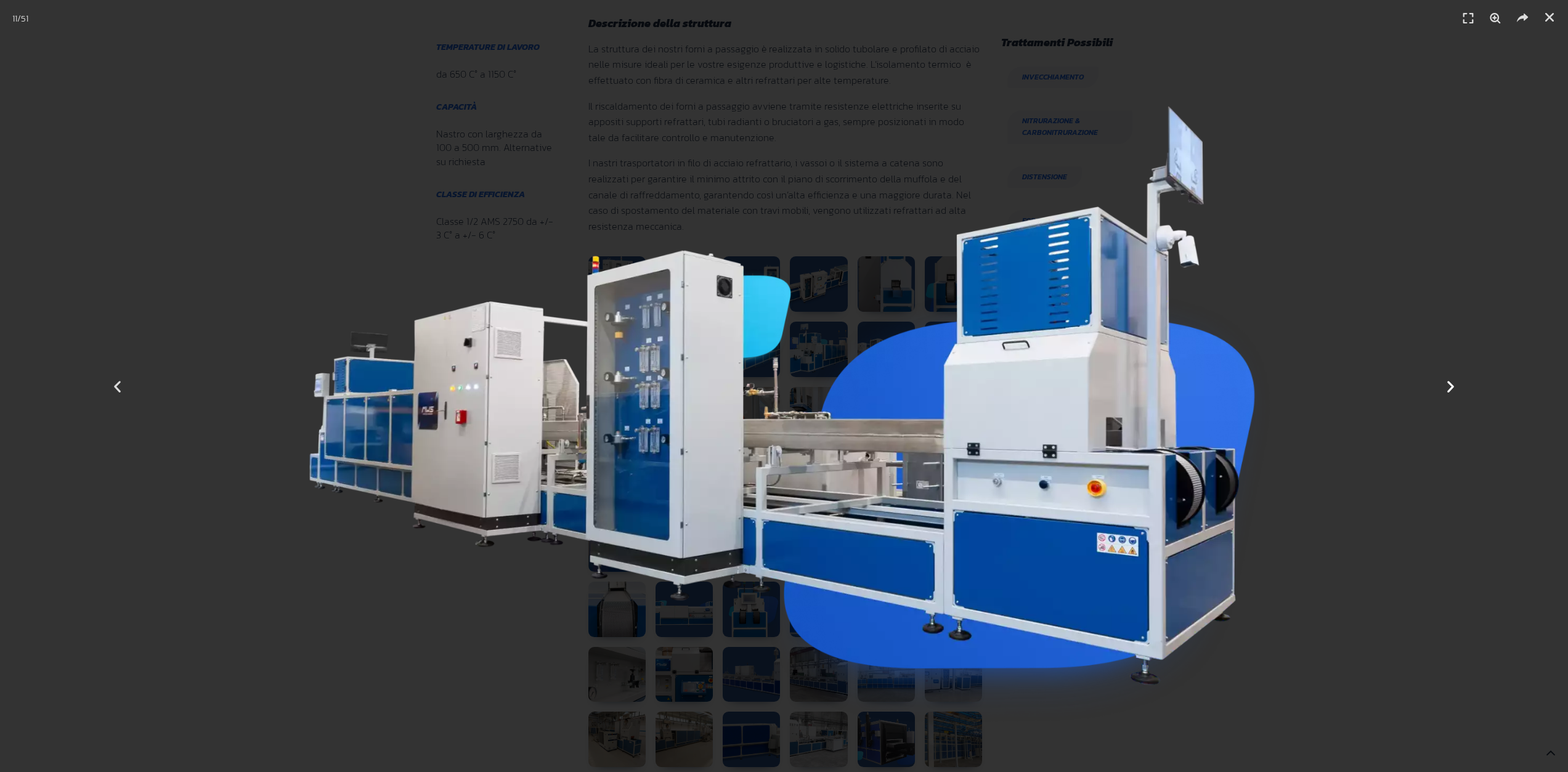
click at [1446, 381] on icon "Next slide" at bounding box center [1450, 386] width 15 height 15
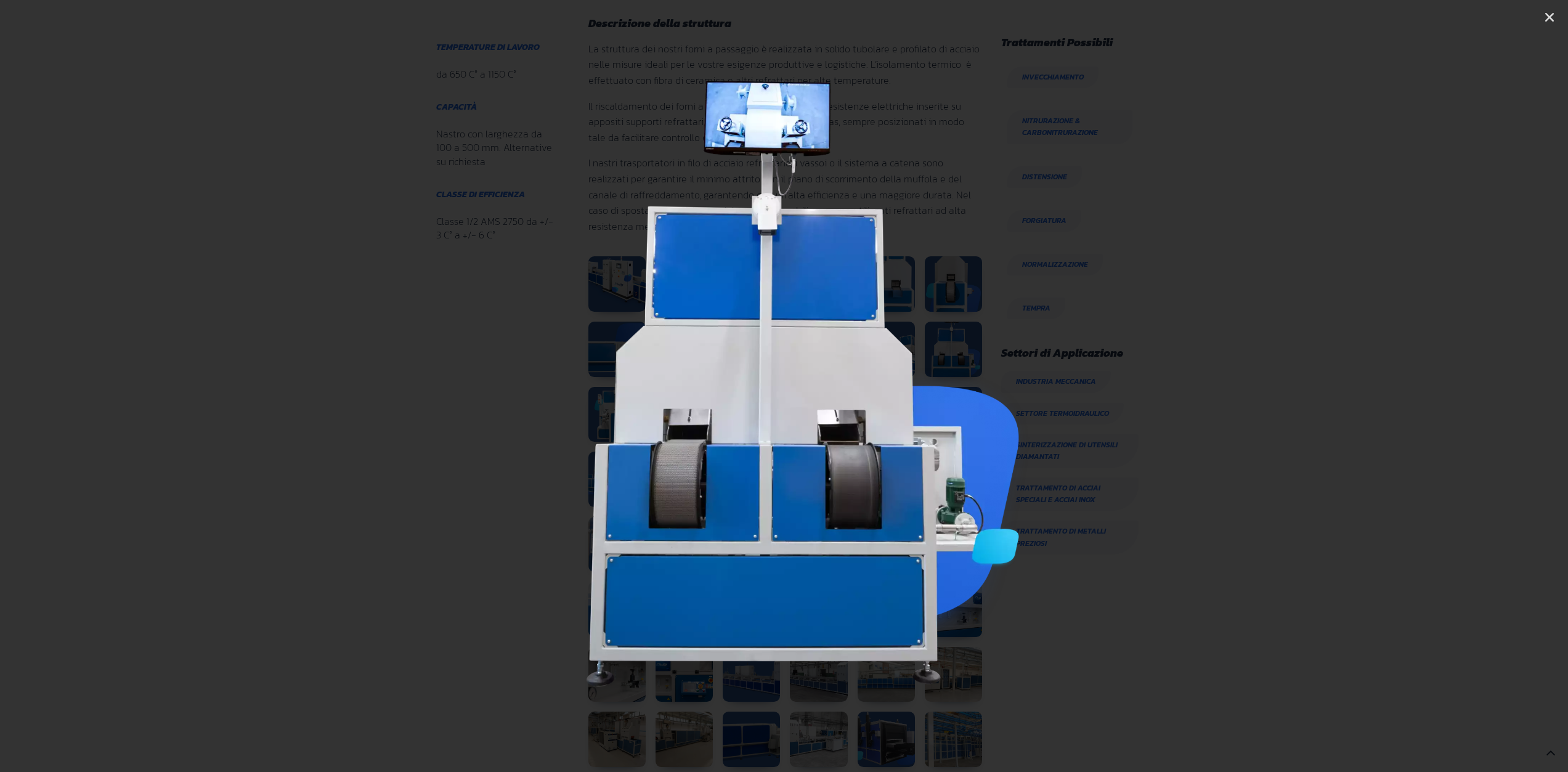
click at [1446, 381] on icon "Next slide" at bounding box center [1450, 386] width 15 height 15
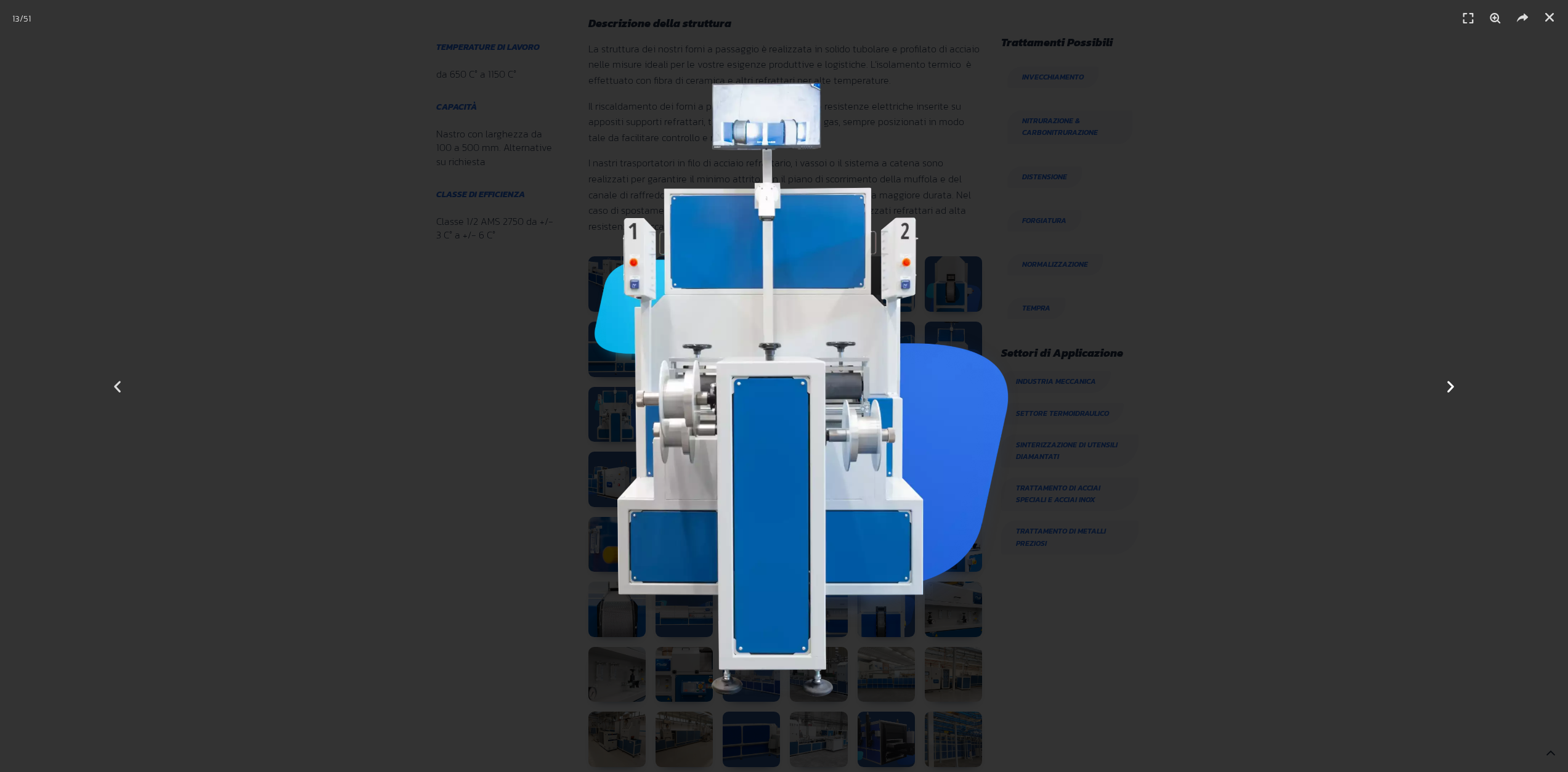
click at [1449, 383] on icon "Next slide" at bounding box center [1450, 386] width 15 height 15
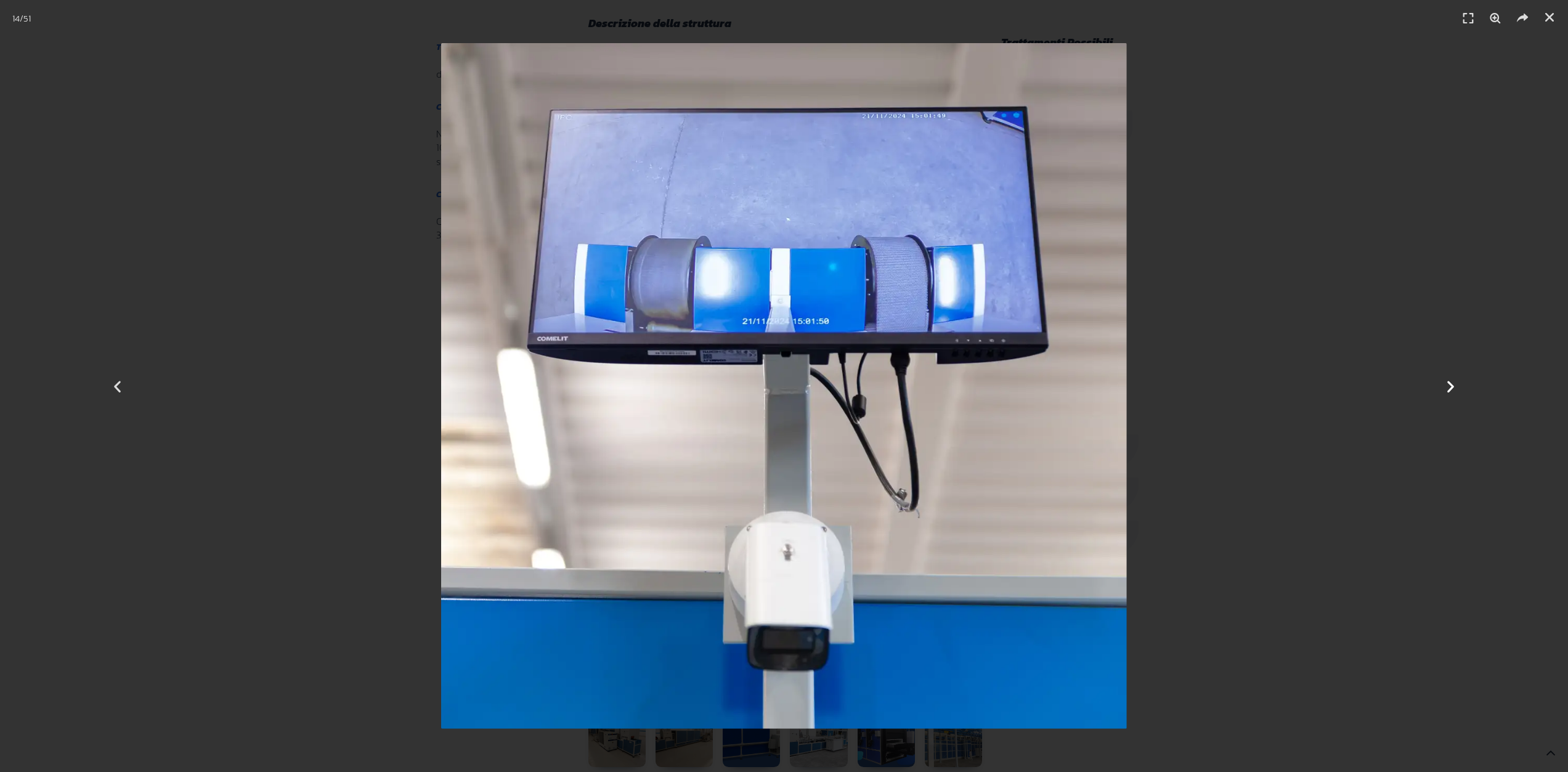
click at [1455, 388] on icon "Next slide" at bounding box center [1450, 386] width 15 height 15
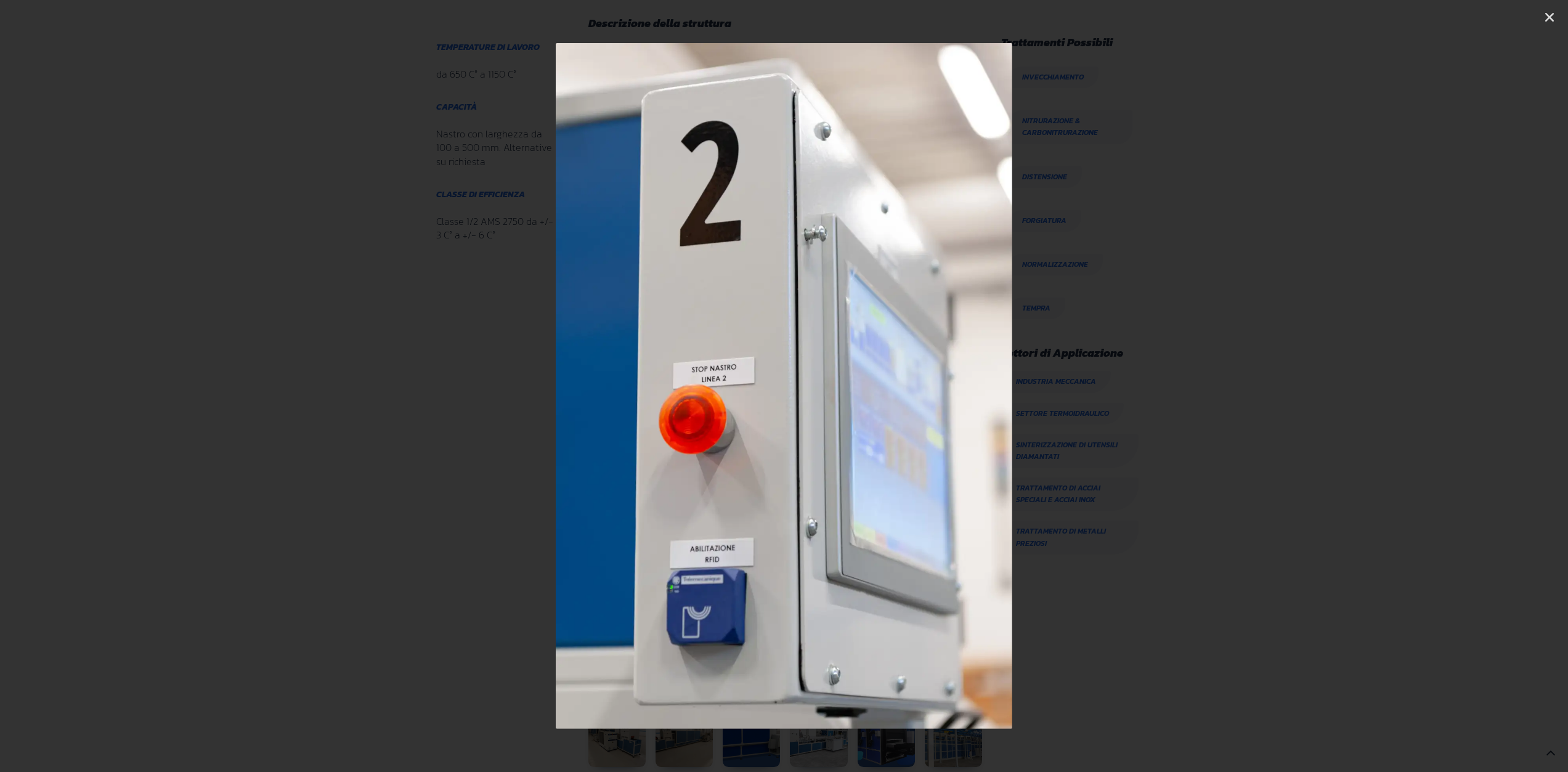
click at [1455, 388] on icon "Next slide" at bounding box center [1450, 386] width 15 height 15
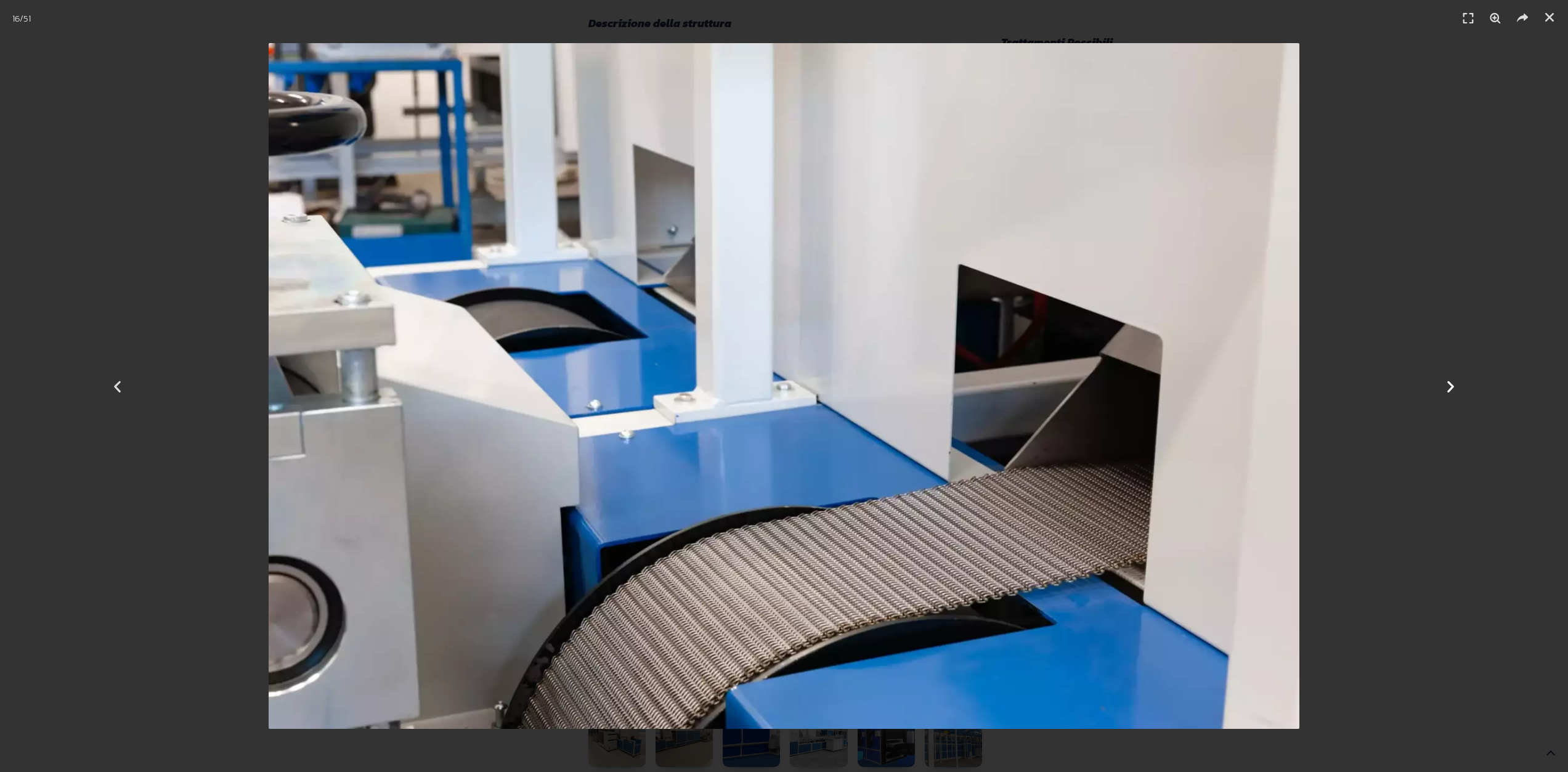
click at [1449, 384] on icon "Next slide" at bounding box center [1450, 386] width 15 height 15
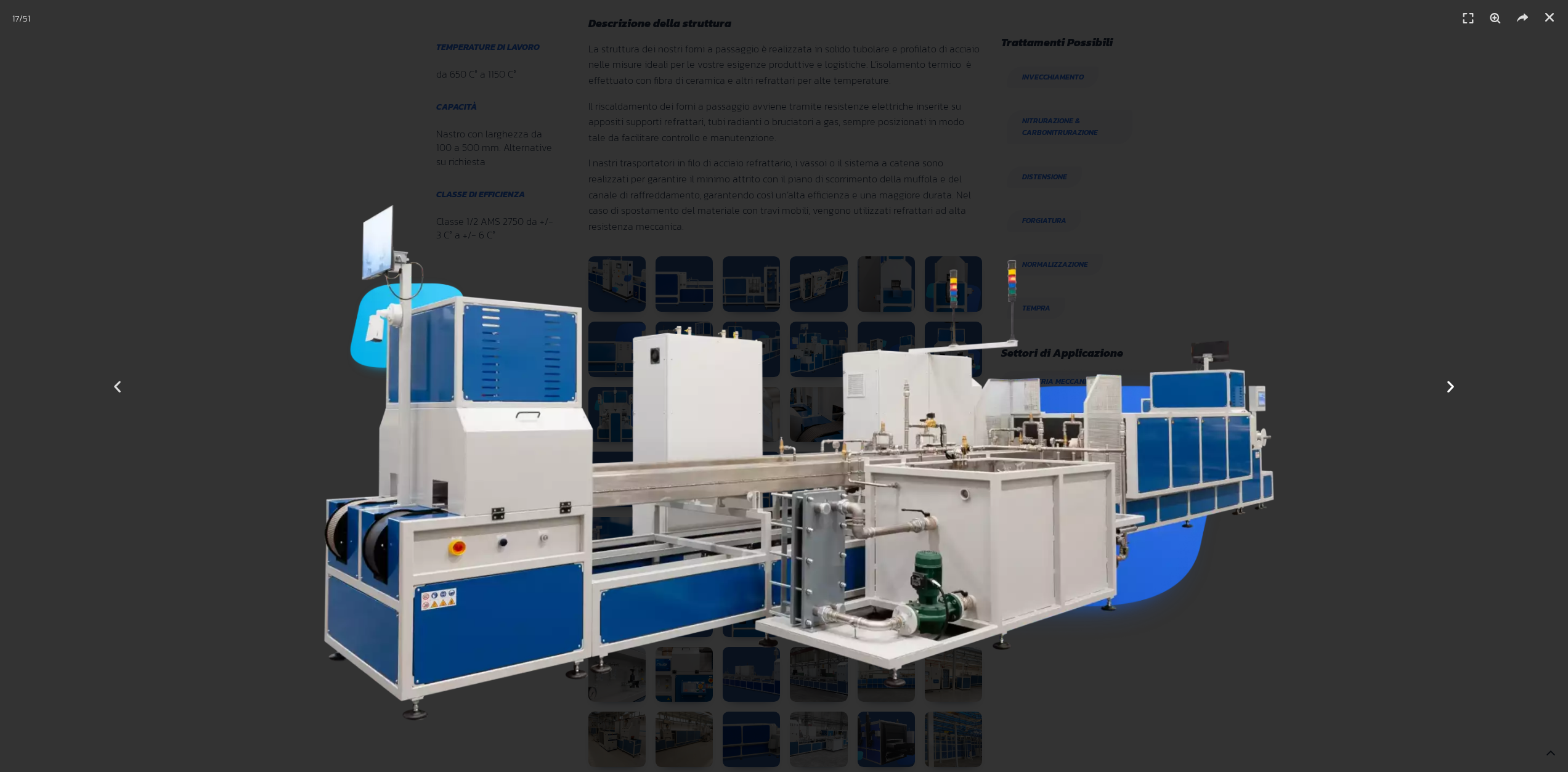
click at [1450, 383] on icon "Next slide" at bounding box center [1450, 386] width 15 height 15
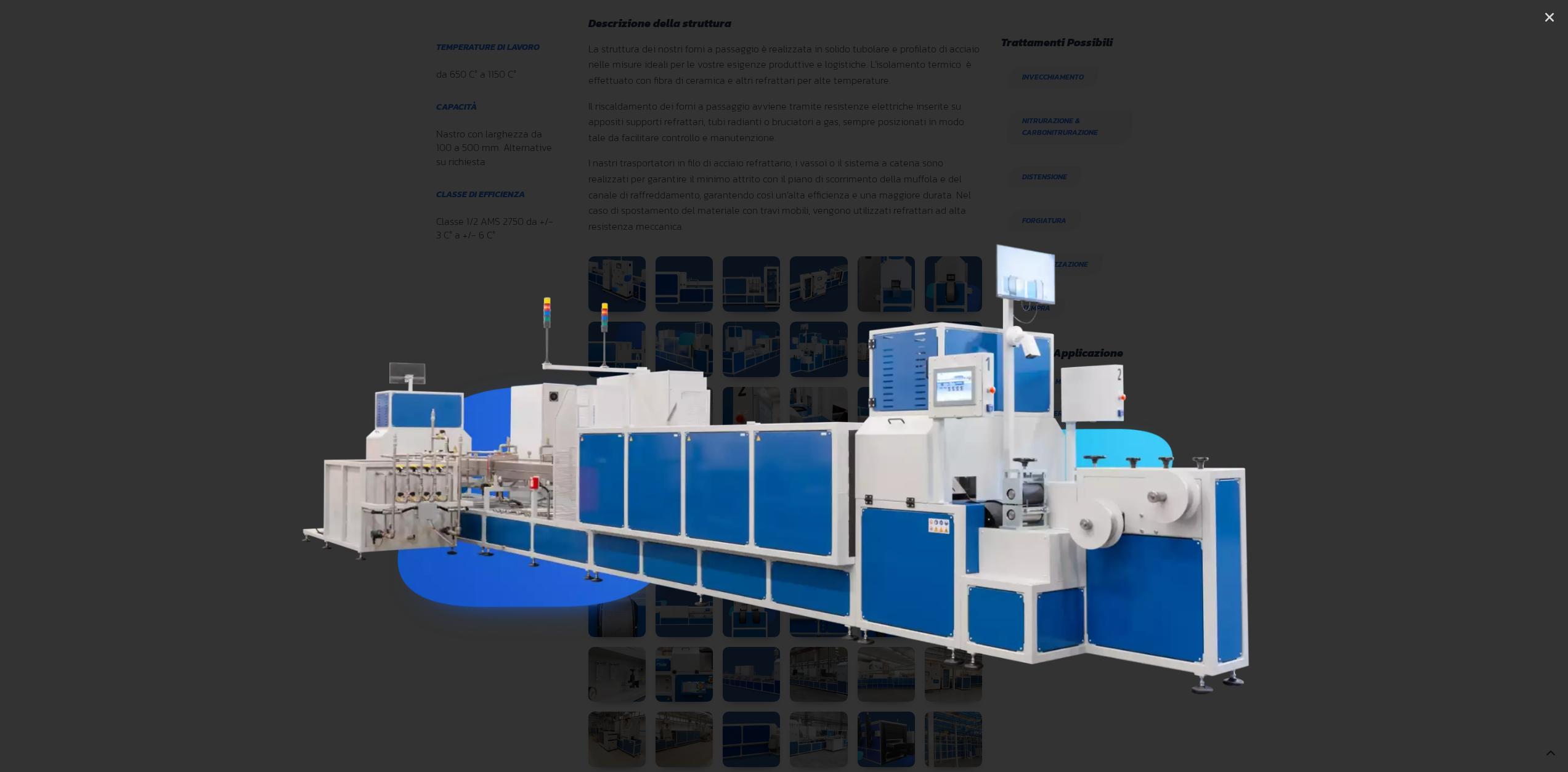
click at [1450, 383] on icon "Next slide" at bounding box center [1450, 386] width 15 height 15
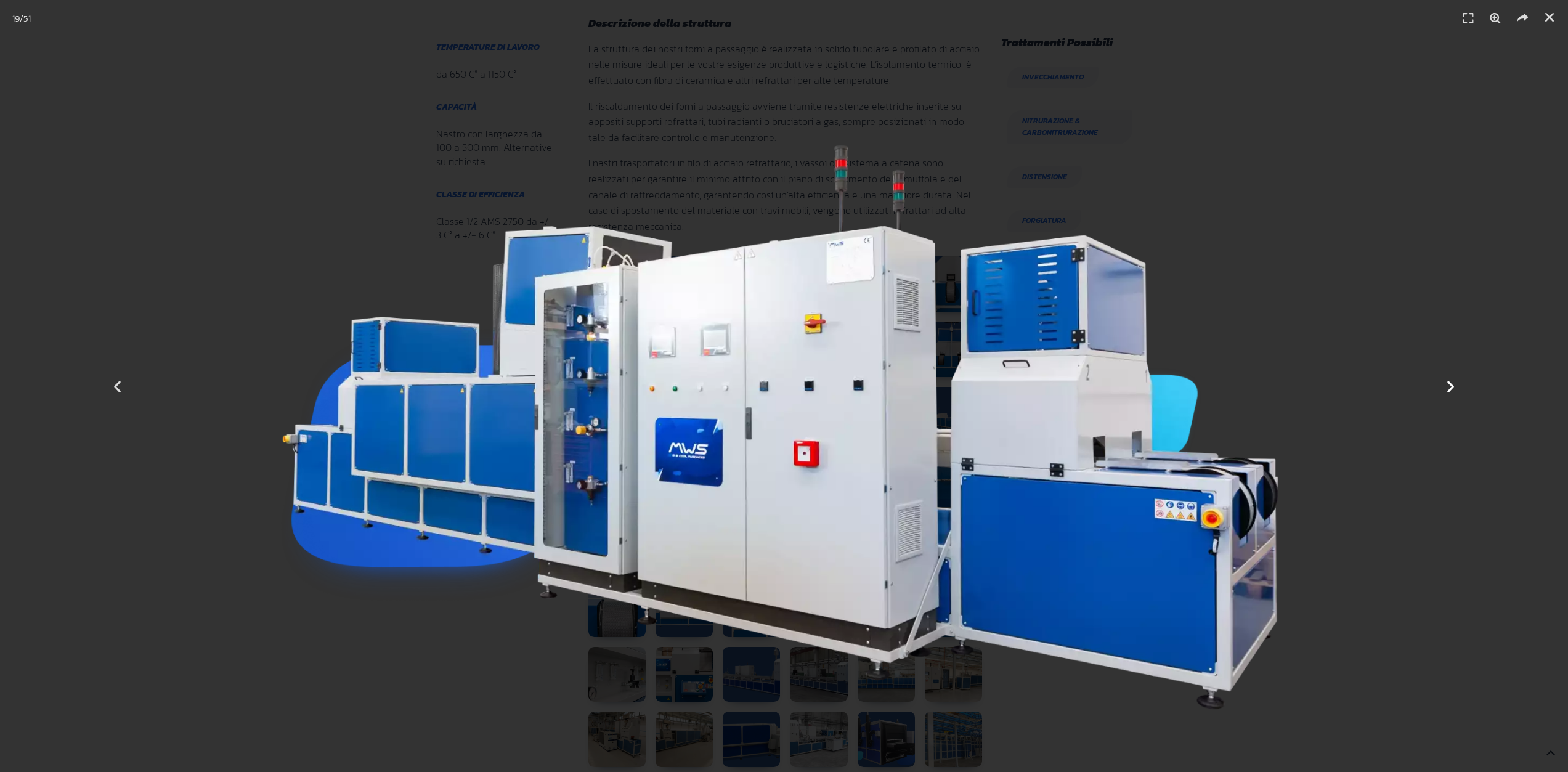
click at [1447, 383] on icon "Next slide" at bounding box center [1450, 386] width 15 height 15
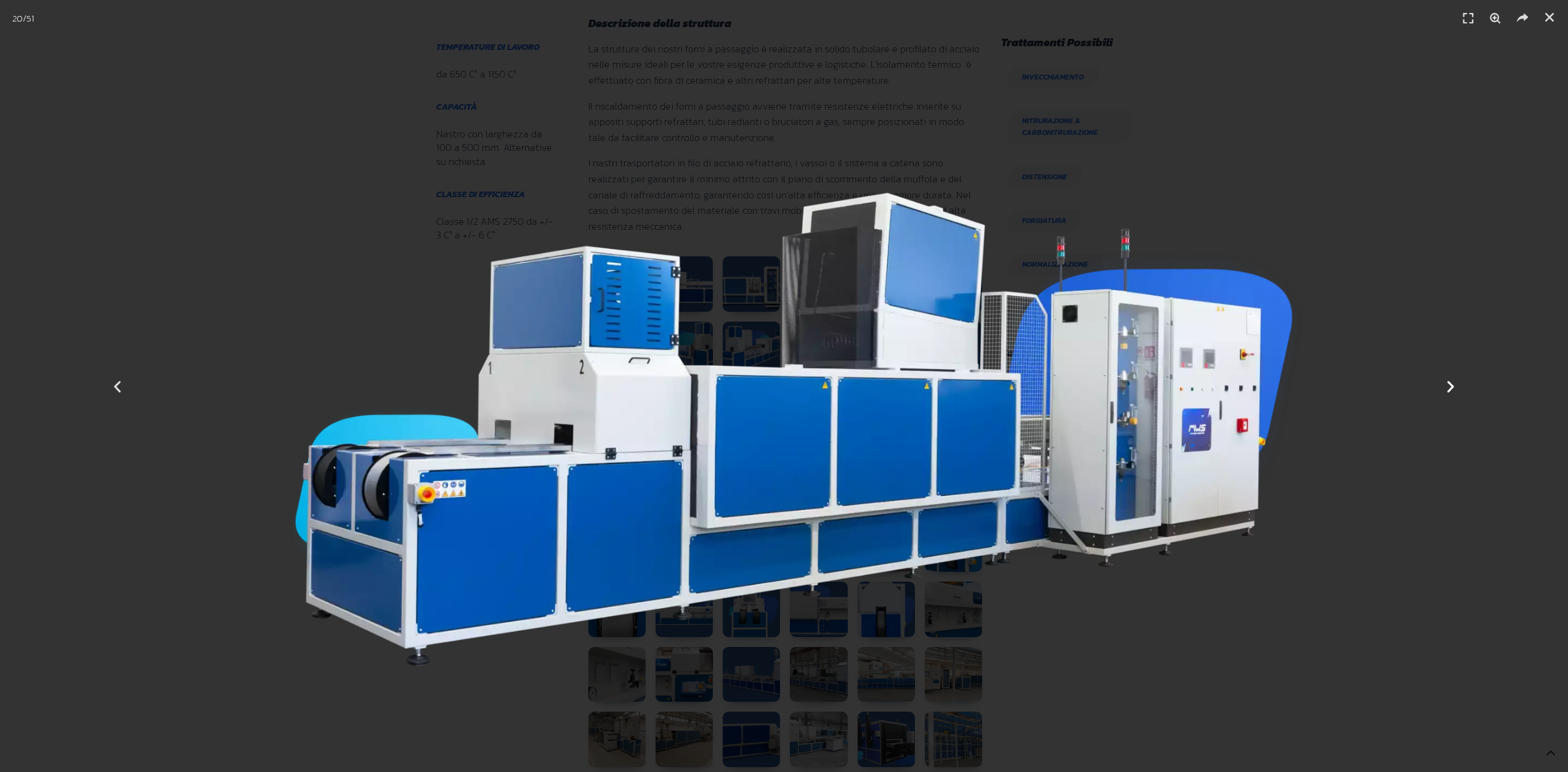
click at [1447, 383] on icon "Next slide" at bounding box center [1450, 386] width 15 height 15
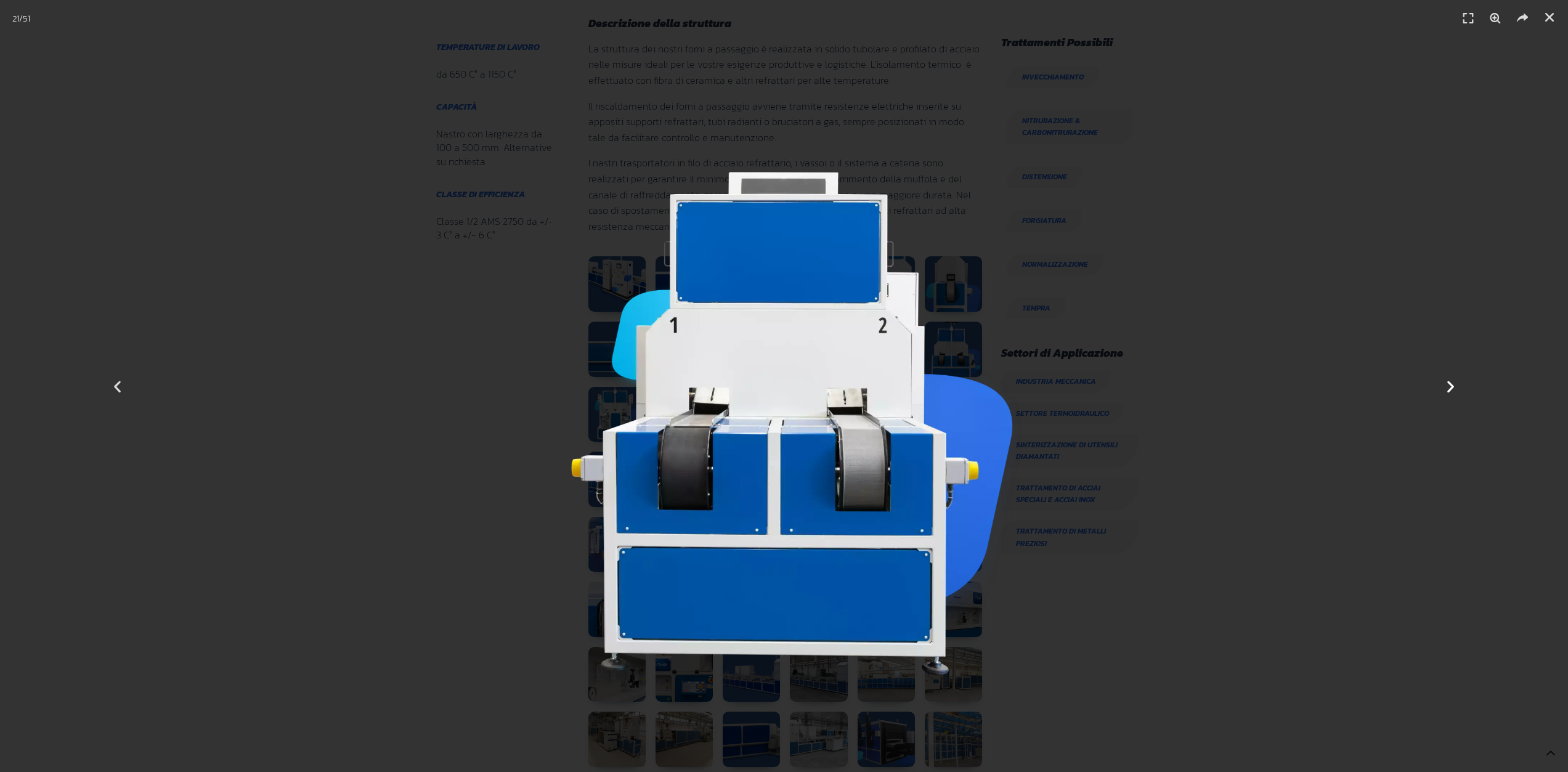
click at [1447, 383] on icon "Next slide" at bounding box center [1450, 386] width 15 height 15
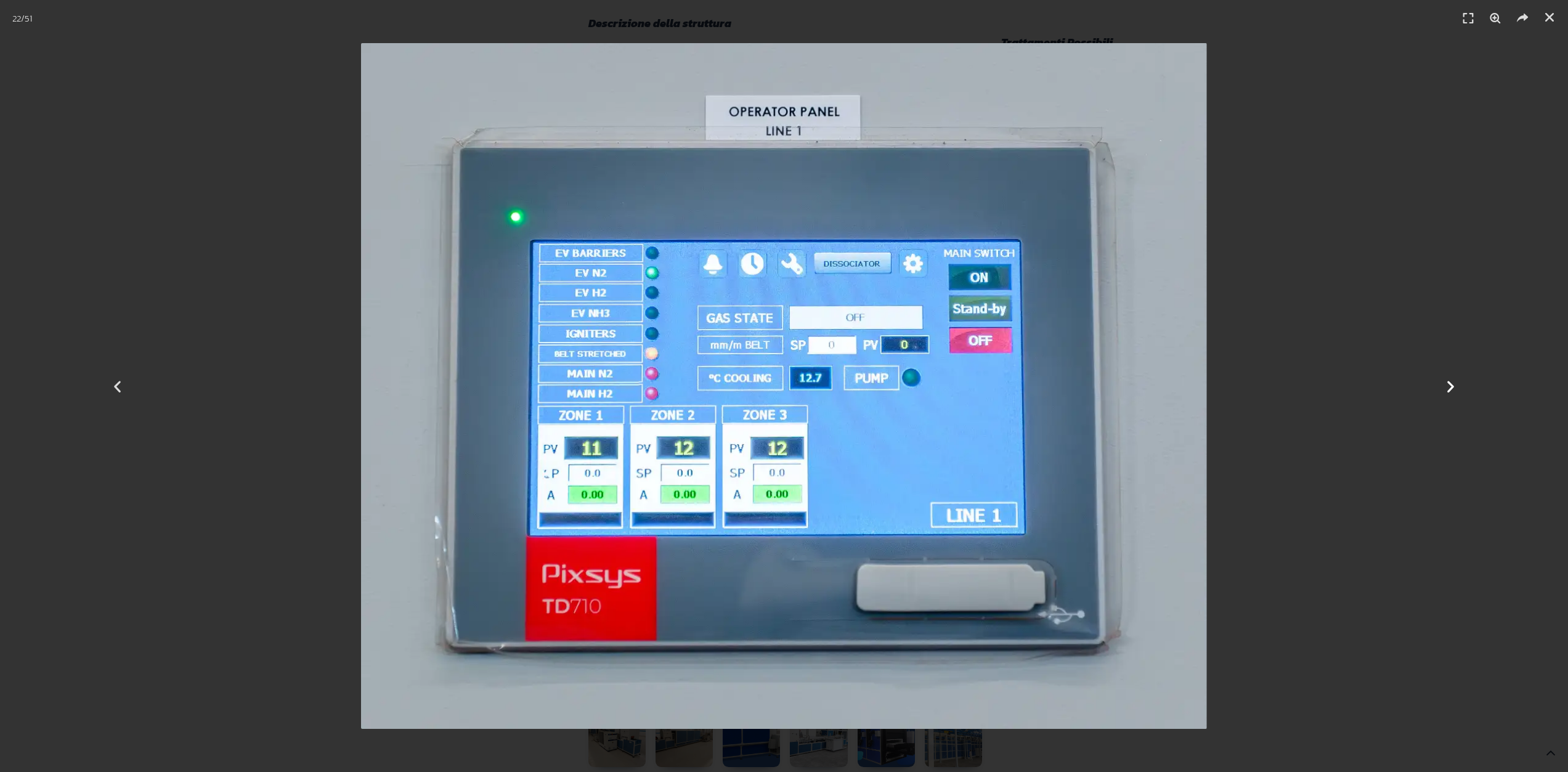
click at [1439, 383] on div "Successivo" at bounding box center [1450, 386] width 235 height 772
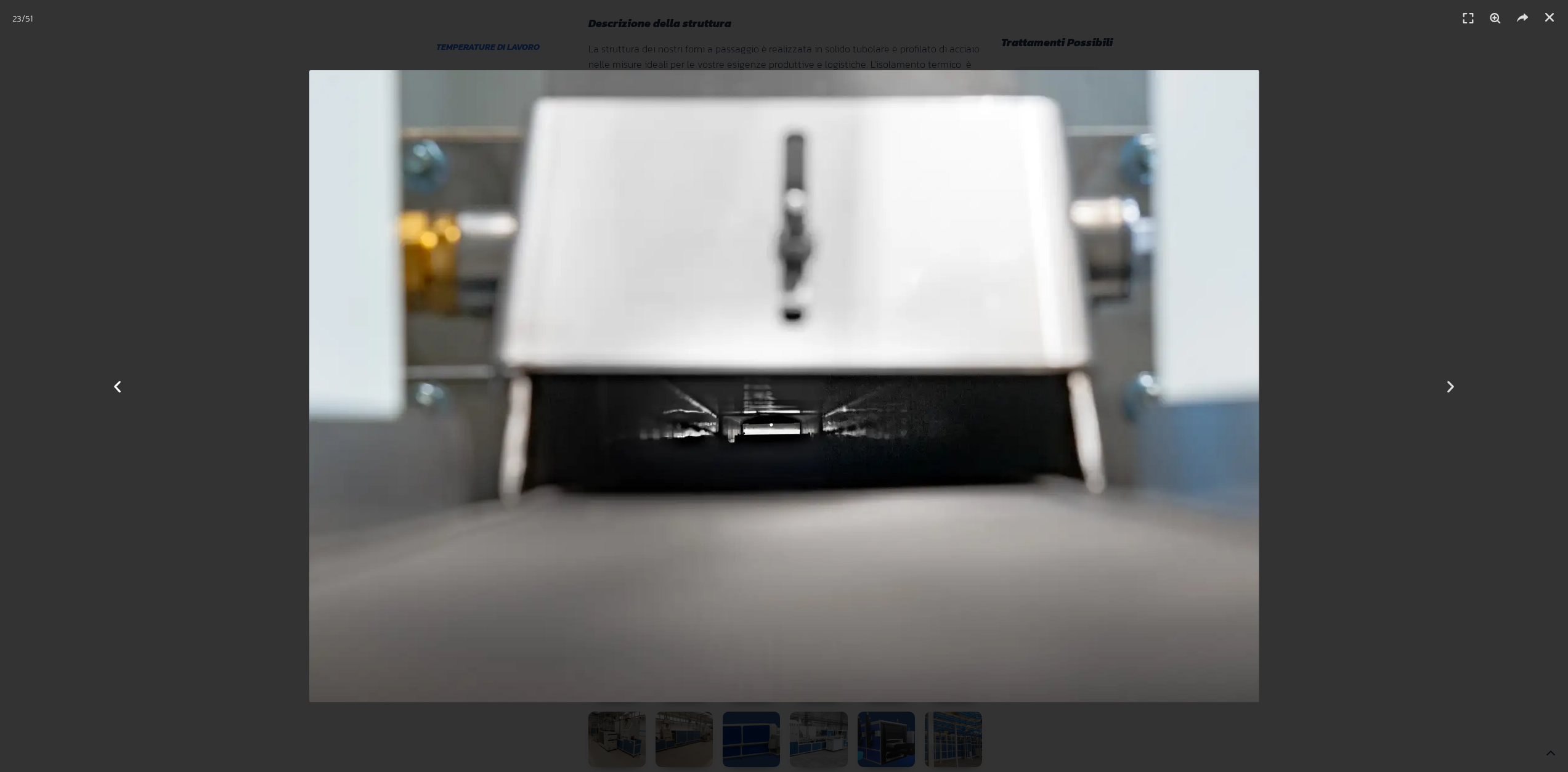
click at [115, 386] on icon "Previous slide" at bounding box center [117, 386] width 15 height 15
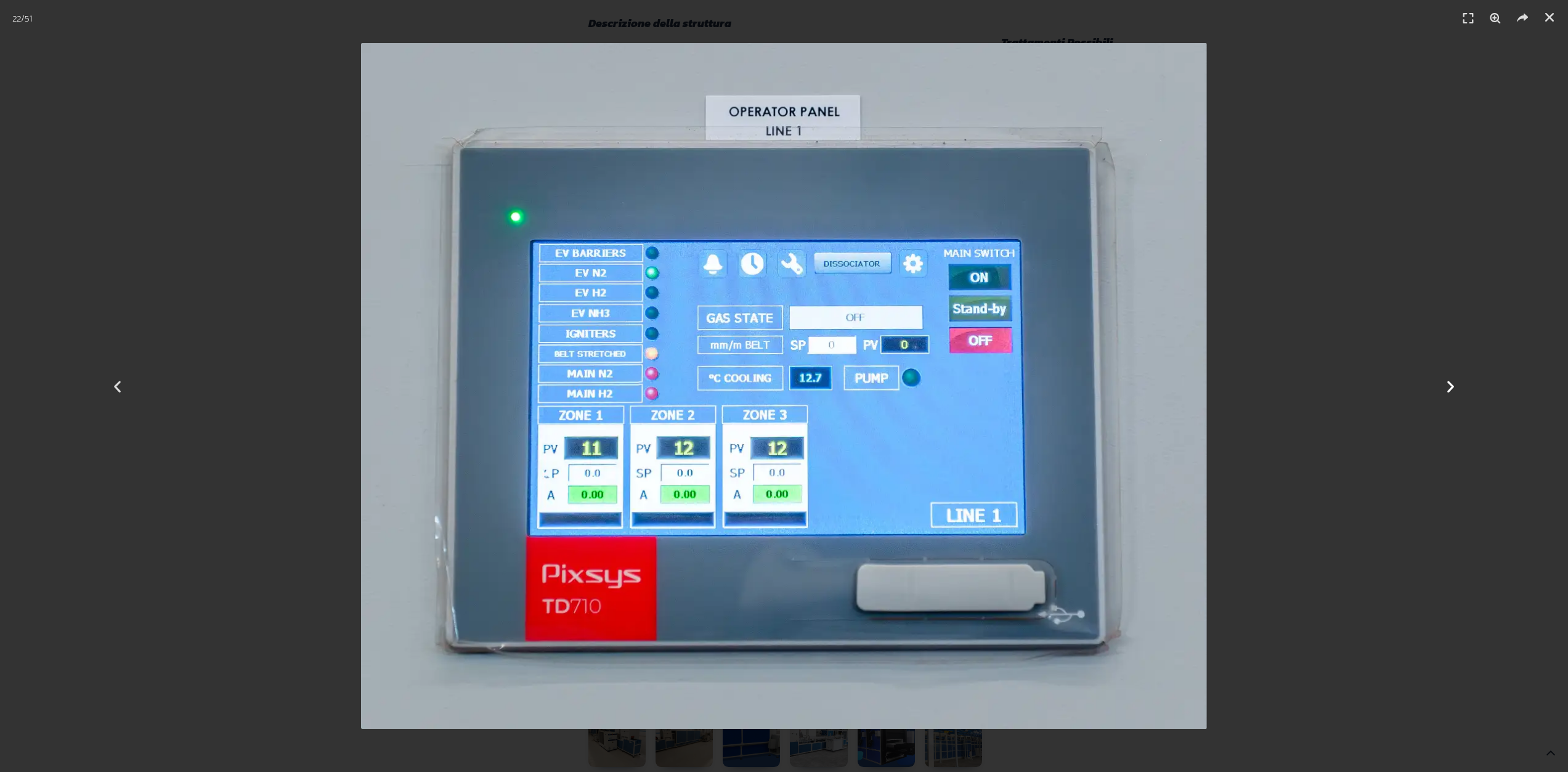
click at [1444, 387] on icon "Next slide" at bounding box center [1450, 386] width 15 height 15
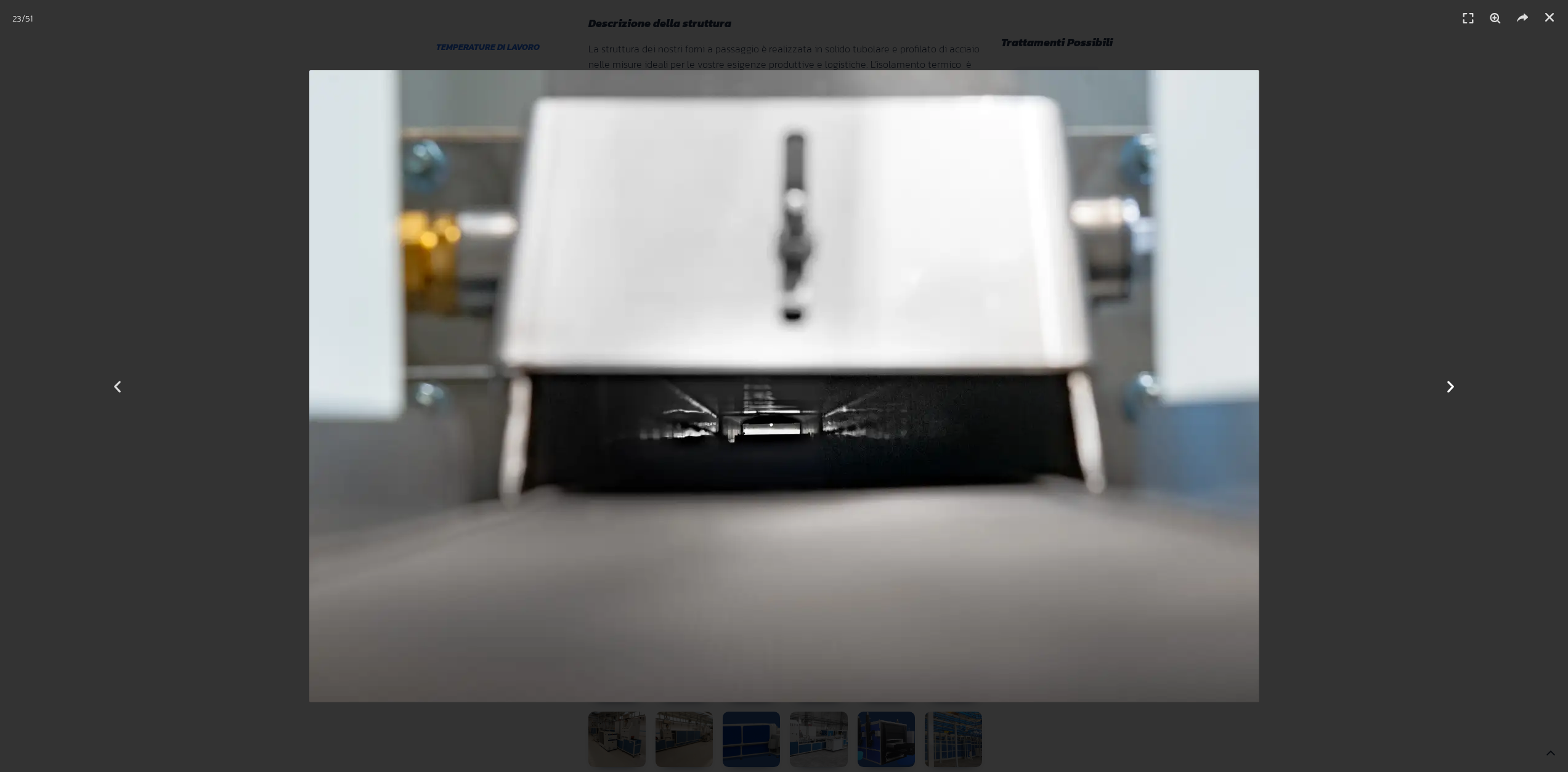
click at [1444, 387] on icon "Next slide" at bounding box center [1450, 386] width 15 height 15
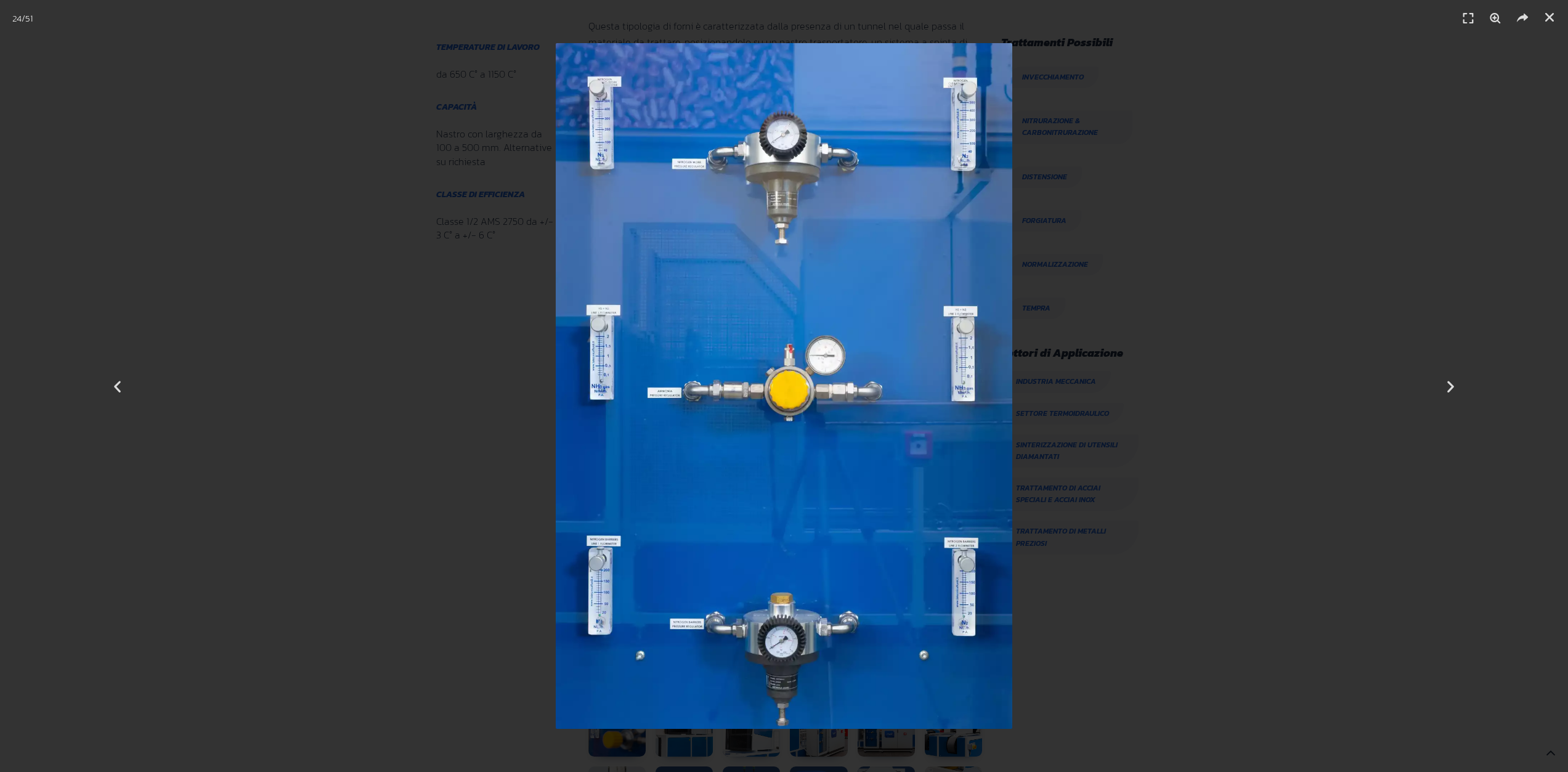
scroll to position [431, 0]
click at [1449, 380] on icon "Next slide" at bounding box center [1450, 386] width 15 height 15
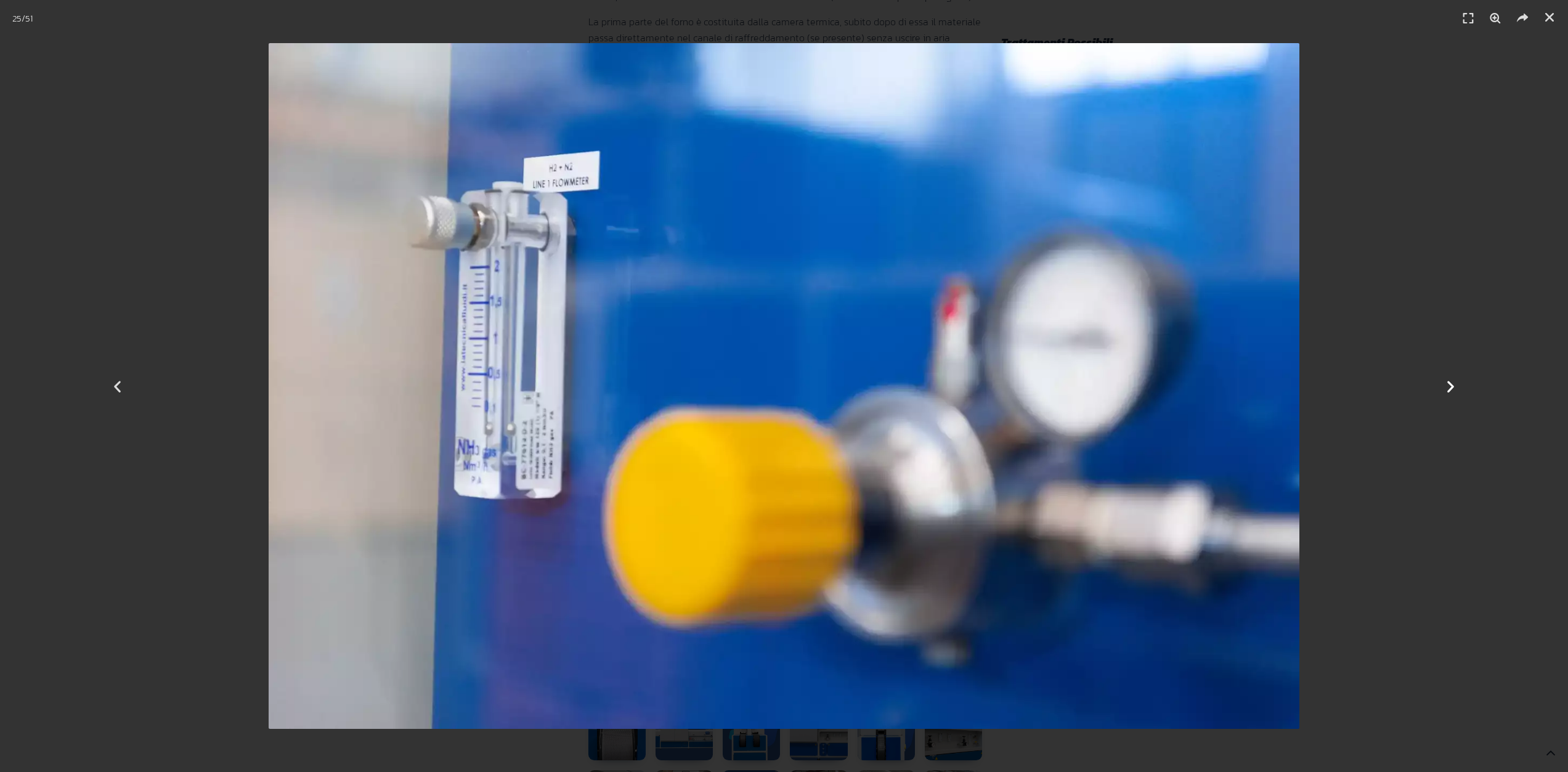
click at [1449, 380] on icon "Next slide" at bounding box center [1450, 386] width 15 height 15
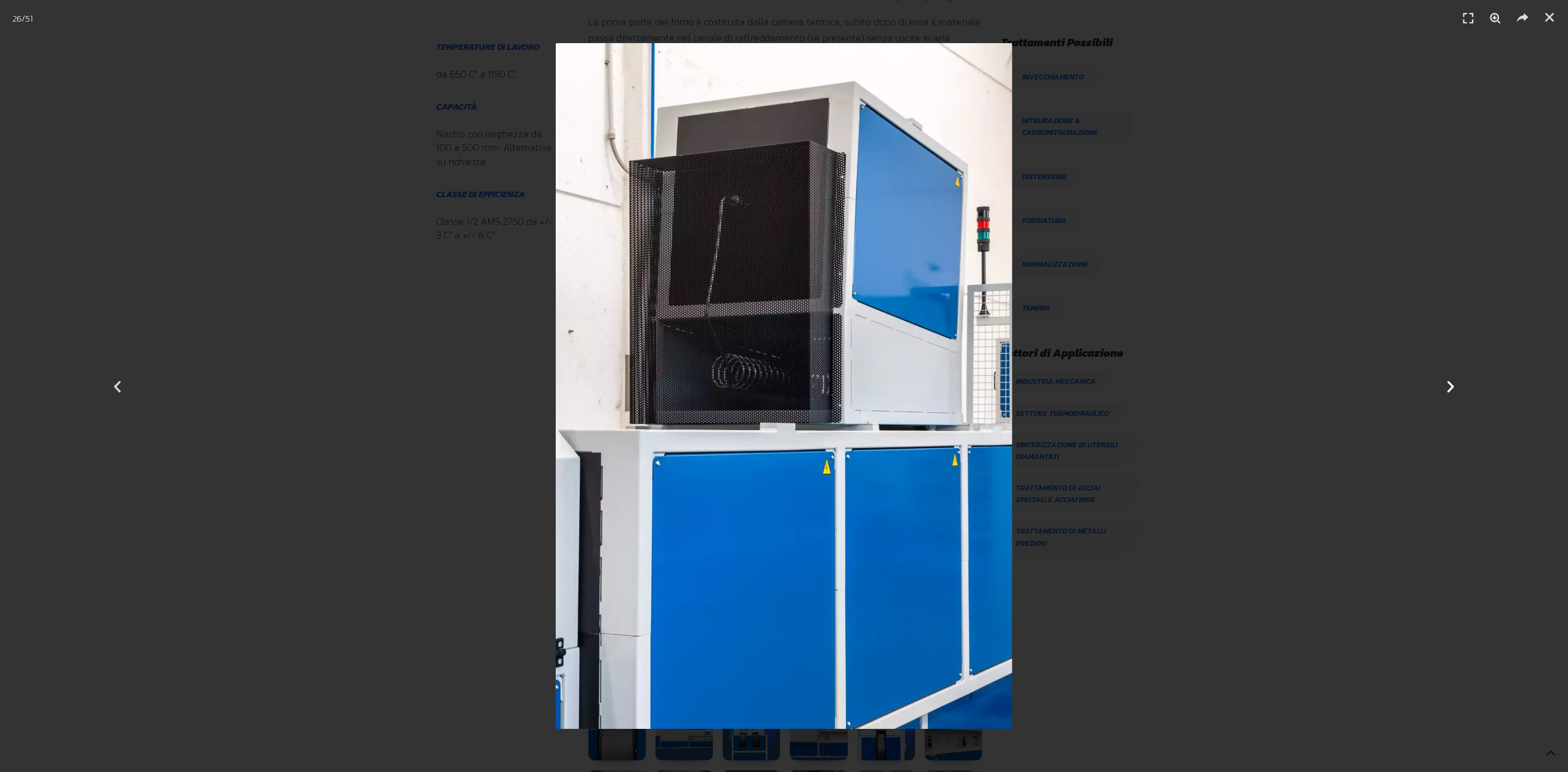
click at [1449, 380] on icon "Next slide" at bounding box center [1450, 386] width 15 height 15
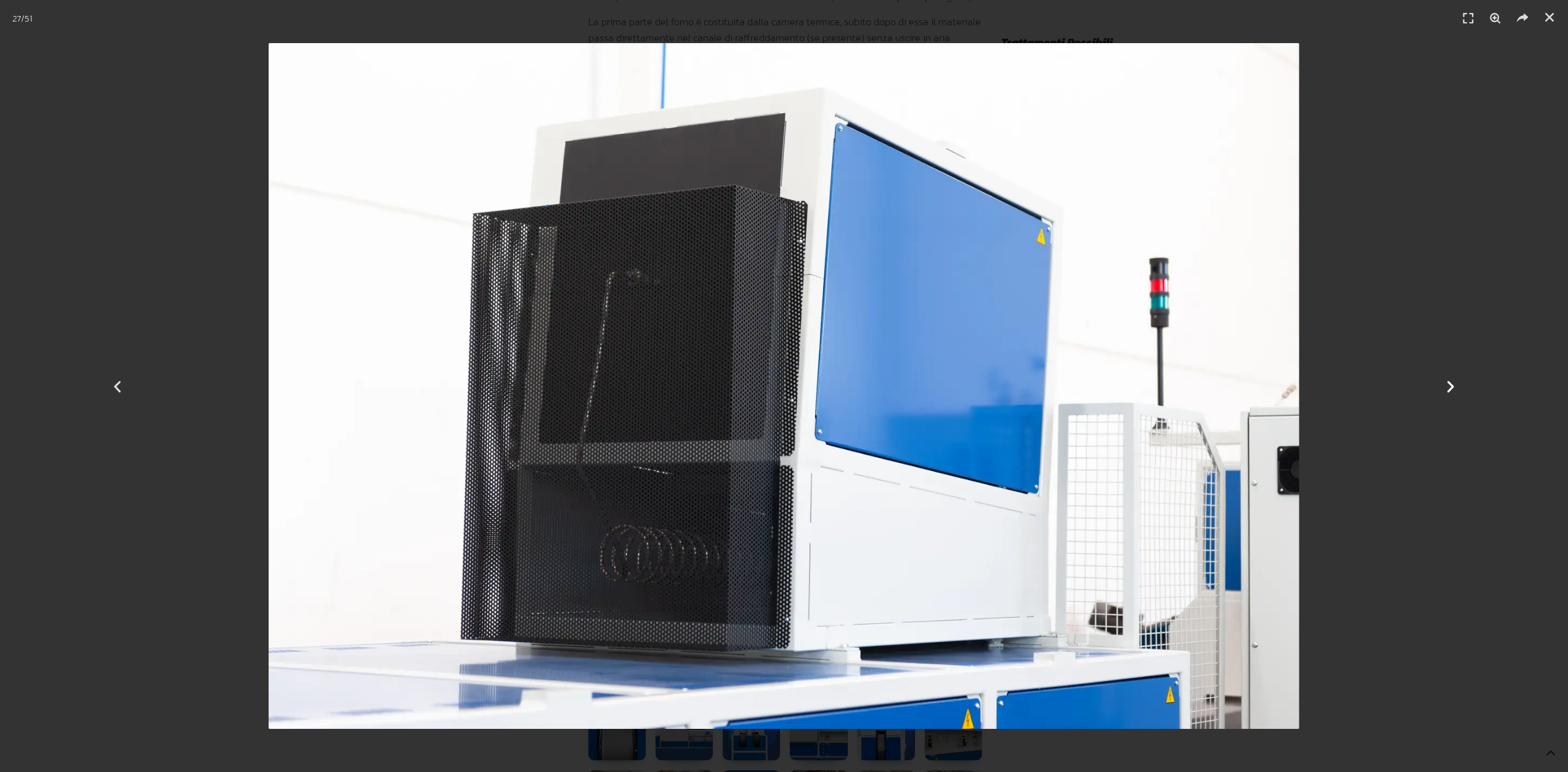
click at [1449, 380] on icon "Next slide" at bounding box center [1450, 386] width 15 height 15
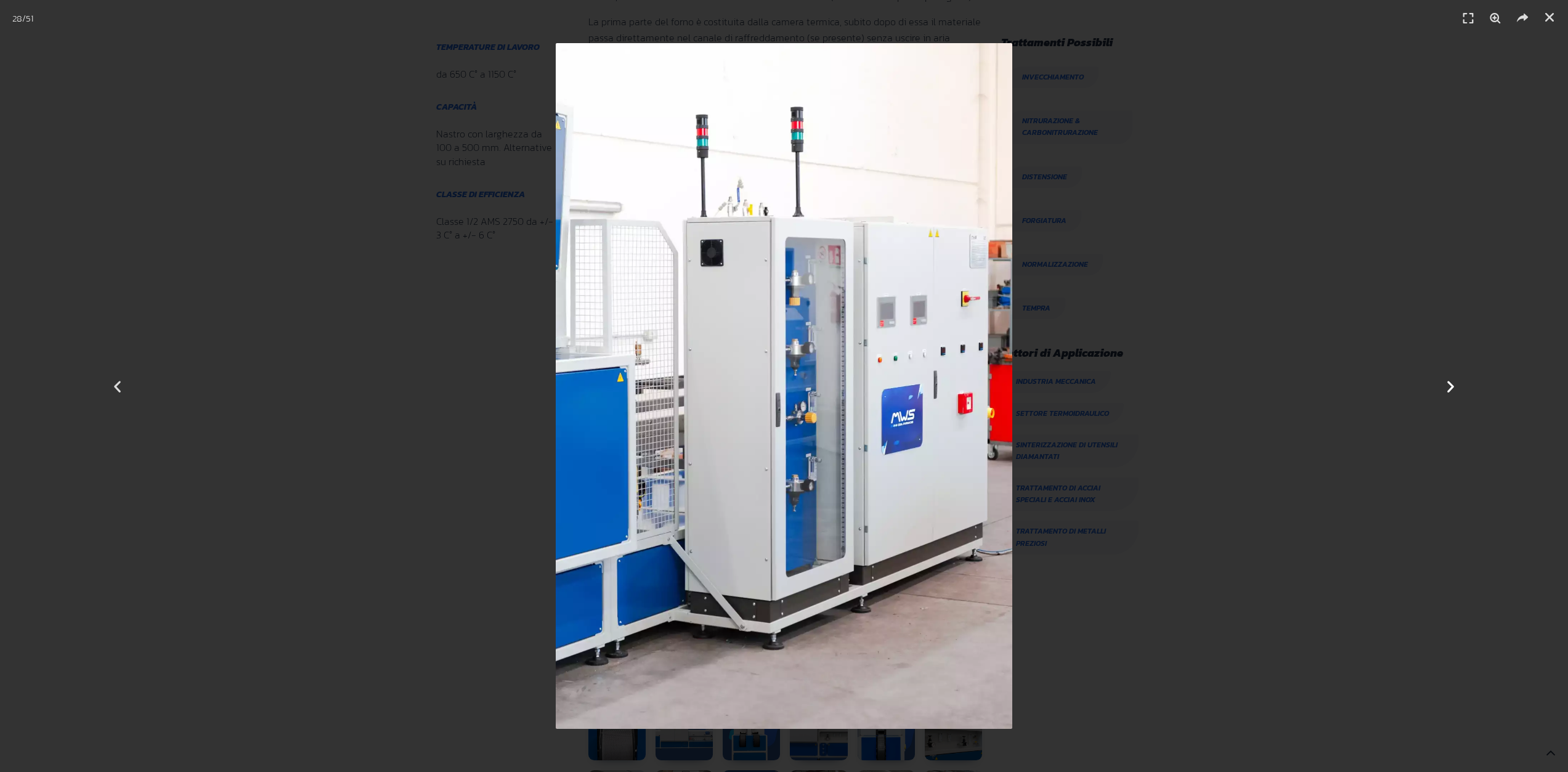
click at [1452, 383] on icon "Next slide" at bounding box center [1450, 386] width 15 height 15
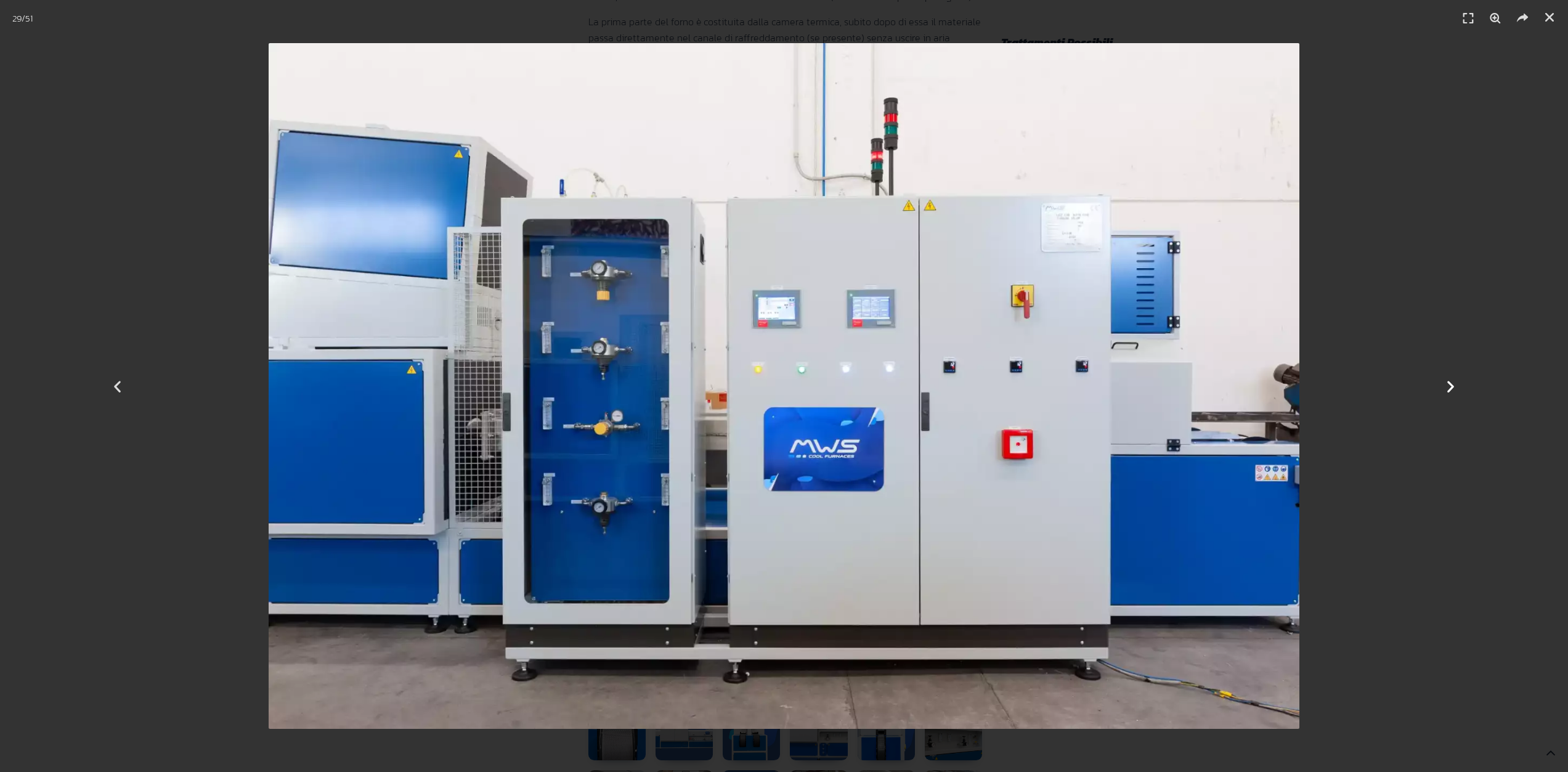
click at [1449, 377] on div "Successivo" at bounding box center [1450, 386] width 235 height 772
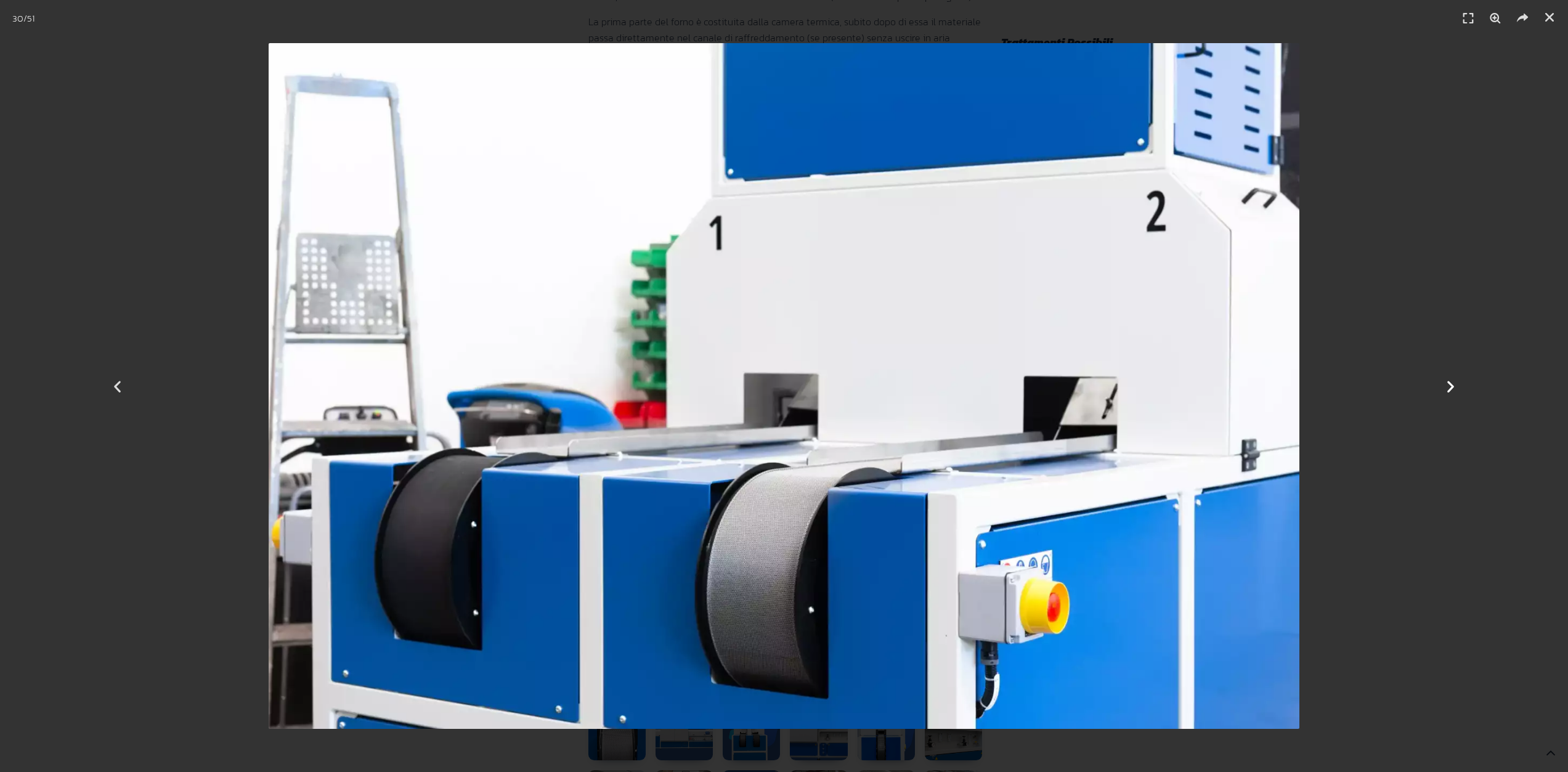
click at [1449, 376] on div "Successivo" at bounding box center [1450, 386] width 235 height 772
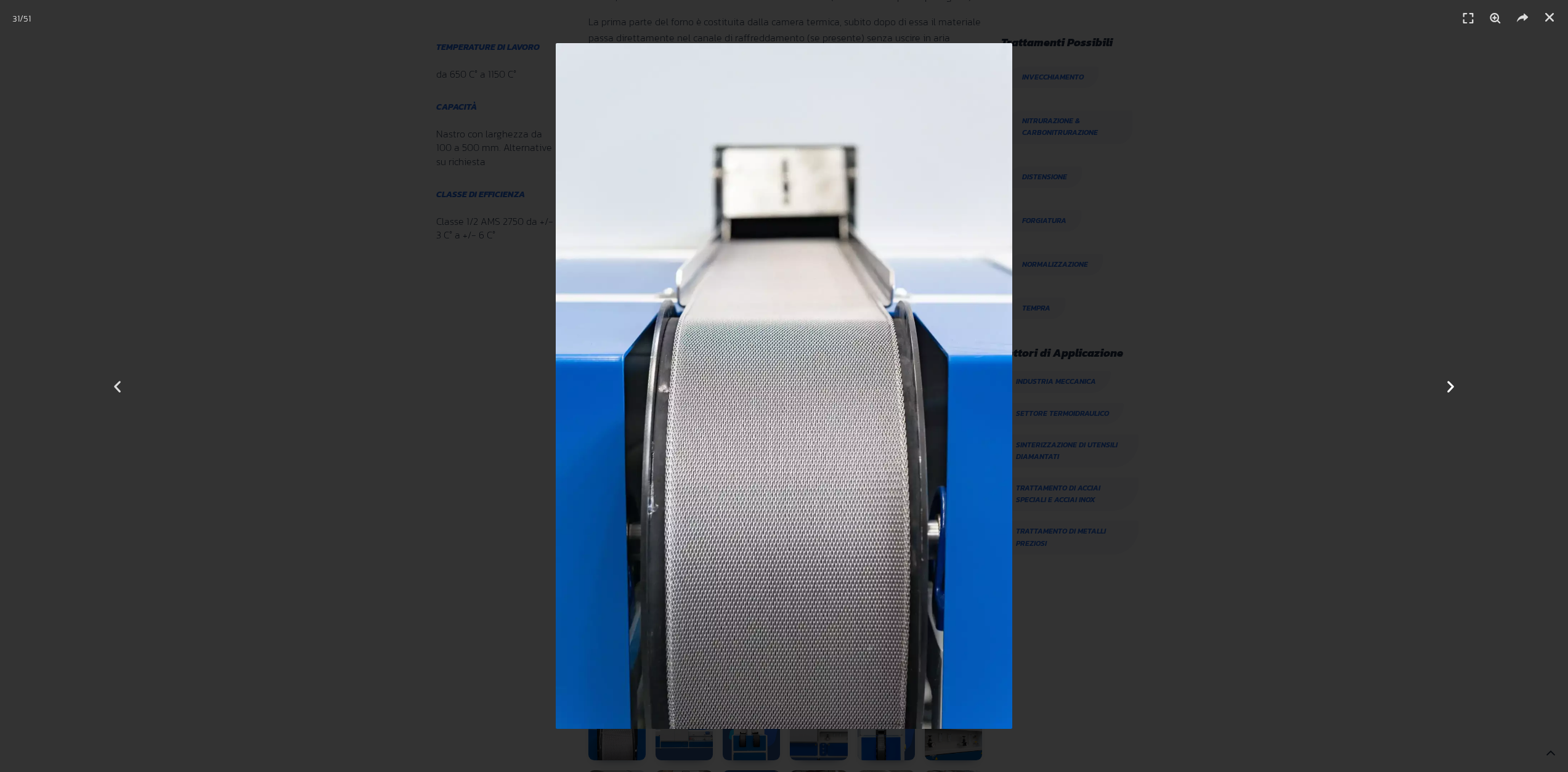
click at [1452, 383] on icon "Next slide" at bounding box center [1450, 386] width 15 height 15
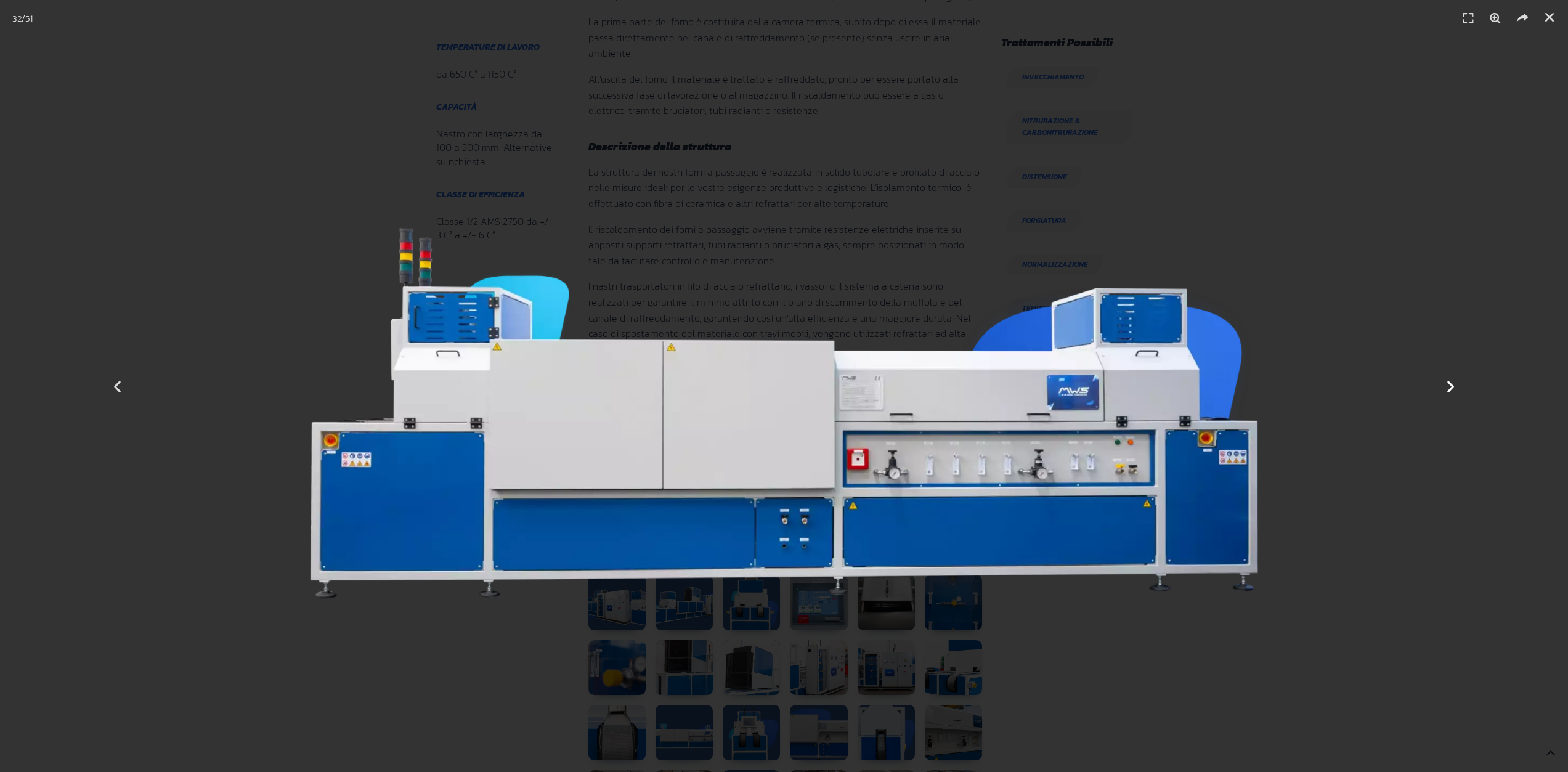
click at [1443, 386] on icon "Next slide" at bounding box center [1450, 386] width 15 height 15
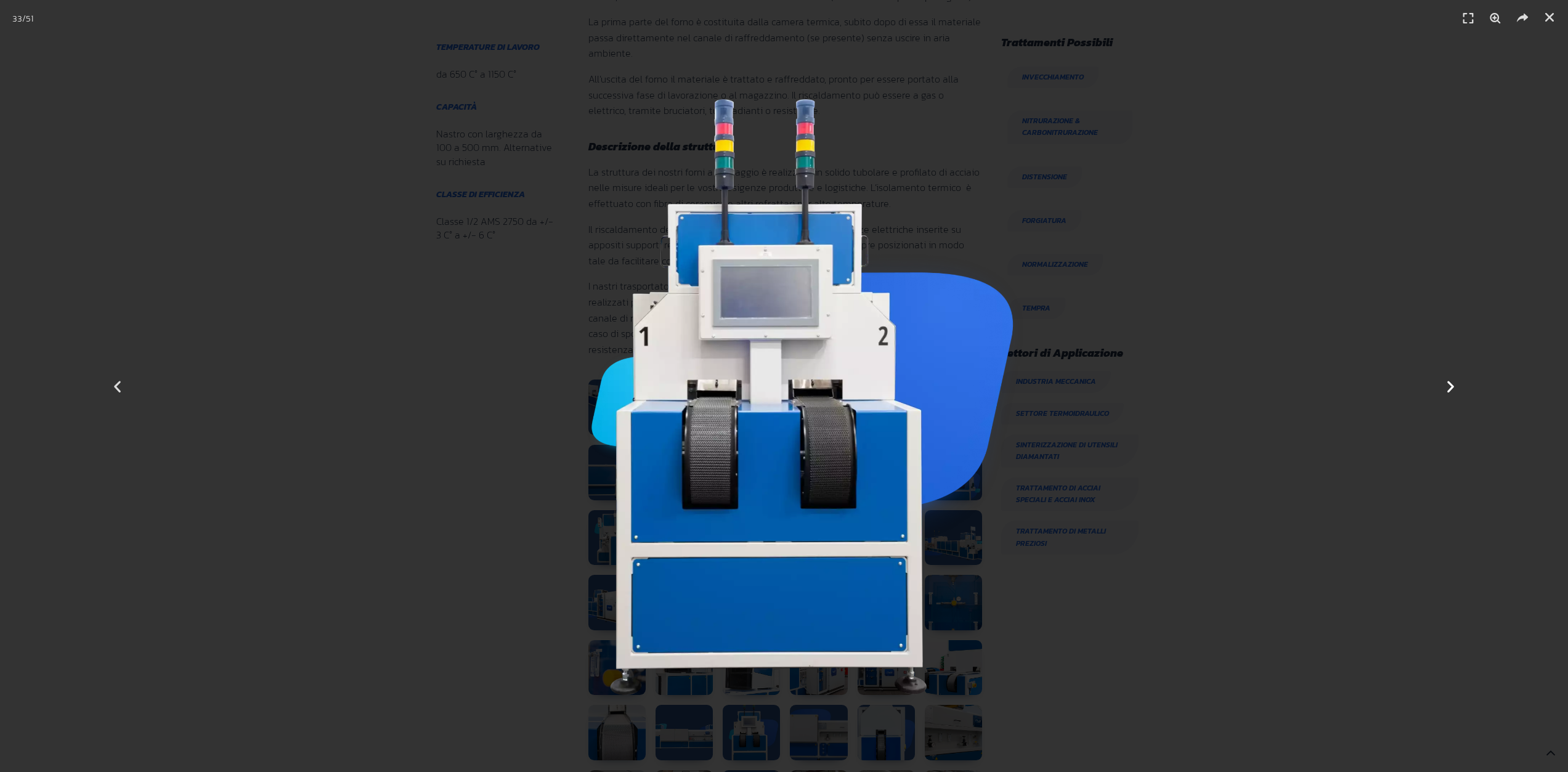
click at [1446, 384] on icon "Next slide" at bounding box center [1450, 386] width 15 height 15
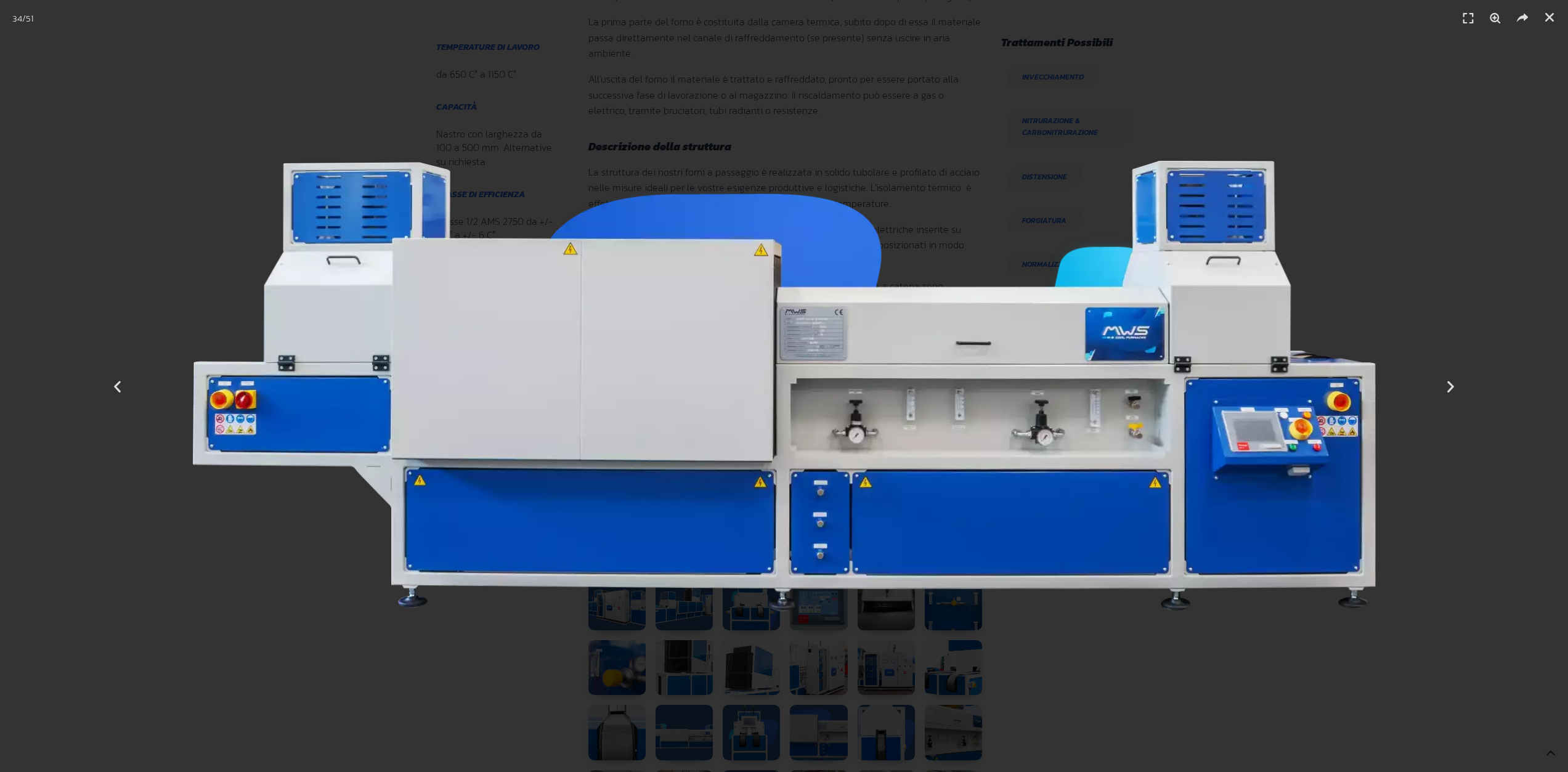
click at [841, 339] on img "34 / 51" at bounding box center [784, 386] width 1183 height 450
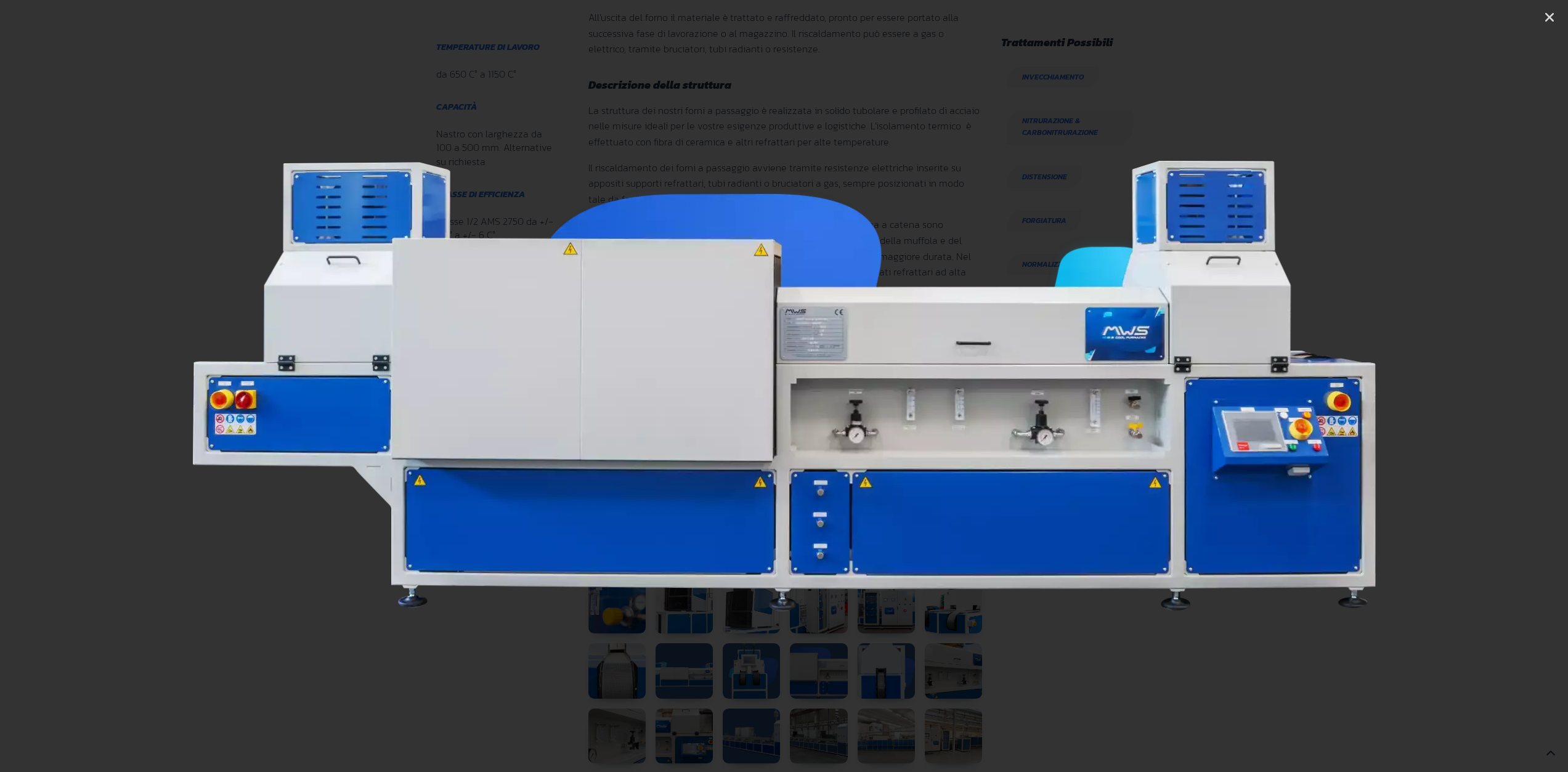
click at [1448, 386] on icon "Next slide" at bounding box center [1450, 386] width 15 height 15
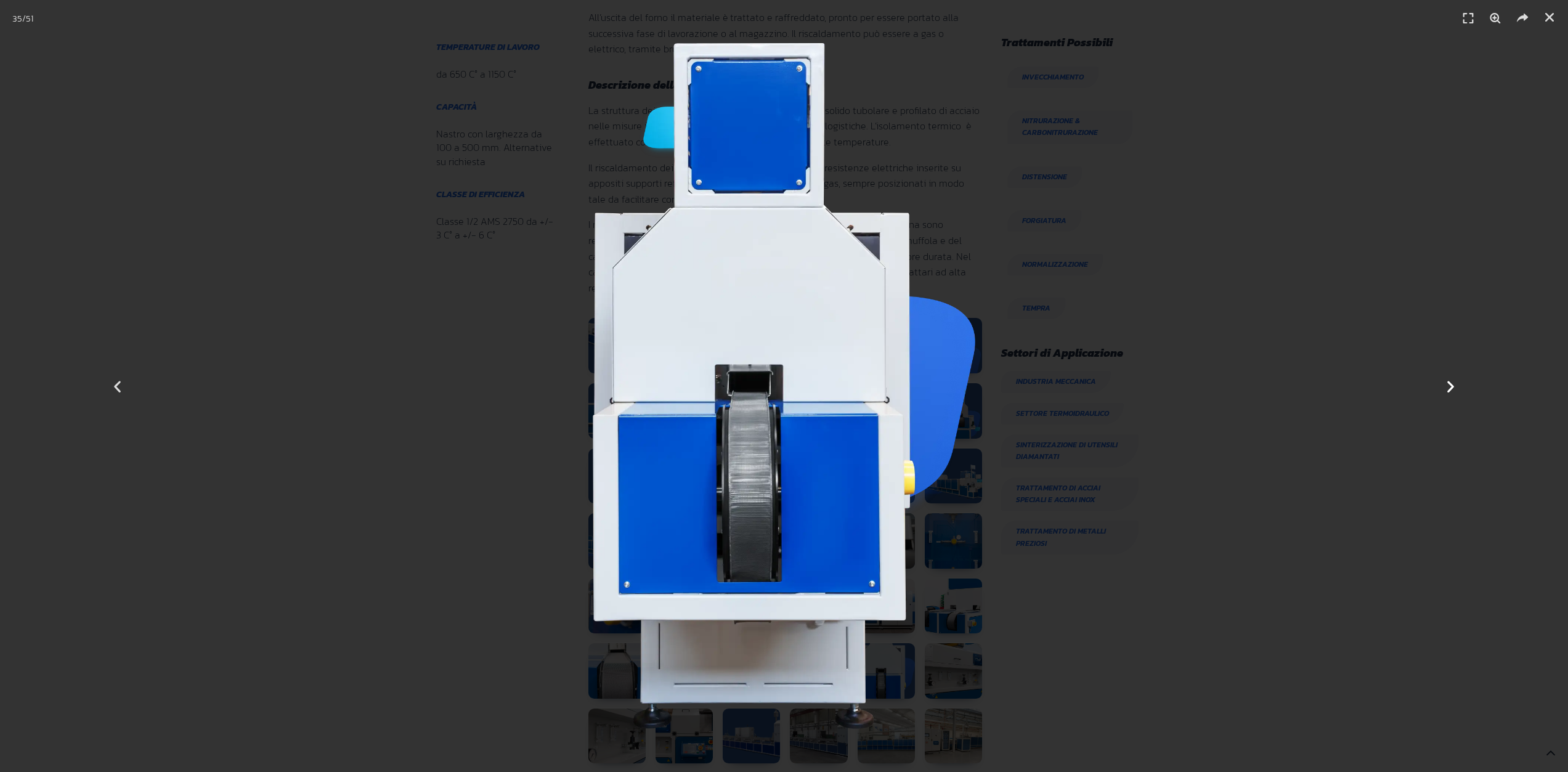
click at [1443, 387] on icon "Next slide" at bounding box center [1450, 386] width 15 height 15
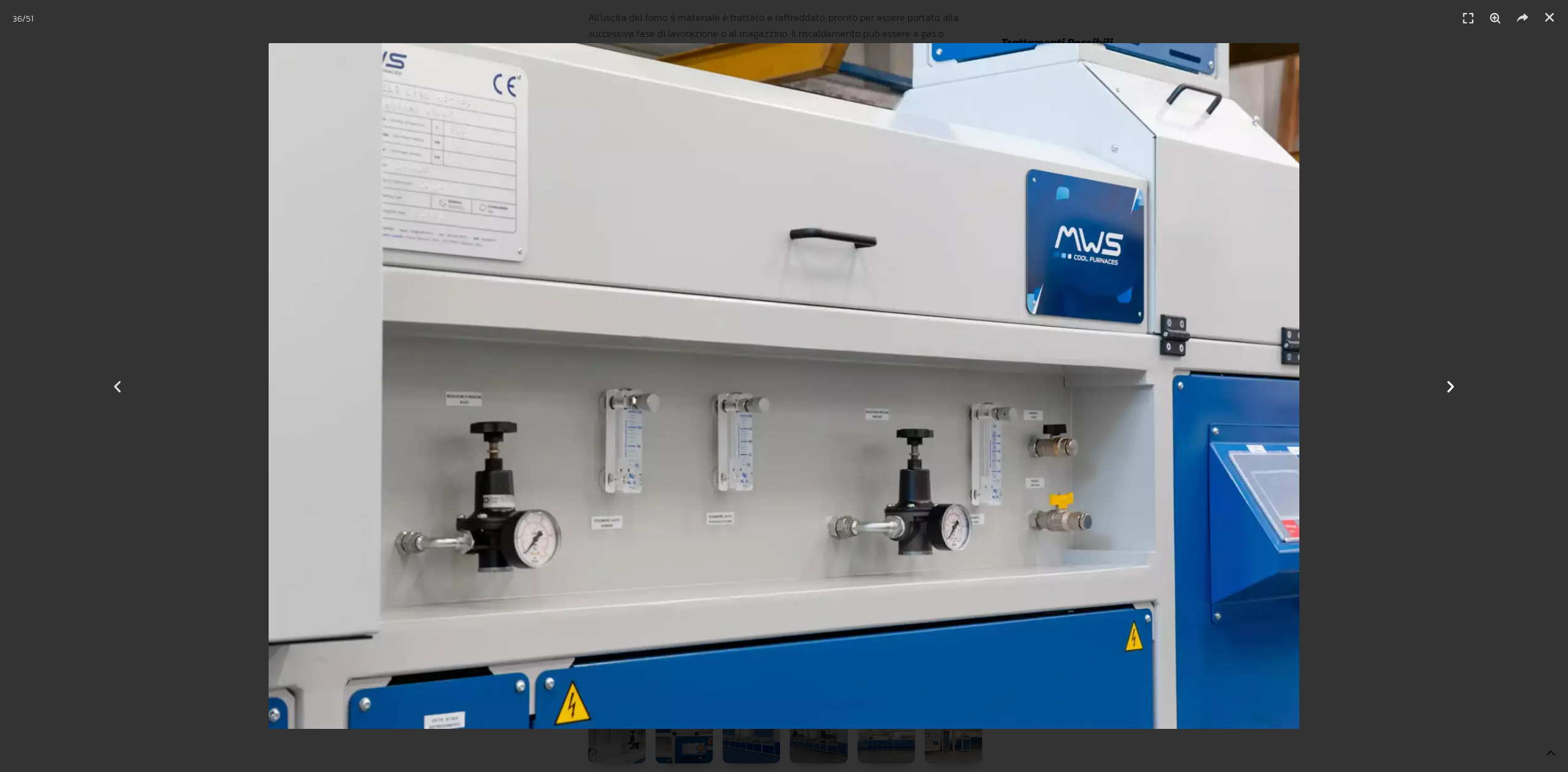
scroll to position [431, 0]
click at [1449, 385] on icon "Next slide" at bounding box center [1450, 386] width 15 height 15
